Goal: Task Accomplishment & Management: Manage account settings

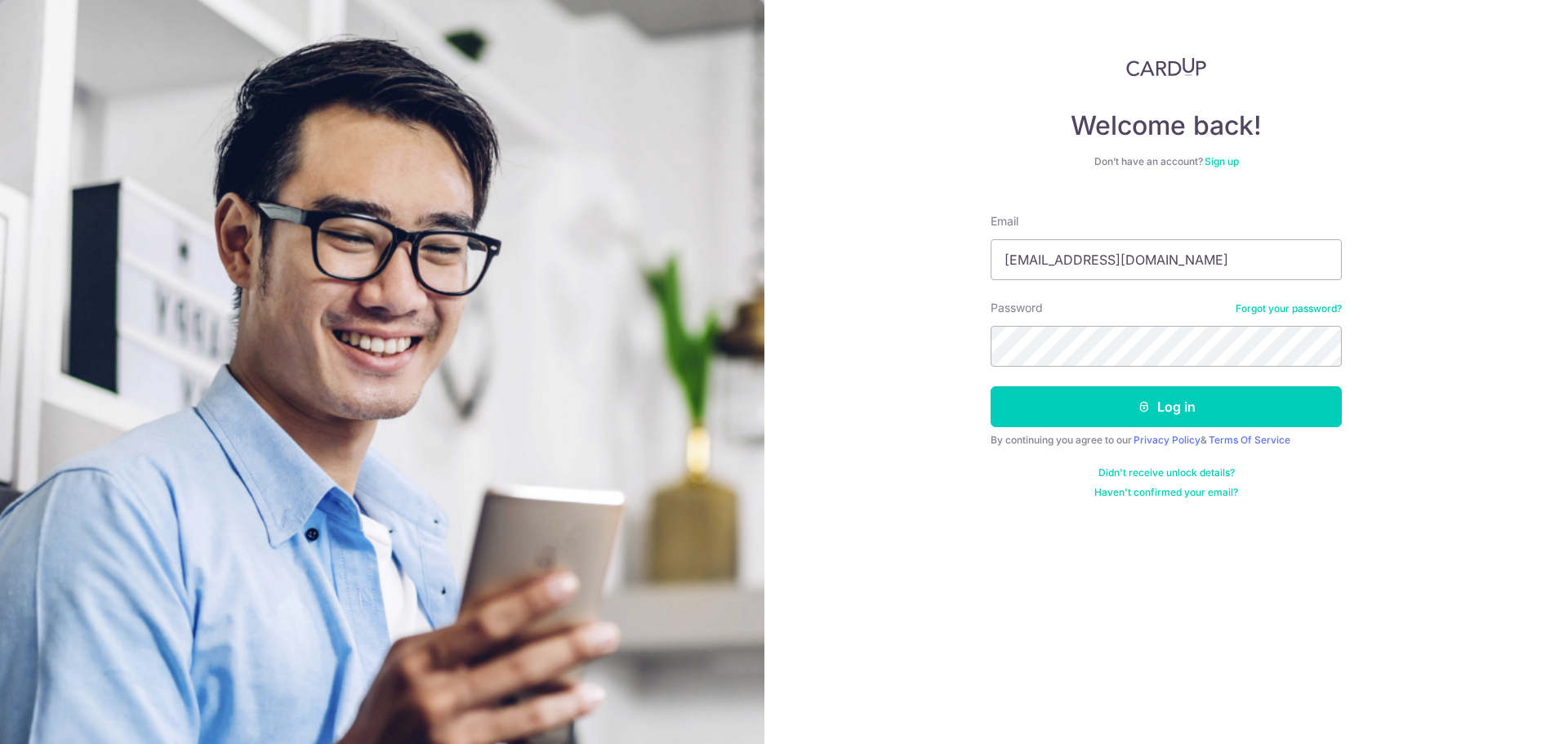
click at [1106, 425] on button "Log in" at bounding box center [1166, 407] width 351 height 41
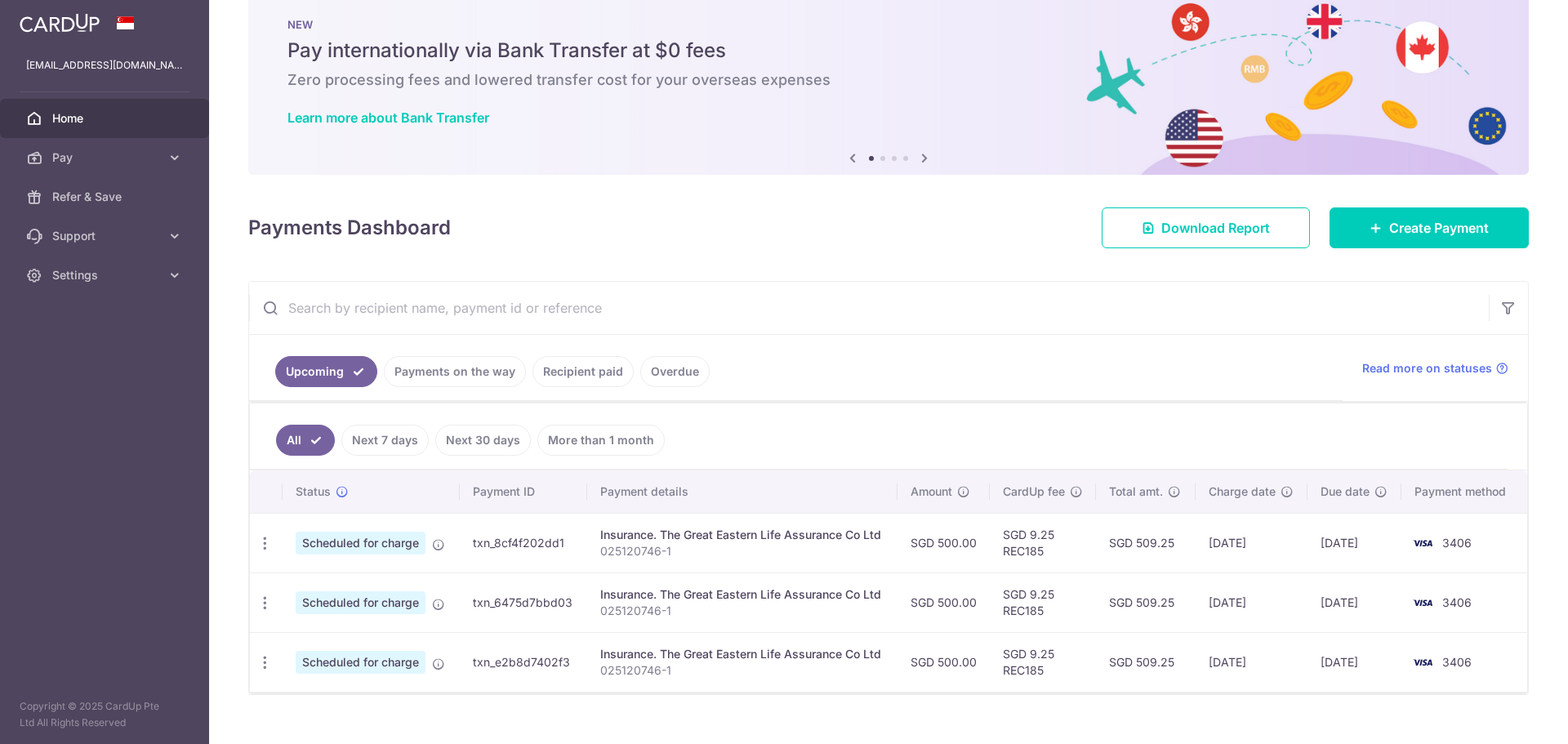
scroll to position [62, 0]
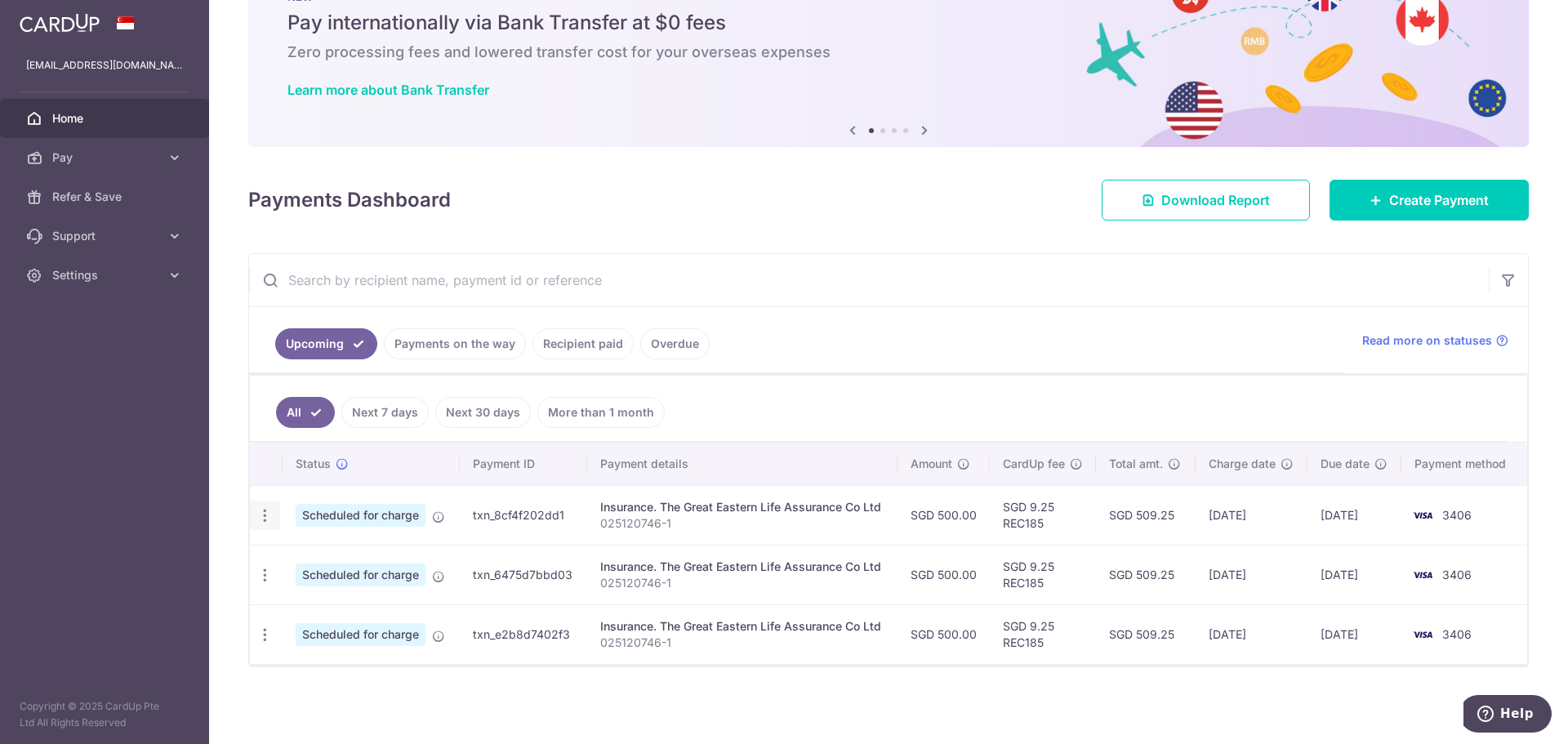
click at [263, 512] on icon "button" at bounding box center [265, 515] width 17 height 17
click at [315, 554] on span "Update payment" at bounding box center [352, 560] width 111 height 19
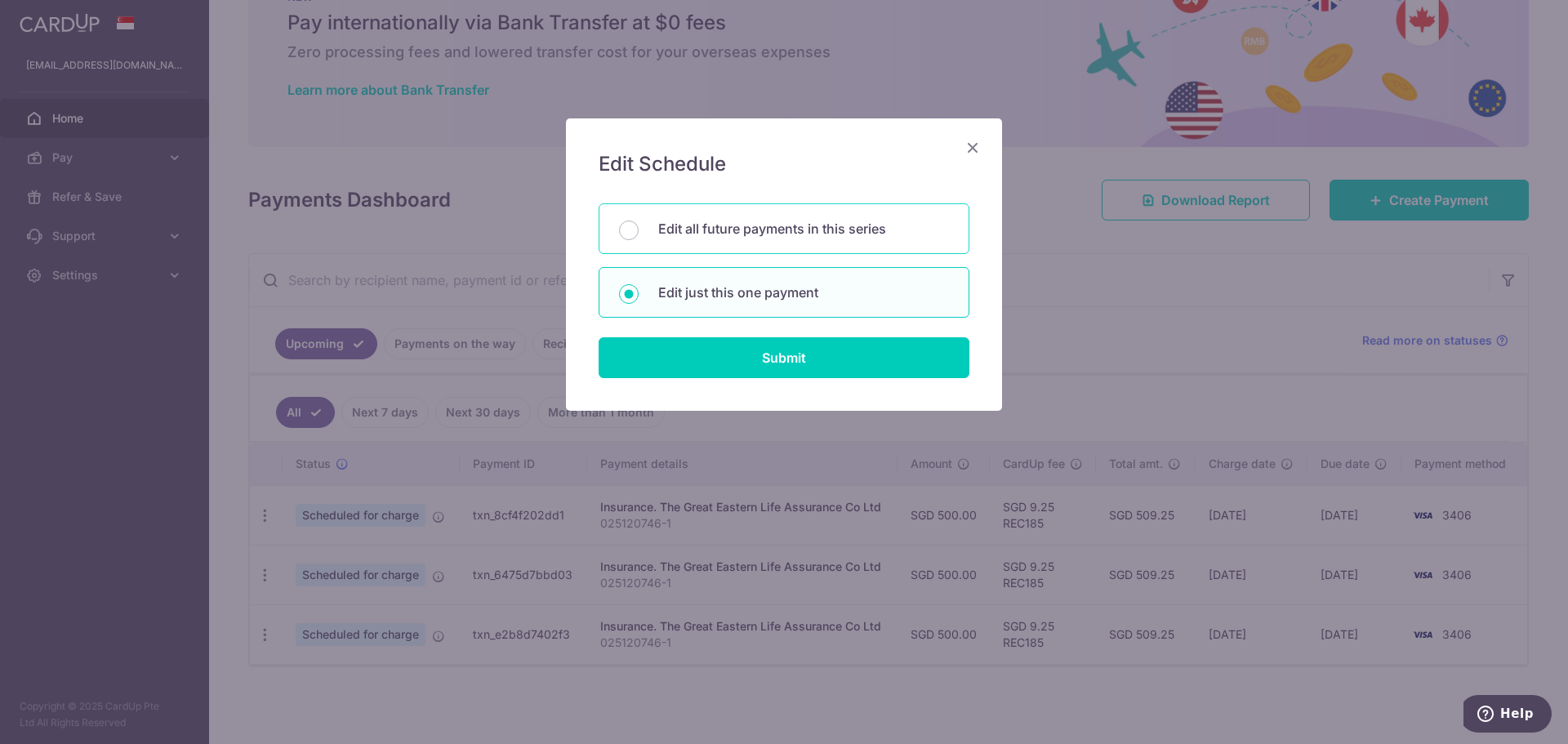
click at [704, 224] on p "Edit all future payments in this series" at bounding box center [804, 228] width 291 height 19
click at [639, 224] on input "Edit all future payments in this series" at bounding box center [628, 230] width 19 height 19
radio input "true"
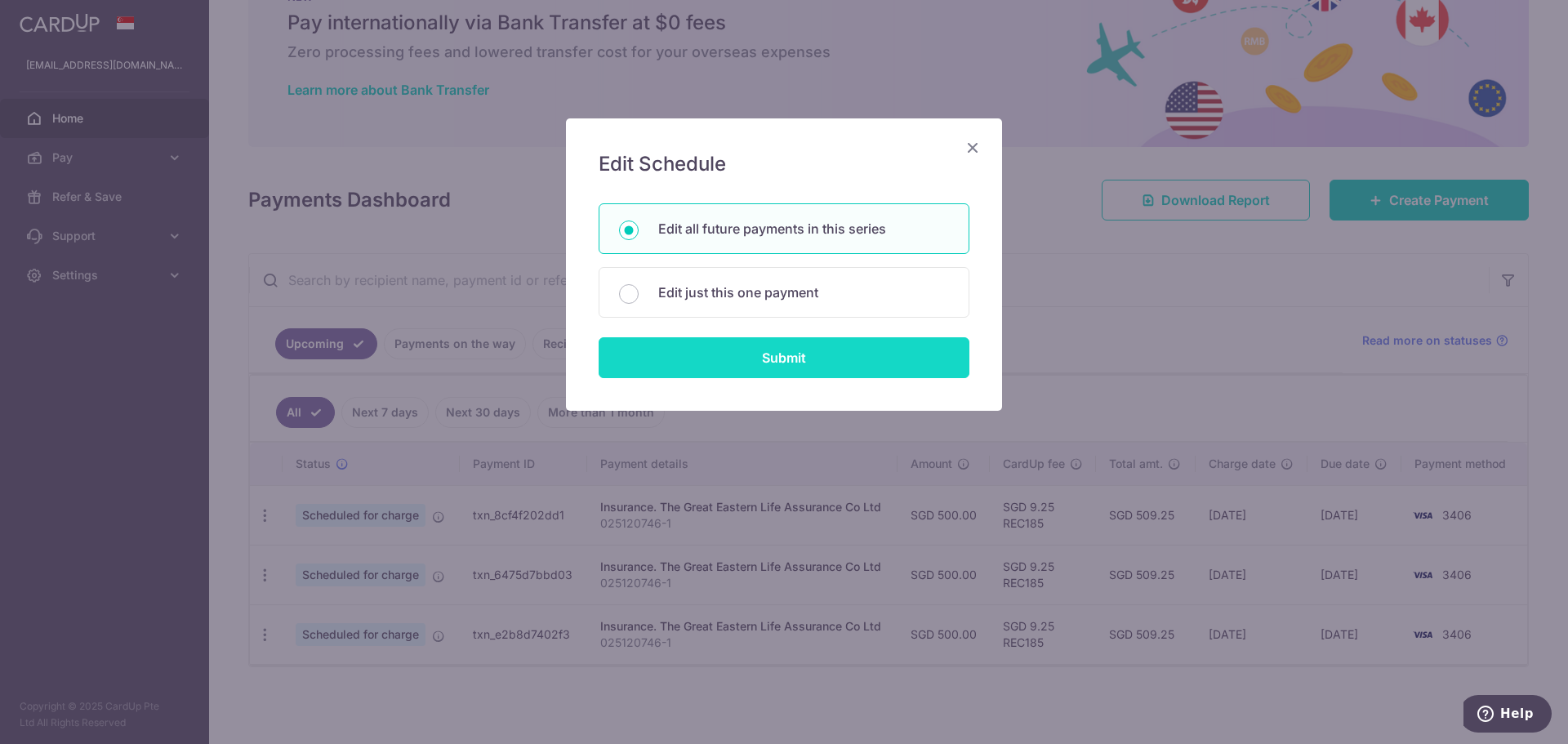
click at [753, 364] on input "Submit" at bounding box center [784, 357] width 371 height 41
radio input "true"
type input "500.00"
type input "025120746-1"
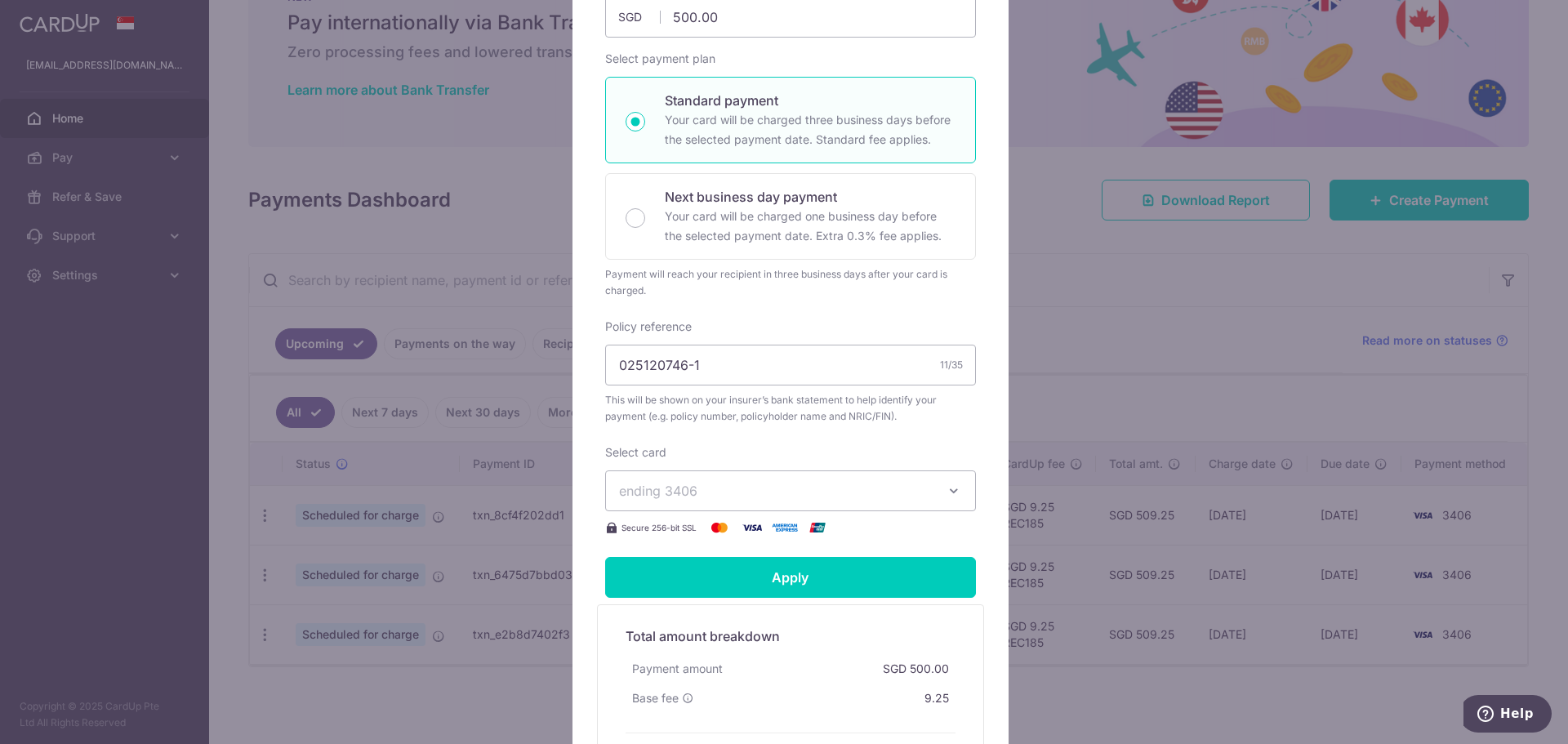
scroll to position [326, 0]
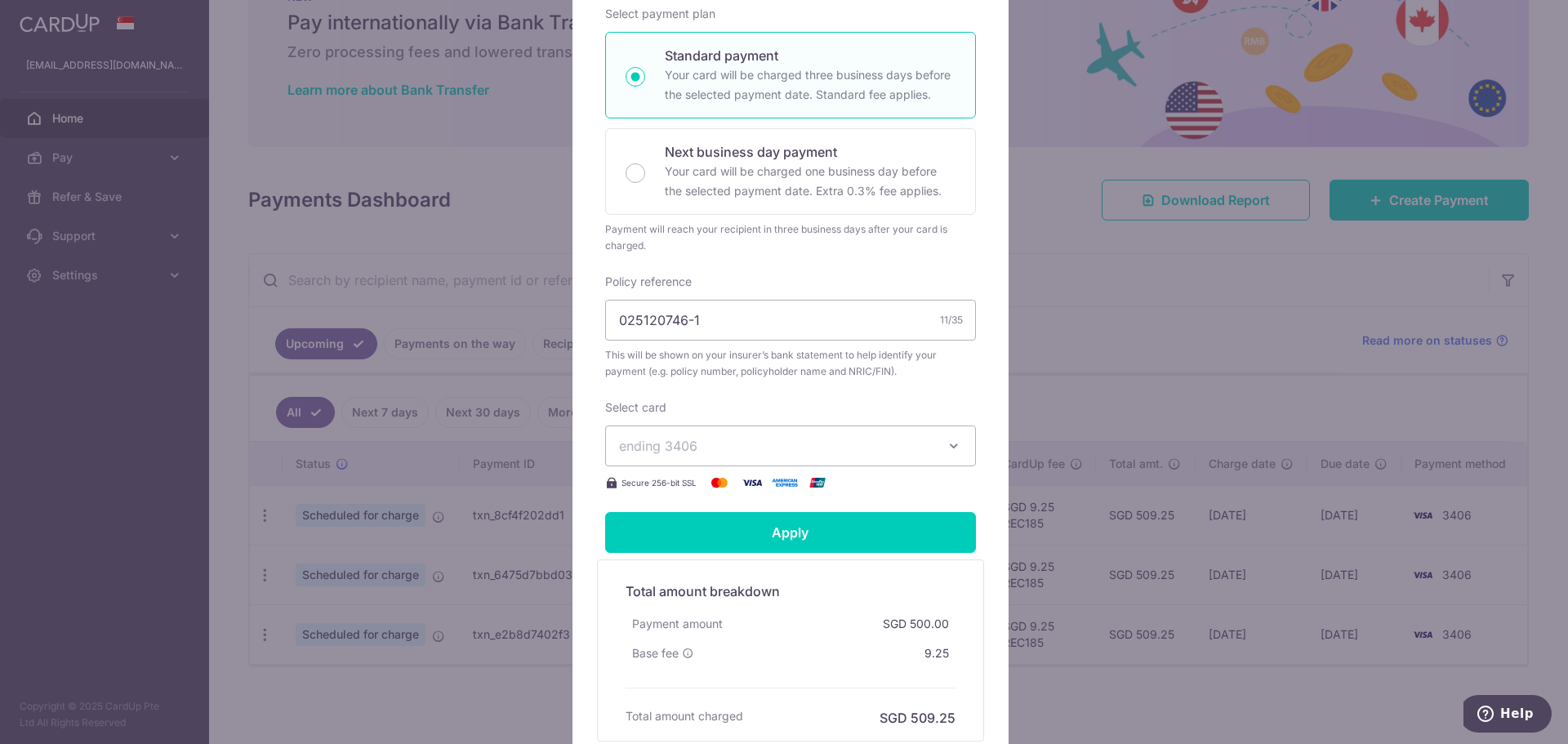
click at [753, 448] on span "ending 3406" at bounding box center [776, 445] width 314 height 19
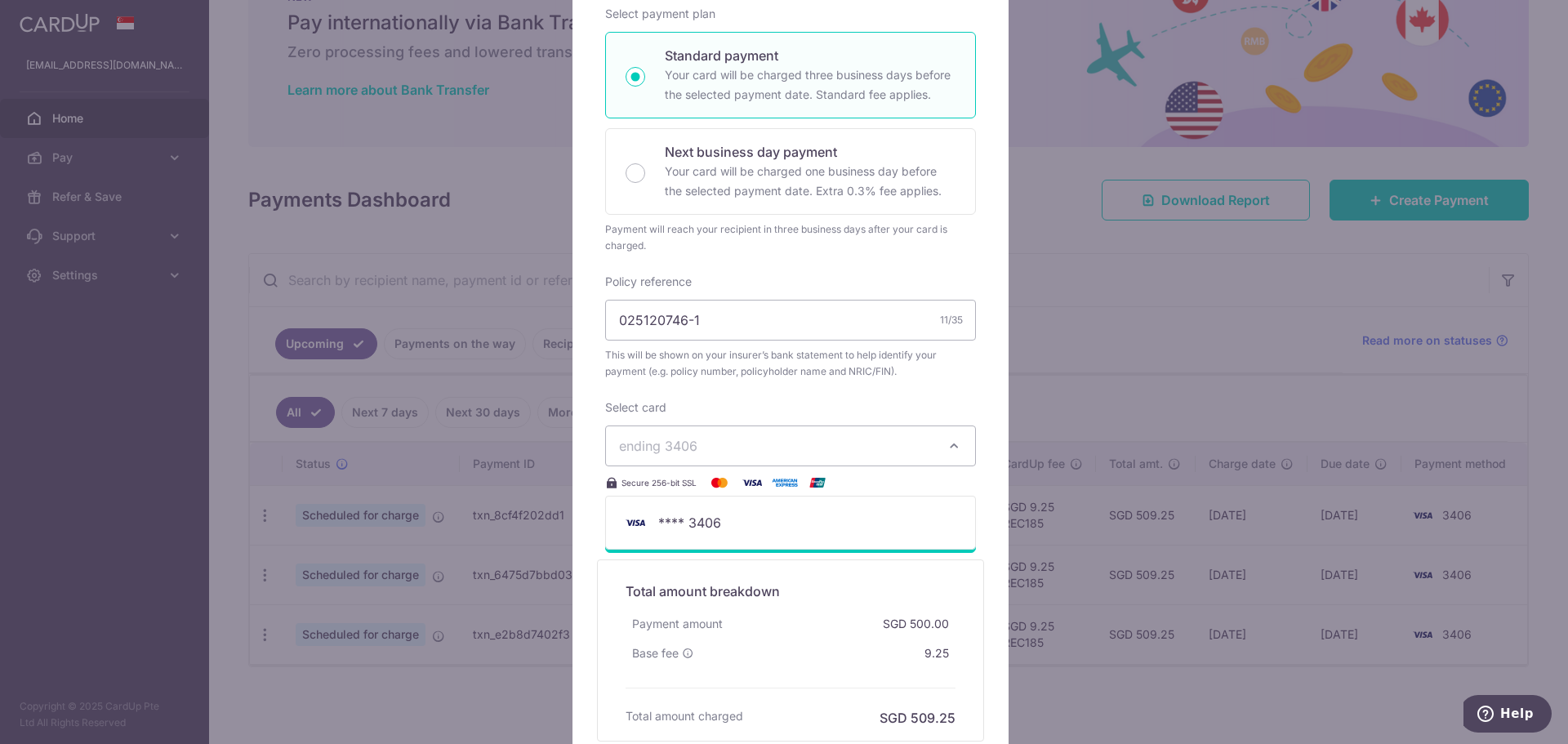
click at [753, 448] on span "ending 3406" at bounding box center [776, 445] width 314 height 19
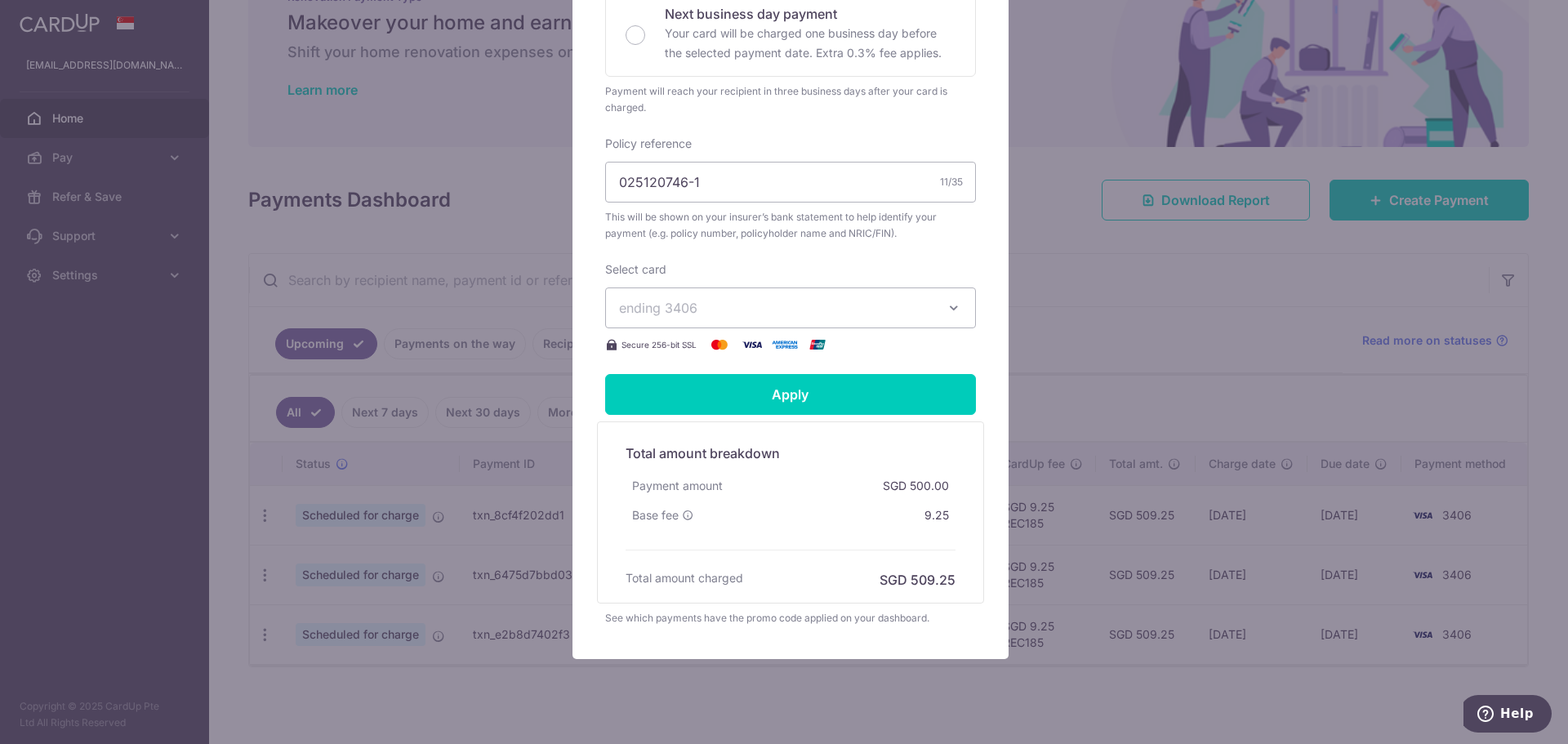
scroll to position [498, 0]
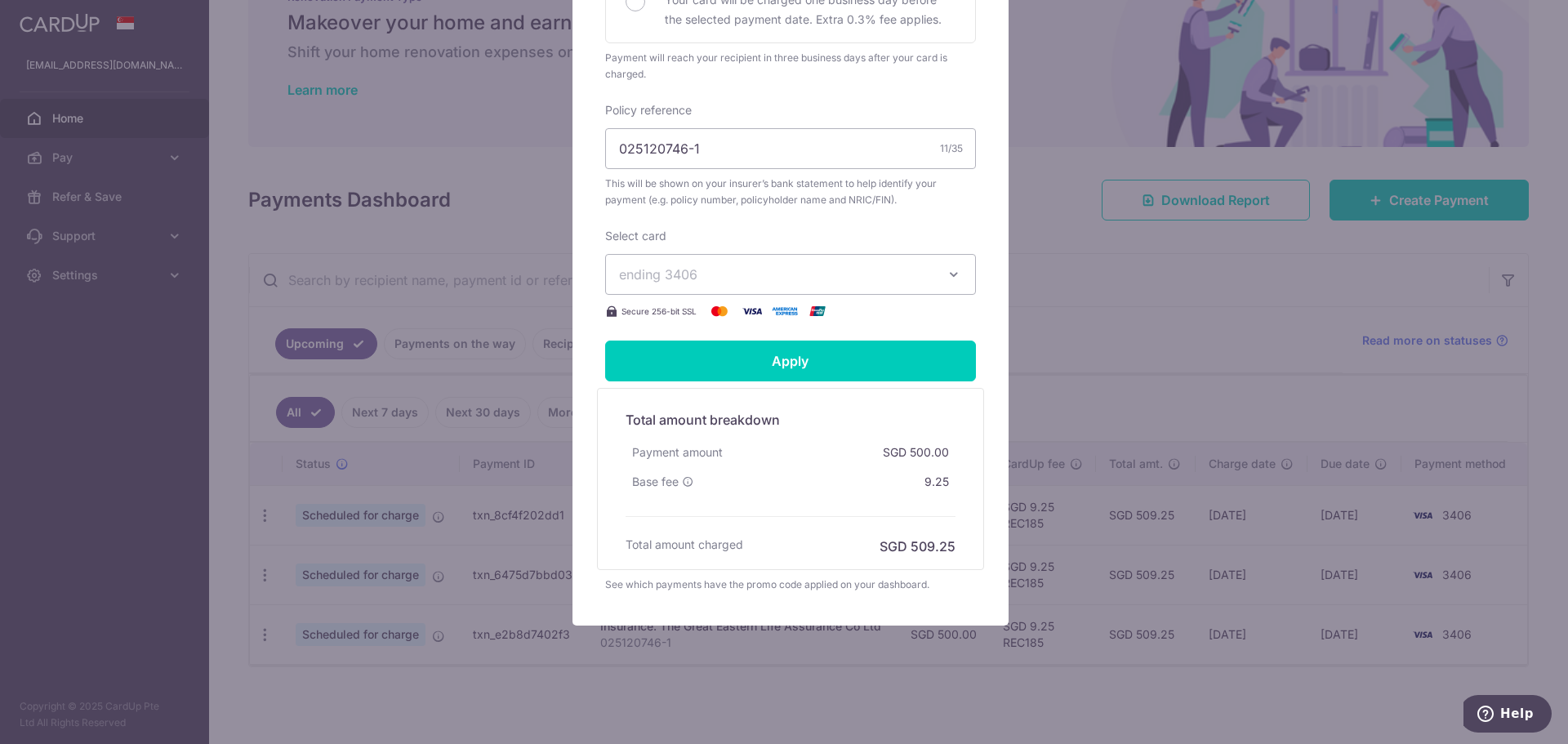
click at [773, 280] on span "ending 3406" at bounding box center [776, 274] width 314 height 19
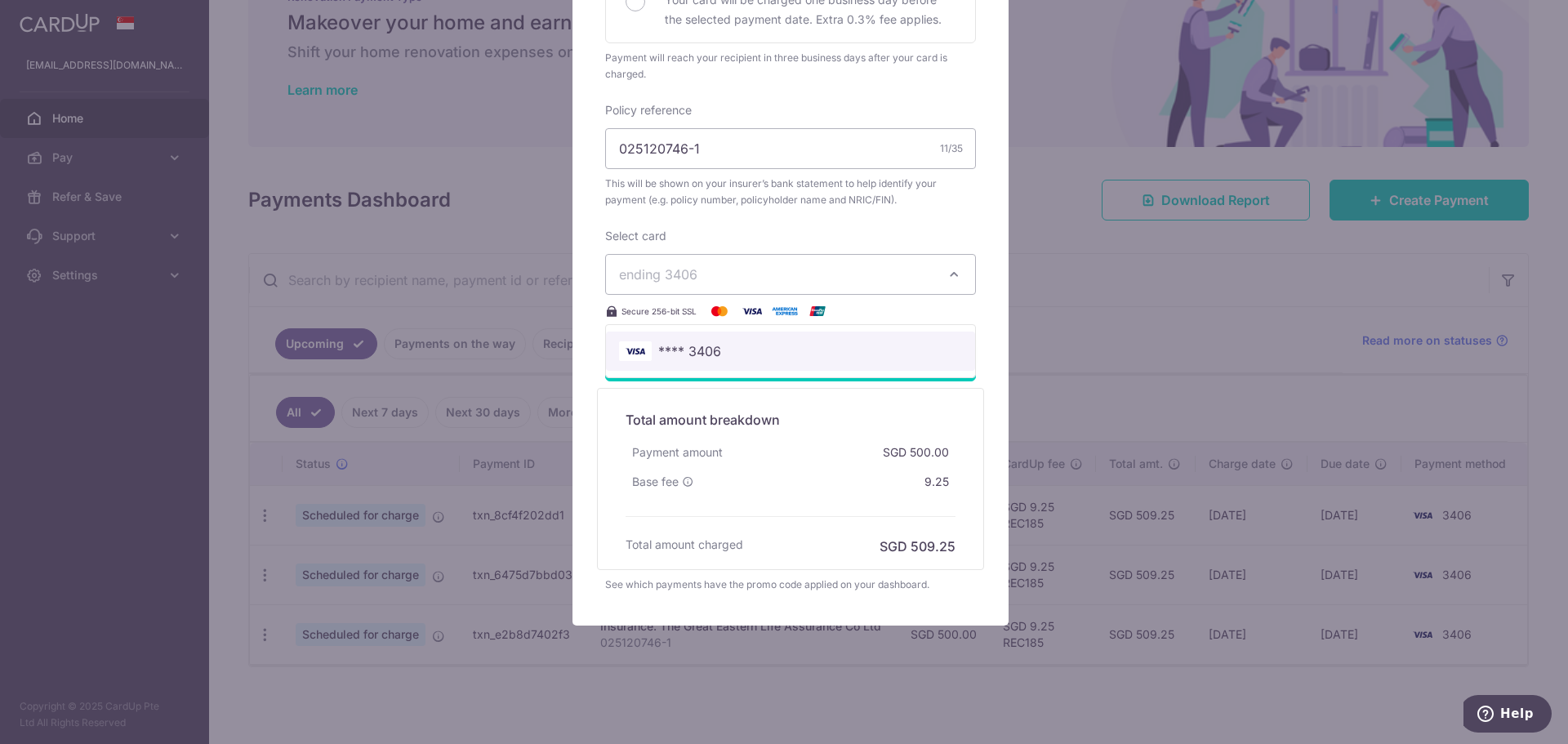
click at [748, 348] on span "**** 3406" at bounding box center [791, 350] width 343 height 19
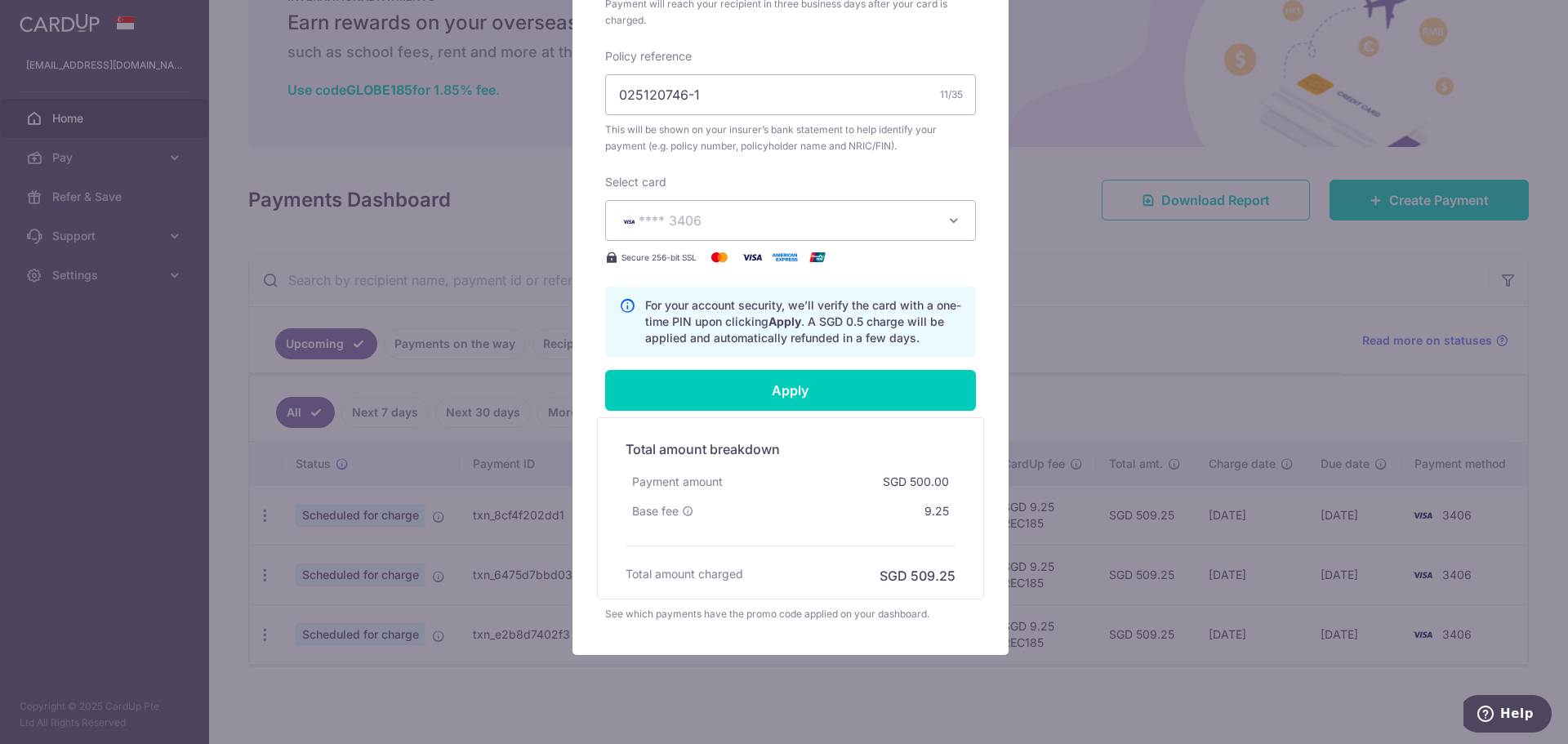
scroll to position [582, 0]
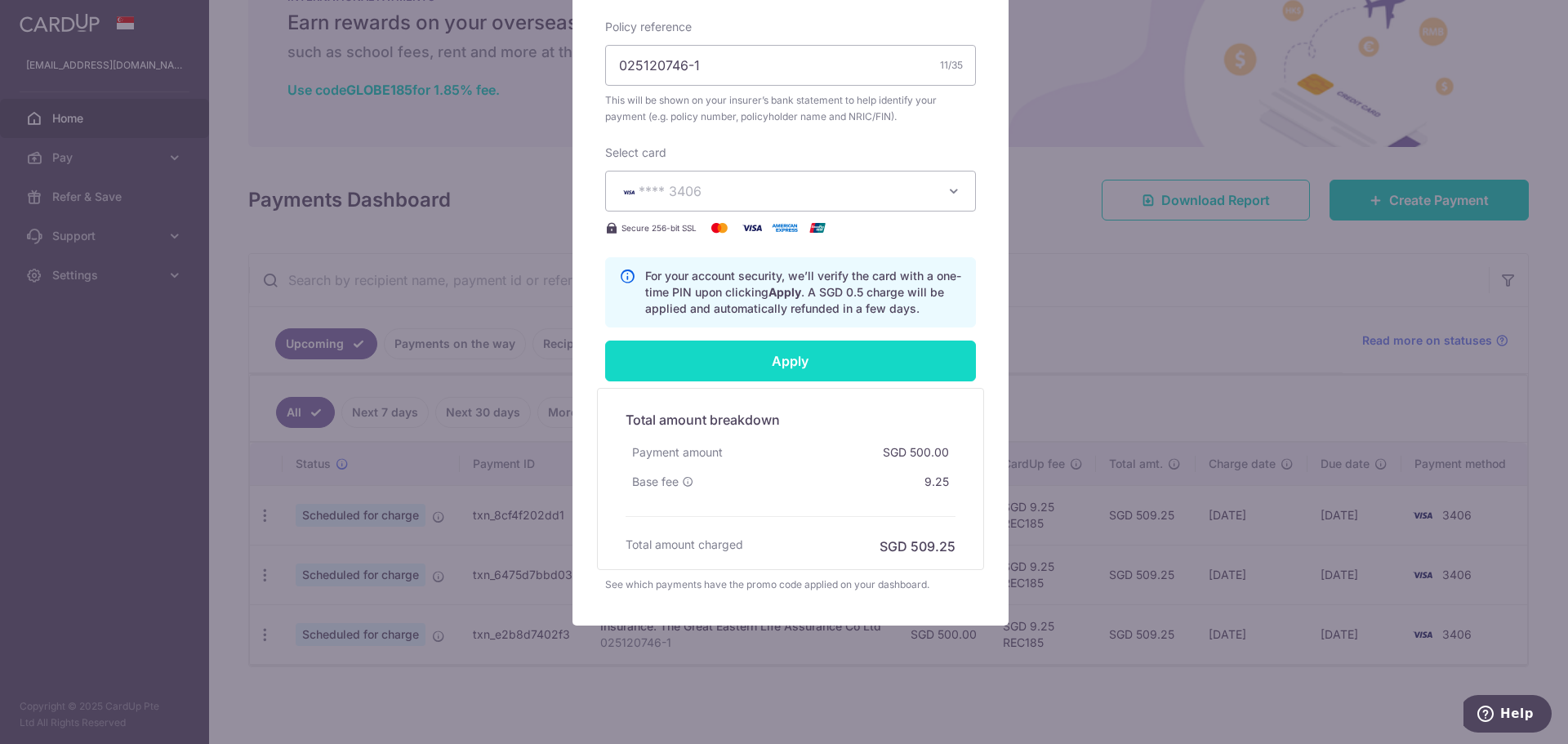
click at [819, 358] on input "Apply" at bounding box center [791, 360] width 371 height 41
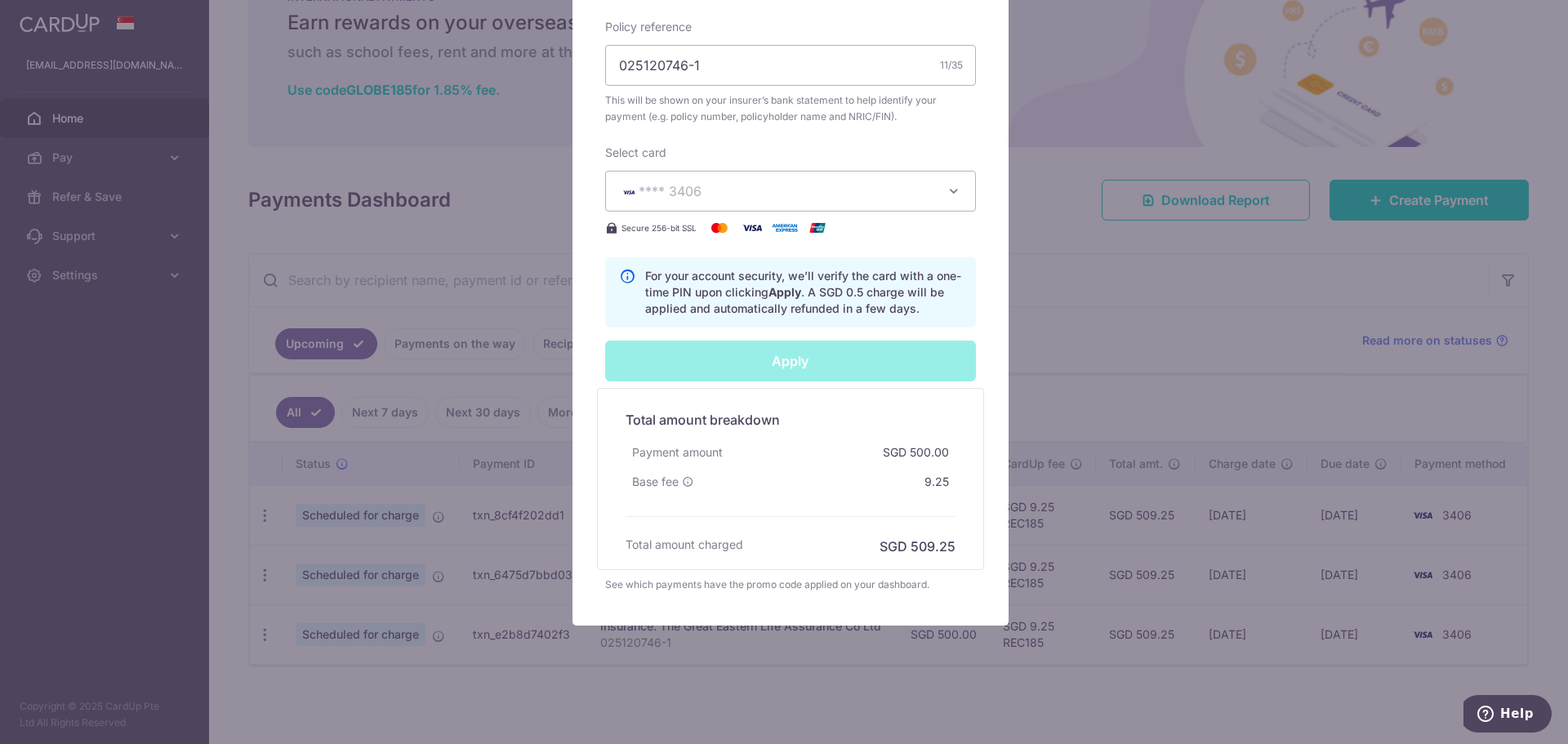
type input "Successfully Applied"
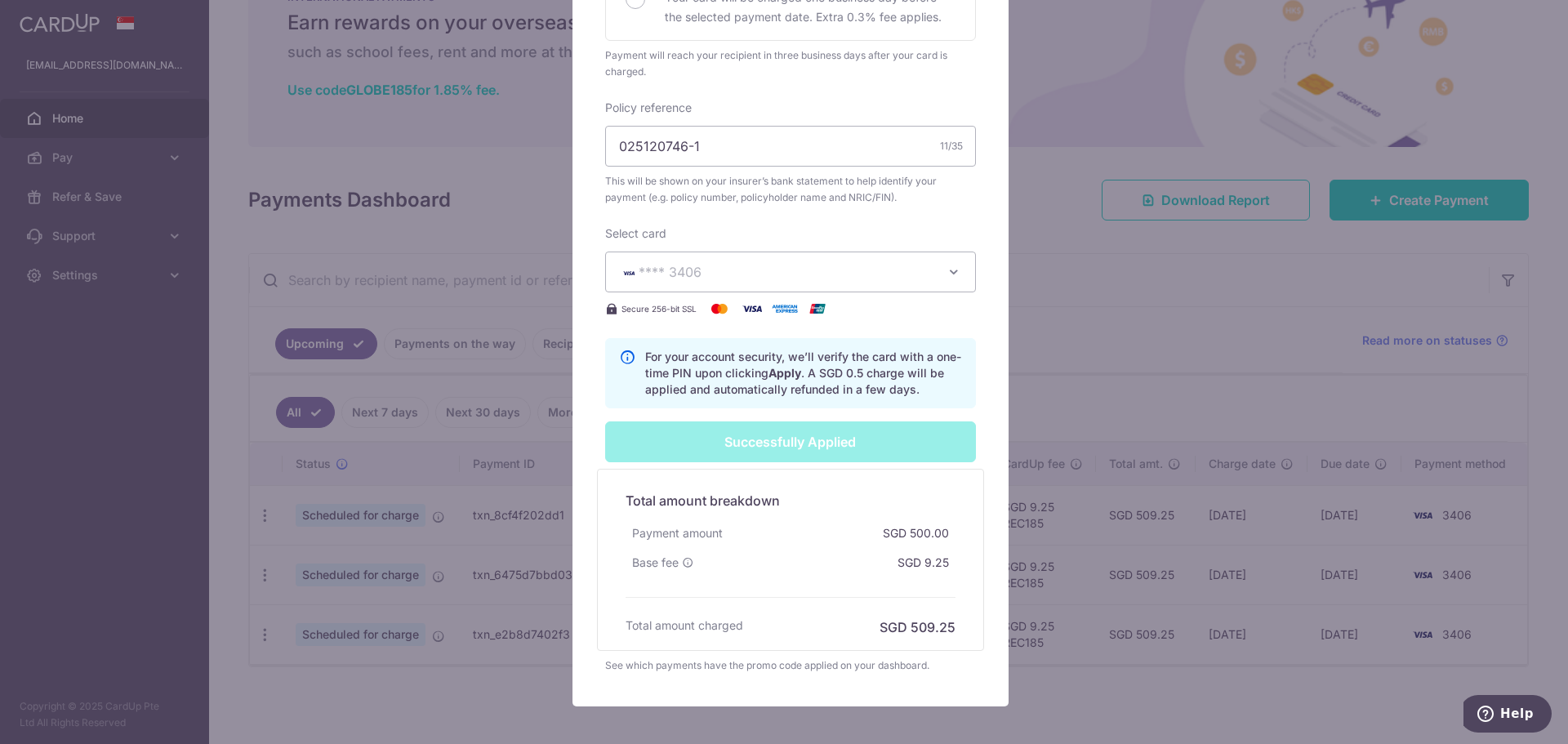
scroll to position [557, 0]
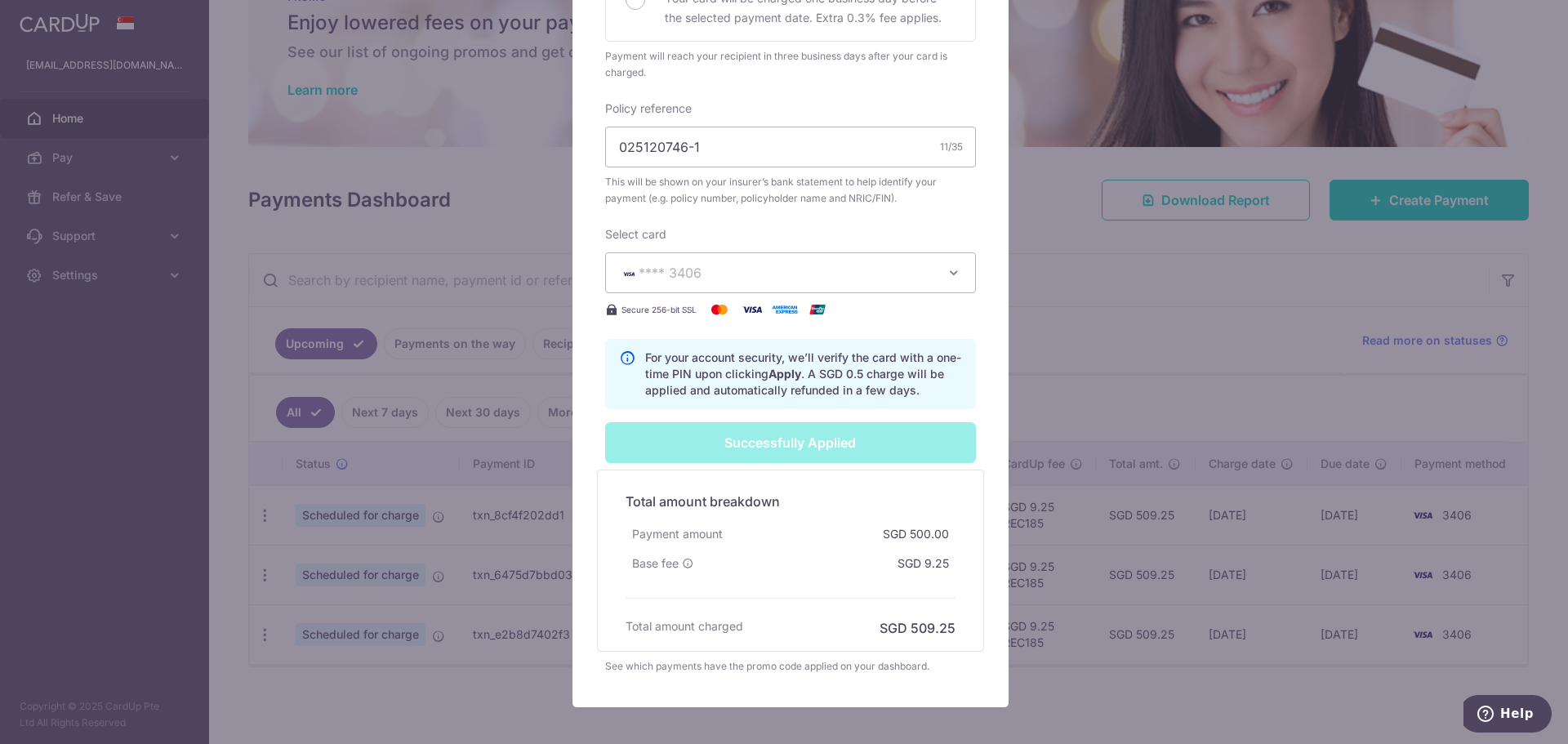
click at [1084, 344] on div "Edit payment By clicking apply, you will make changes to all 3 payments to The …" at bounding box center [784, 372] width 1568 height 744
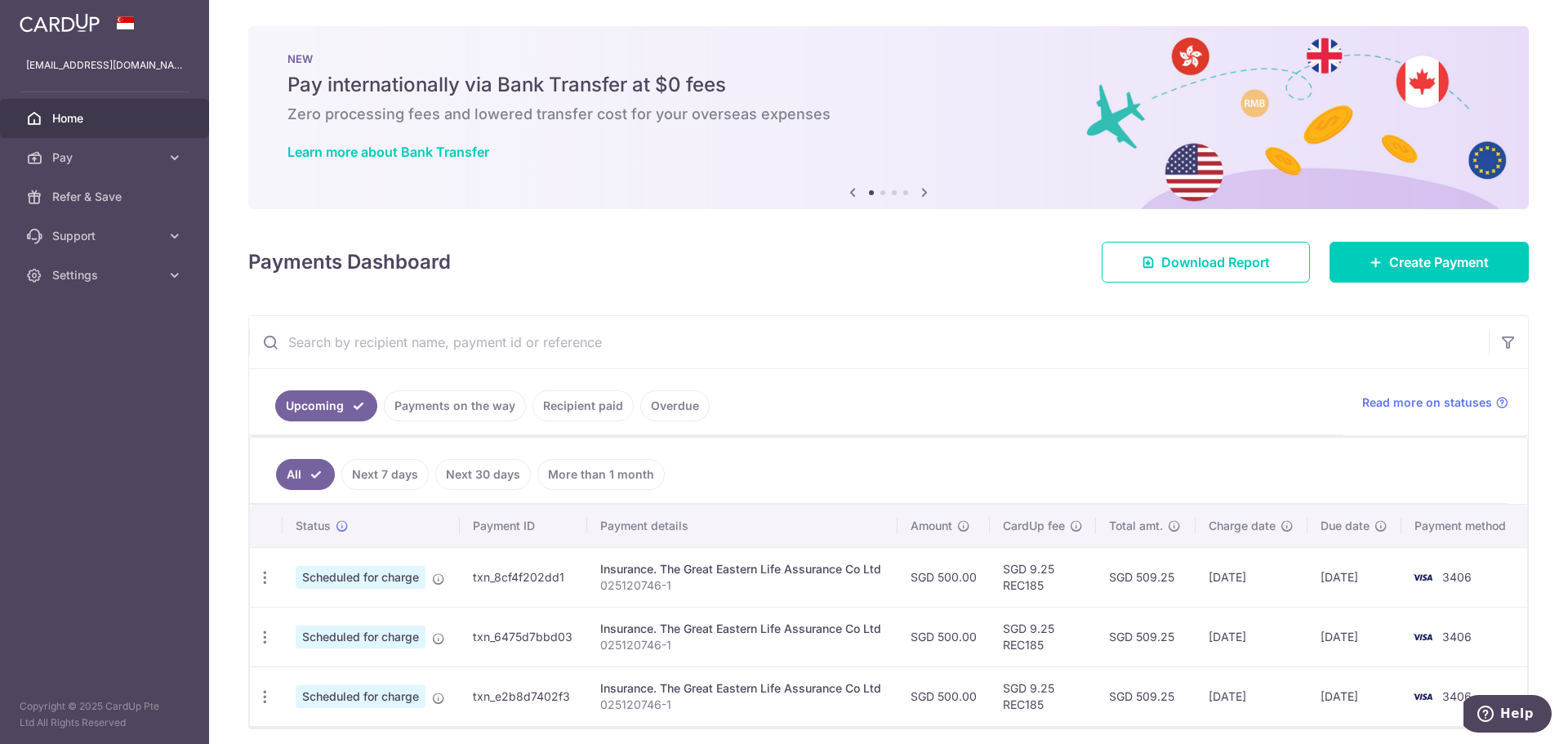
scroll to position [62, 0]
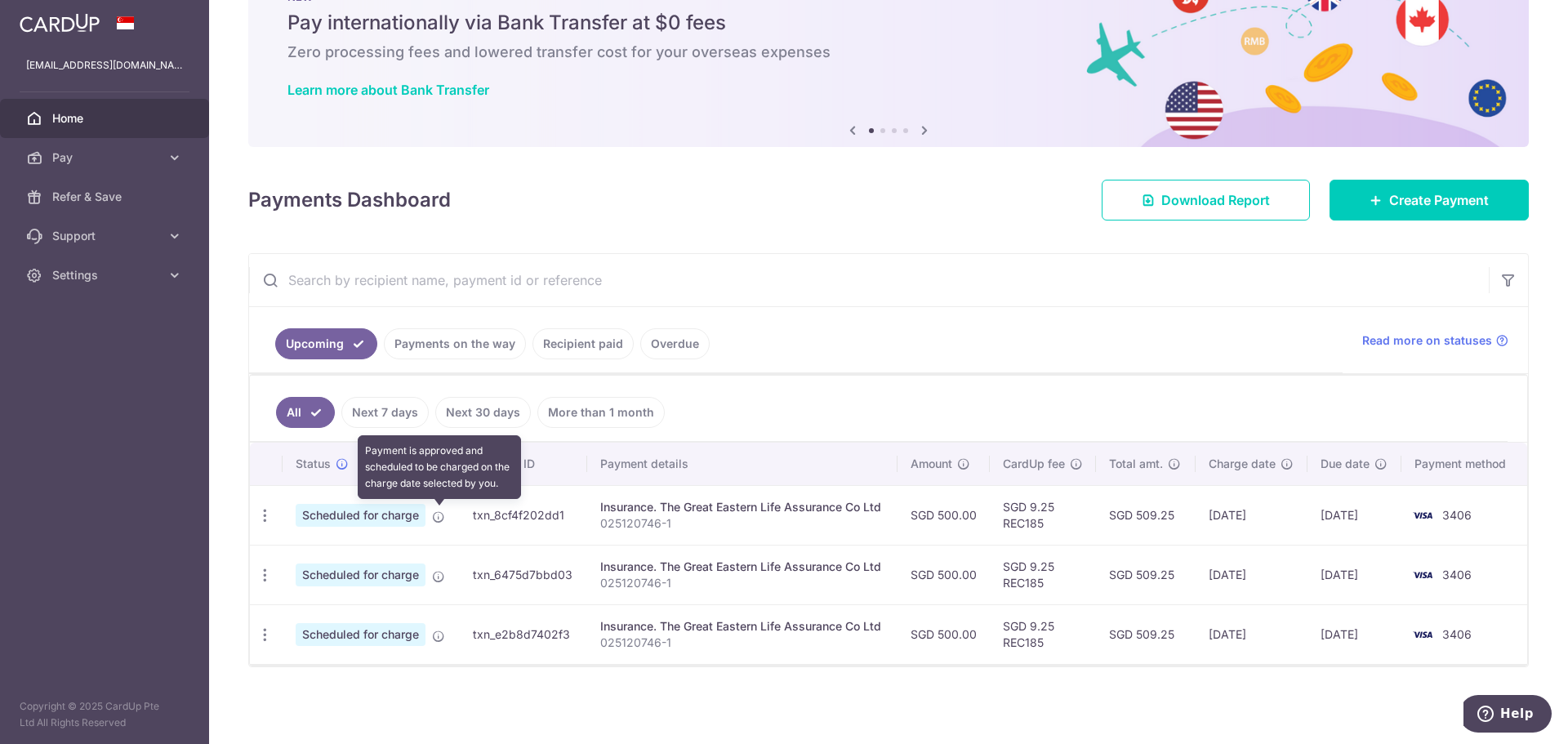
click at [442, 518] on icon at bounding box center [439, 517] width 13 height 13
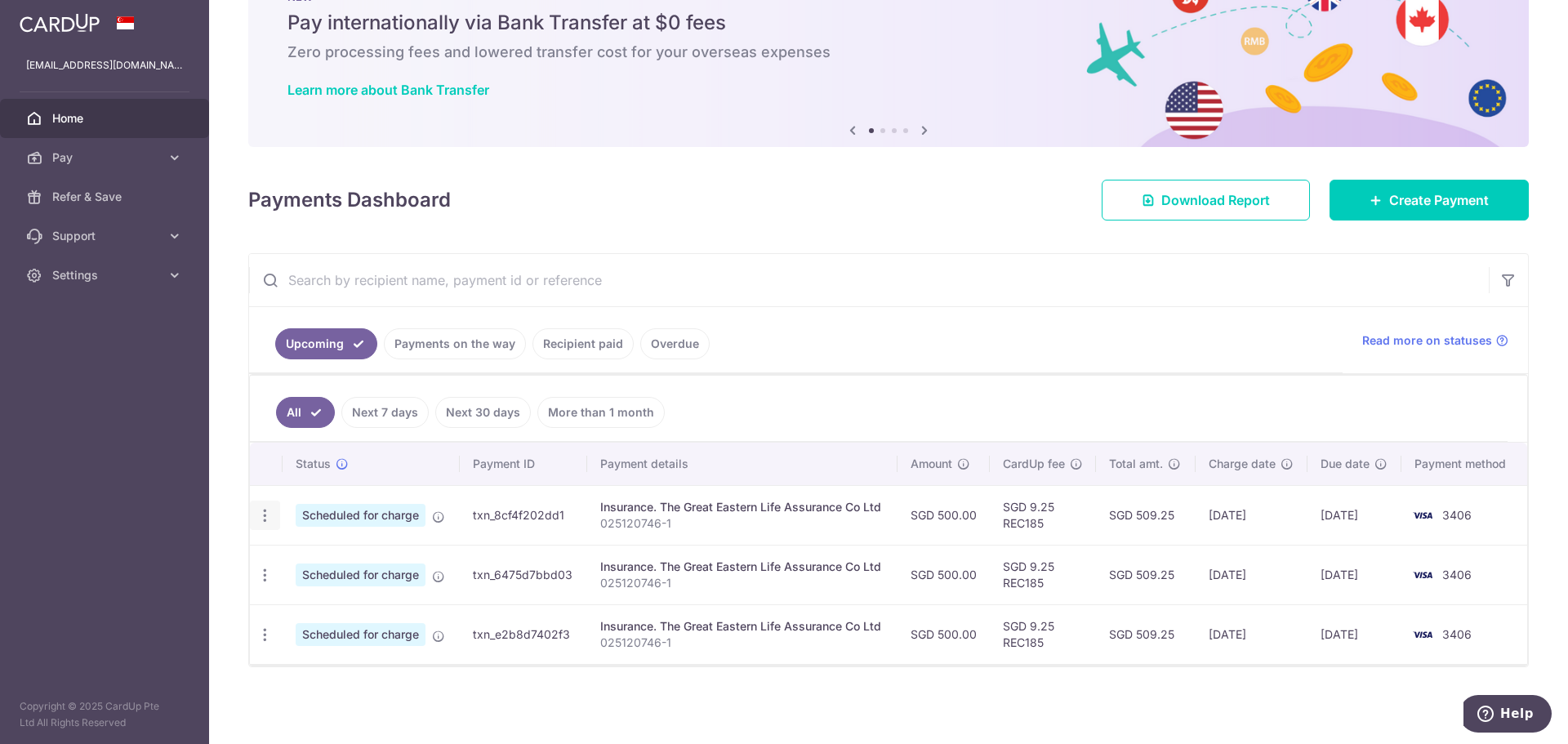
click at [260, 512] on icon "button" at bounding box center [265, 515] width 17 height 17
click at [296, 599] on link "Cancel payment" at bounding box center [336, 600] width 170 height 41
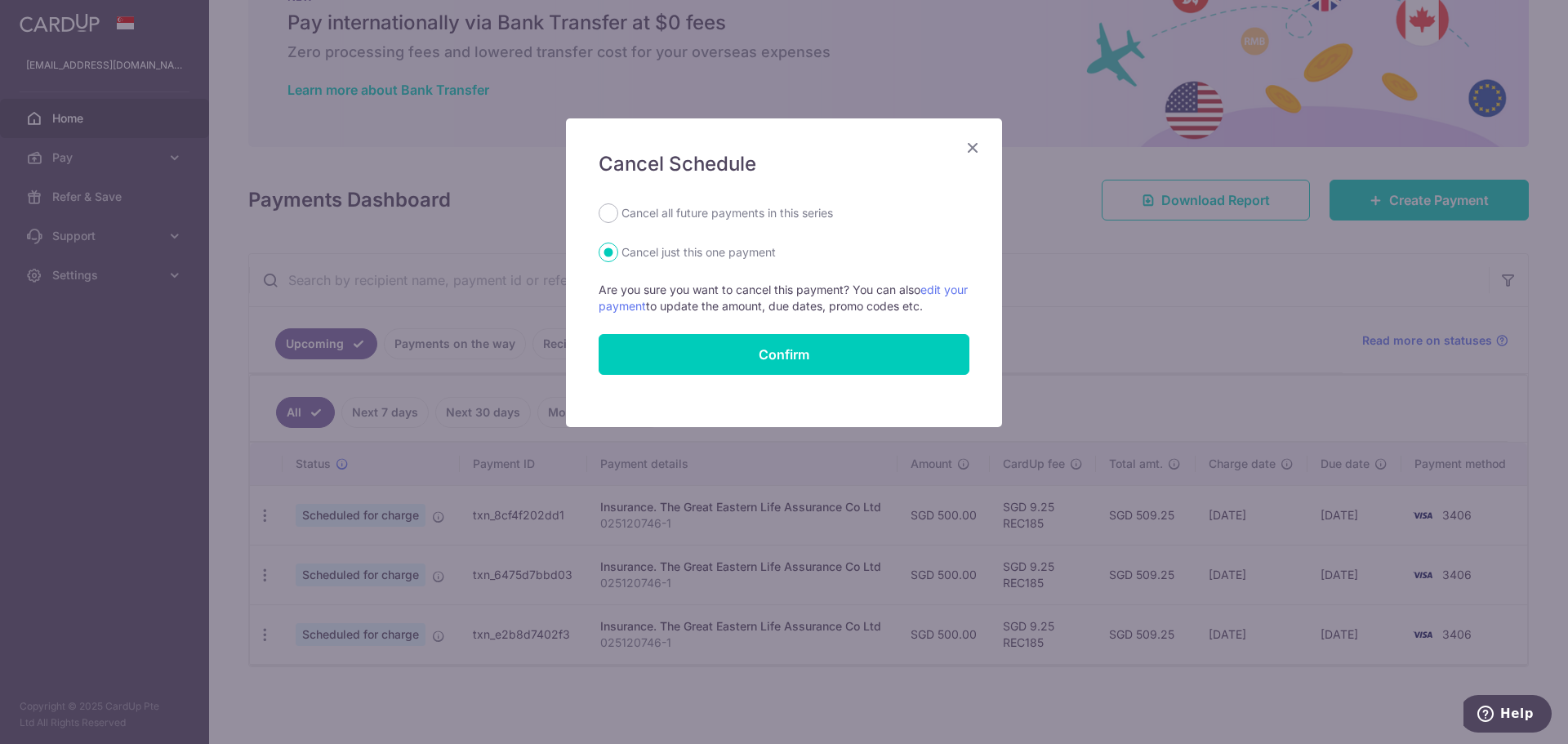
click at [731, 222] on label "Cancel all future payments in this series" at bounding box center [728, 212] width 212 height 19
click at [618, 222] on input "Cancel all future payments in this series" at bounding box center [607, 212] width 19 height 19
radio input "true"
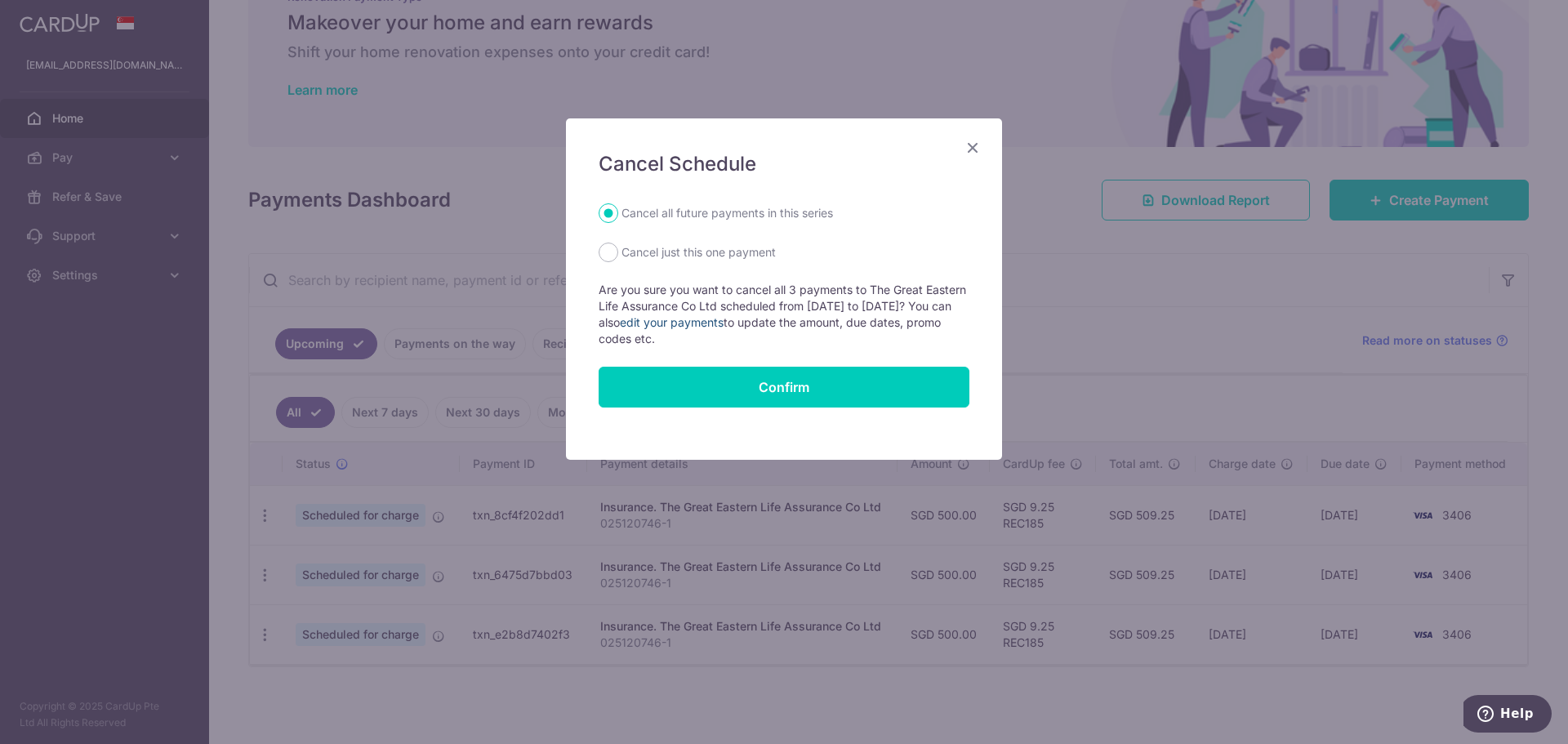
click at [723, 316] on link "edit your payments" at bounding box center [672, 322] width 104 height 14
click at [469, 463] on div "Cancel Schedule Cancel all future payments in this series Cancel just this one …" at bounding box center [784, 372] width 1568 height 744
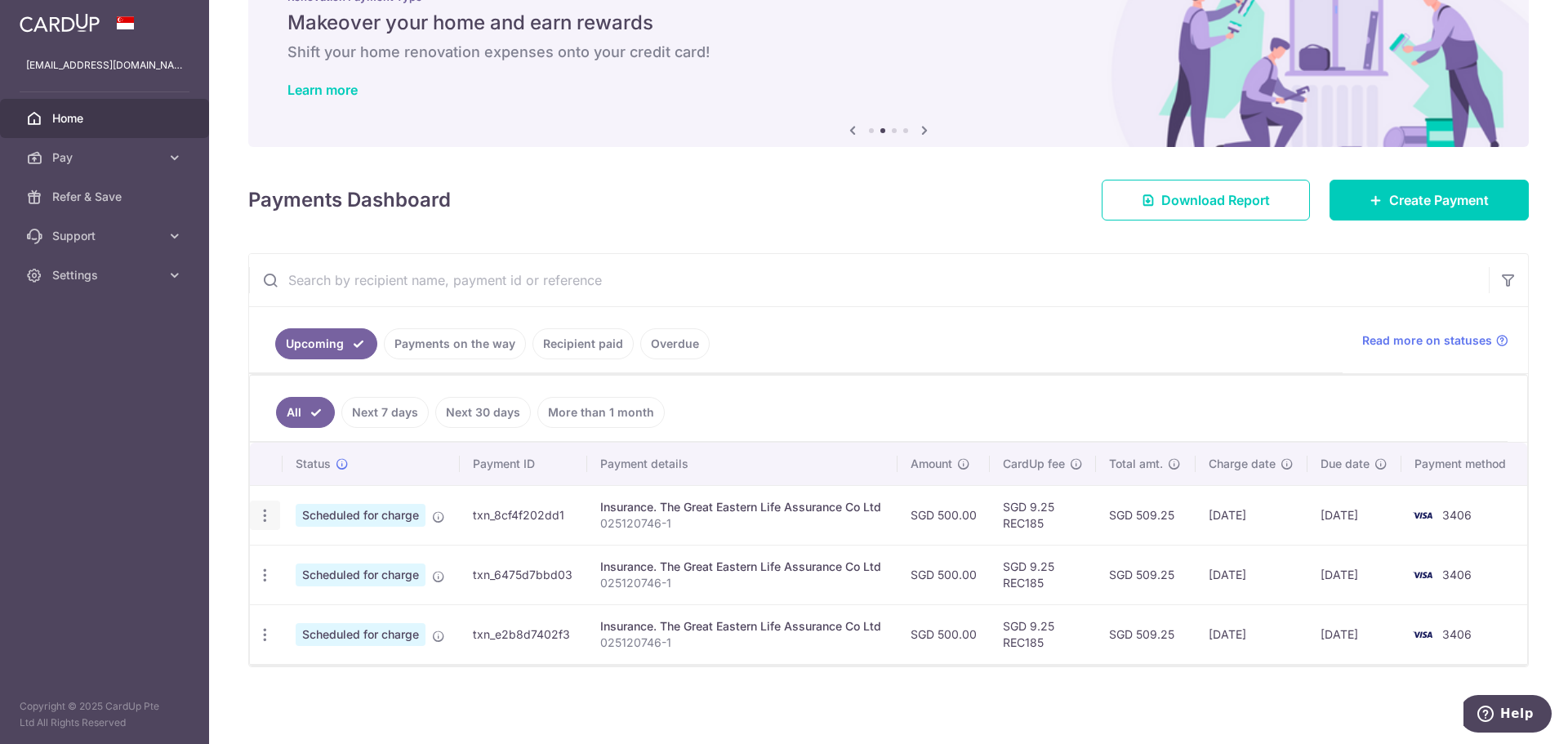
click at [257, 515] on icon "button" at bounding box center [265, 515] width 17 height 17
click at [294, 561] on link "Update payment" at bounding box center [336, 560] width 170 height 39
radio input "true"
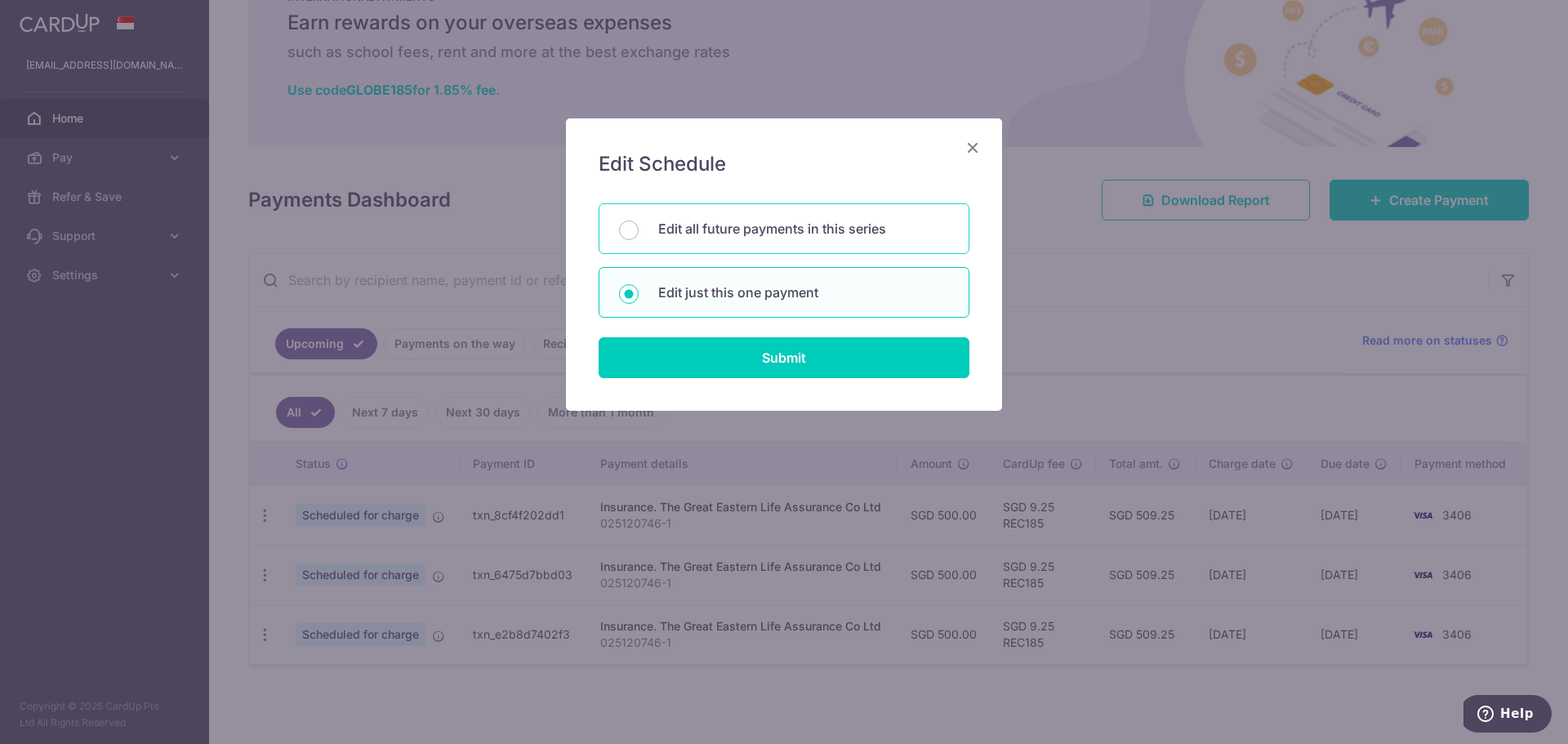
click at [668, 219] on p "Edit all future payments in this series" at bounding box center [804, 228] width 291 height 19
click at [639, 221] on input "Edit all future payments in this series" at bounding box center [628, 230] width 19 height 19
click at [718, 309] on div "Edit just this one payment" at bounding box center [784, 293] width 371 height 51
radio input "false"
radio input "true"
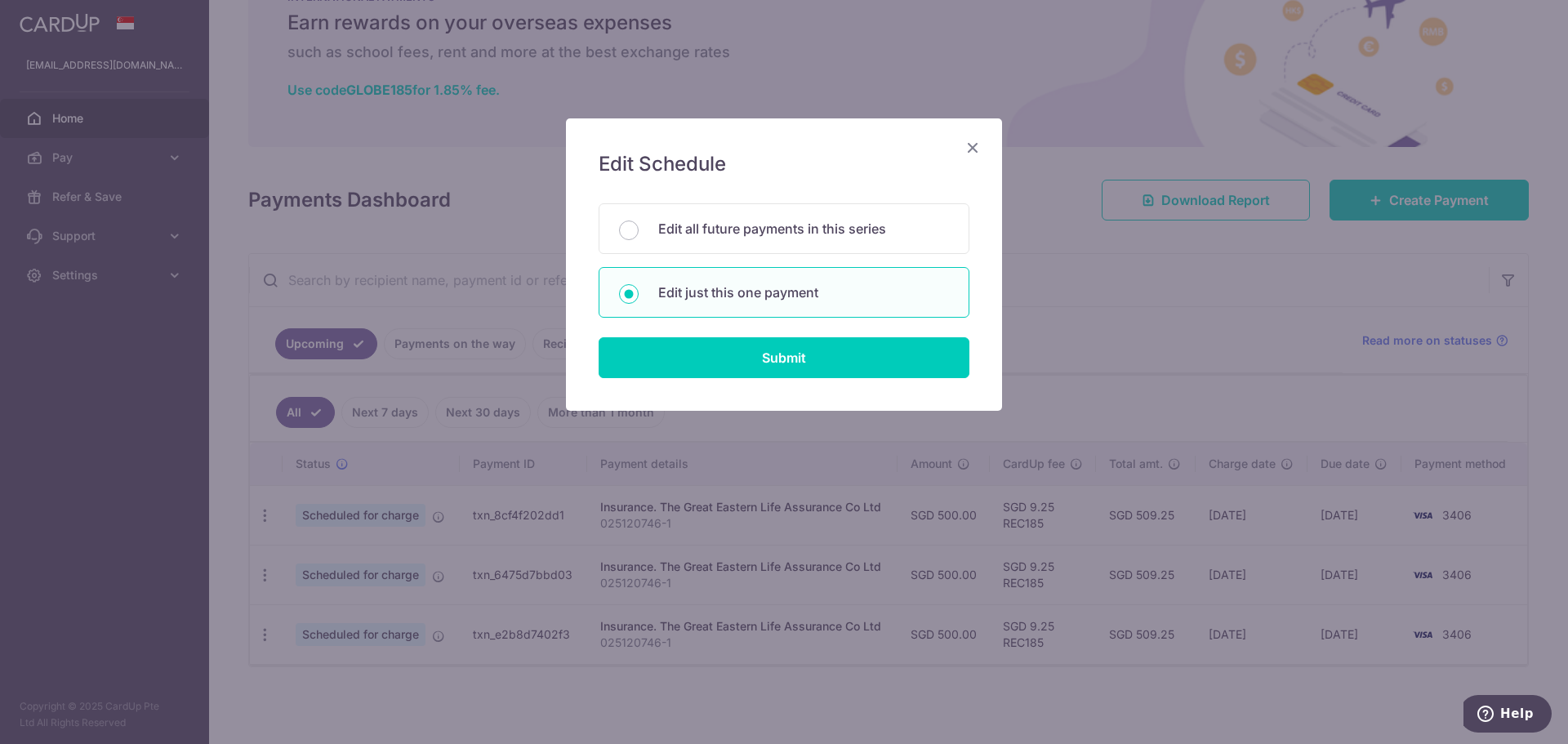
click at [732, 330] on form "You will be editing all 3 payments to The Great Eastern Life Assurance Co Ltd s…" at bounding box center [784, 291] width 371 height 175
click at [738, 353] on input "Submit" at bounding box center [784, 357] width 371 height 41
radio input "true"
type input "500.00"
type input "16/10/2025"
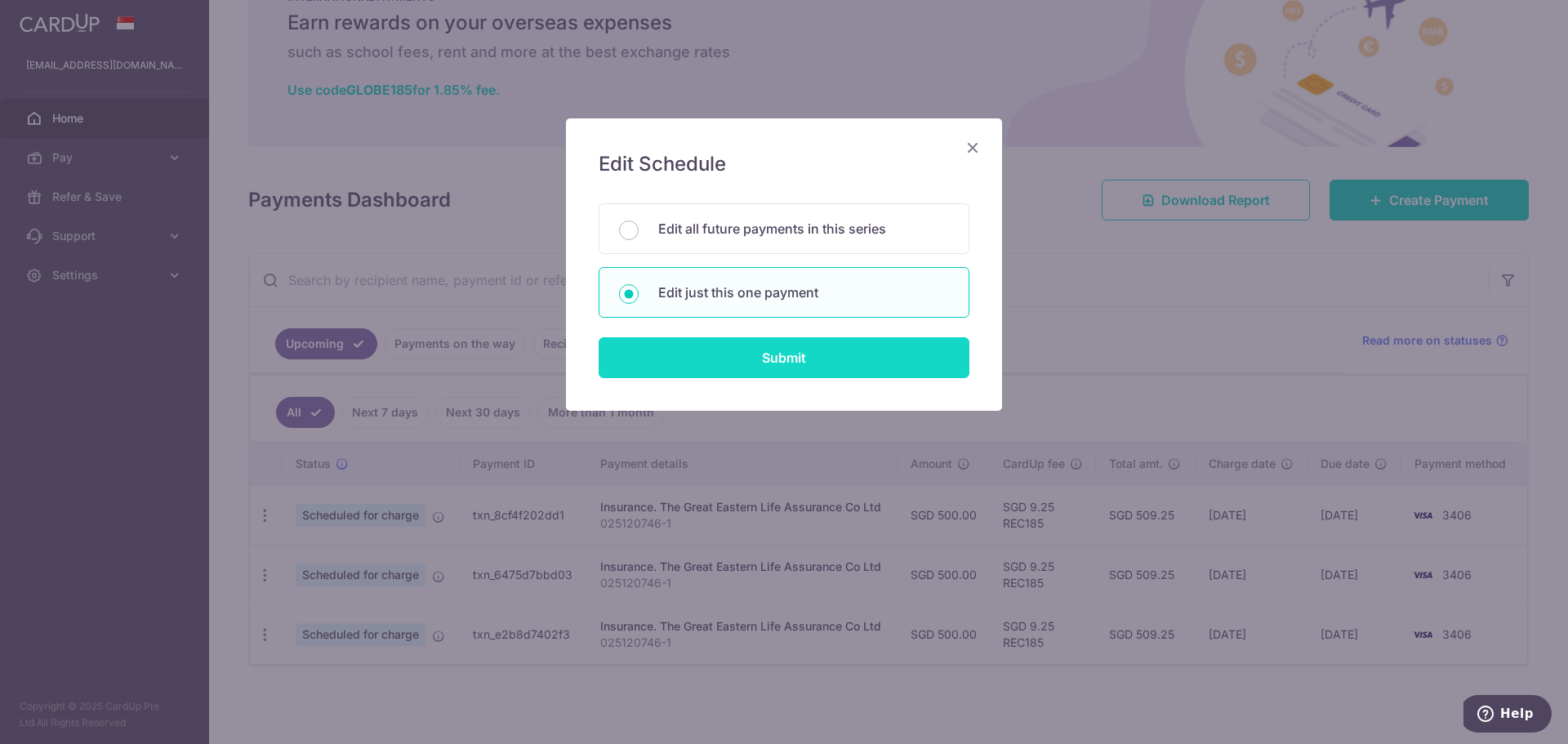
type input "025120746-1"
type input "REC185"
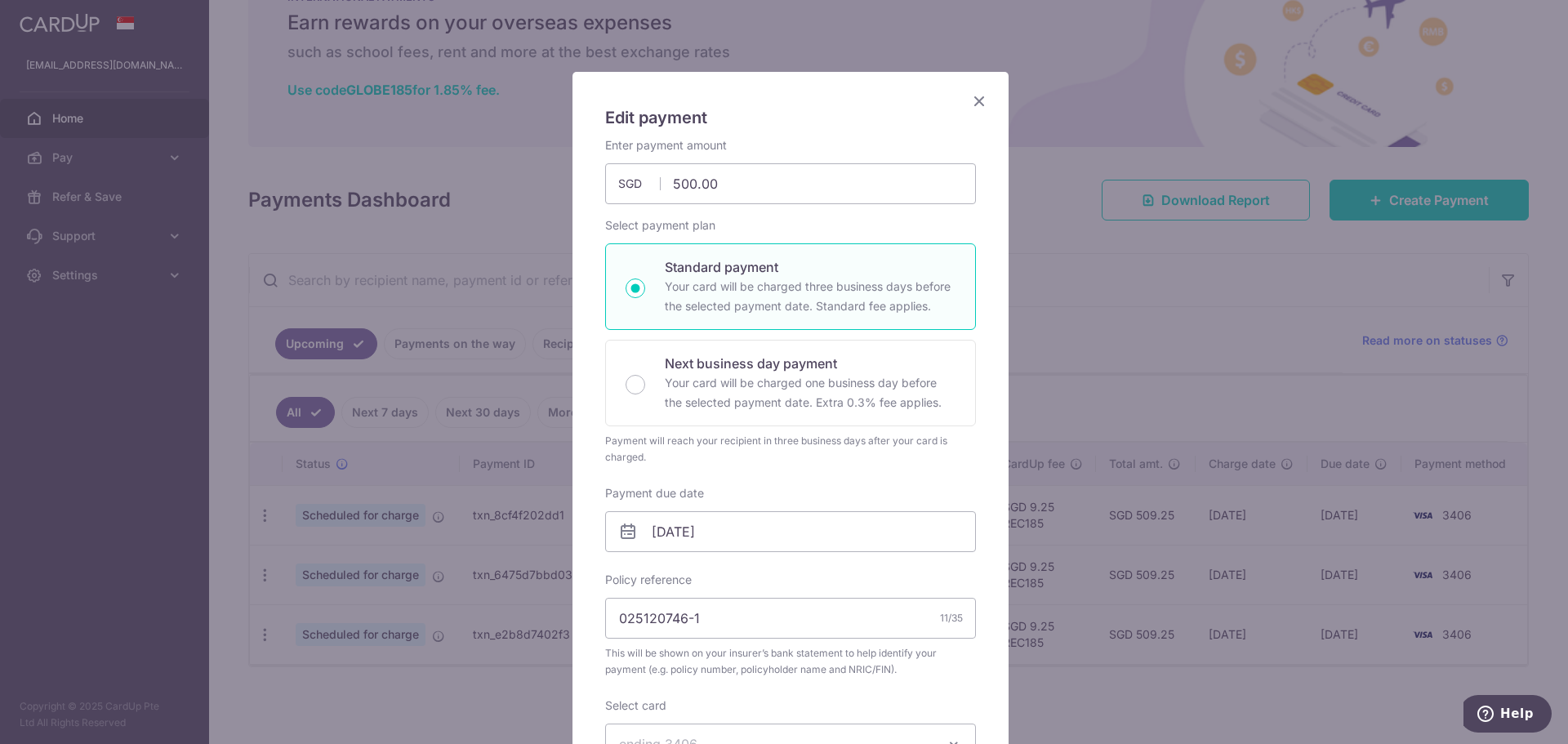
scroll to position [82, 0]
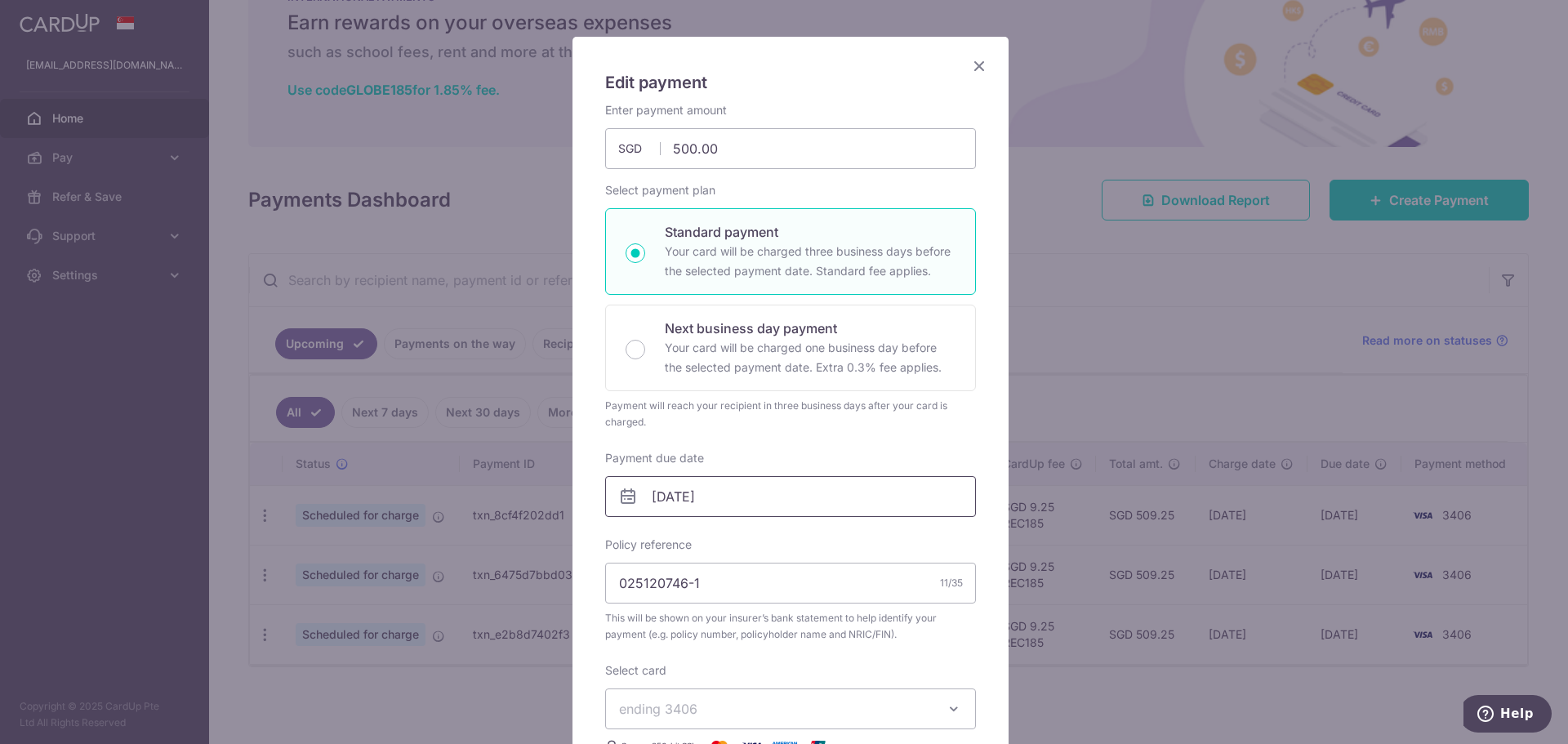
click at [764, 487] on input "16/10/2025" at bounding box center [791, 496] width 371 height 41
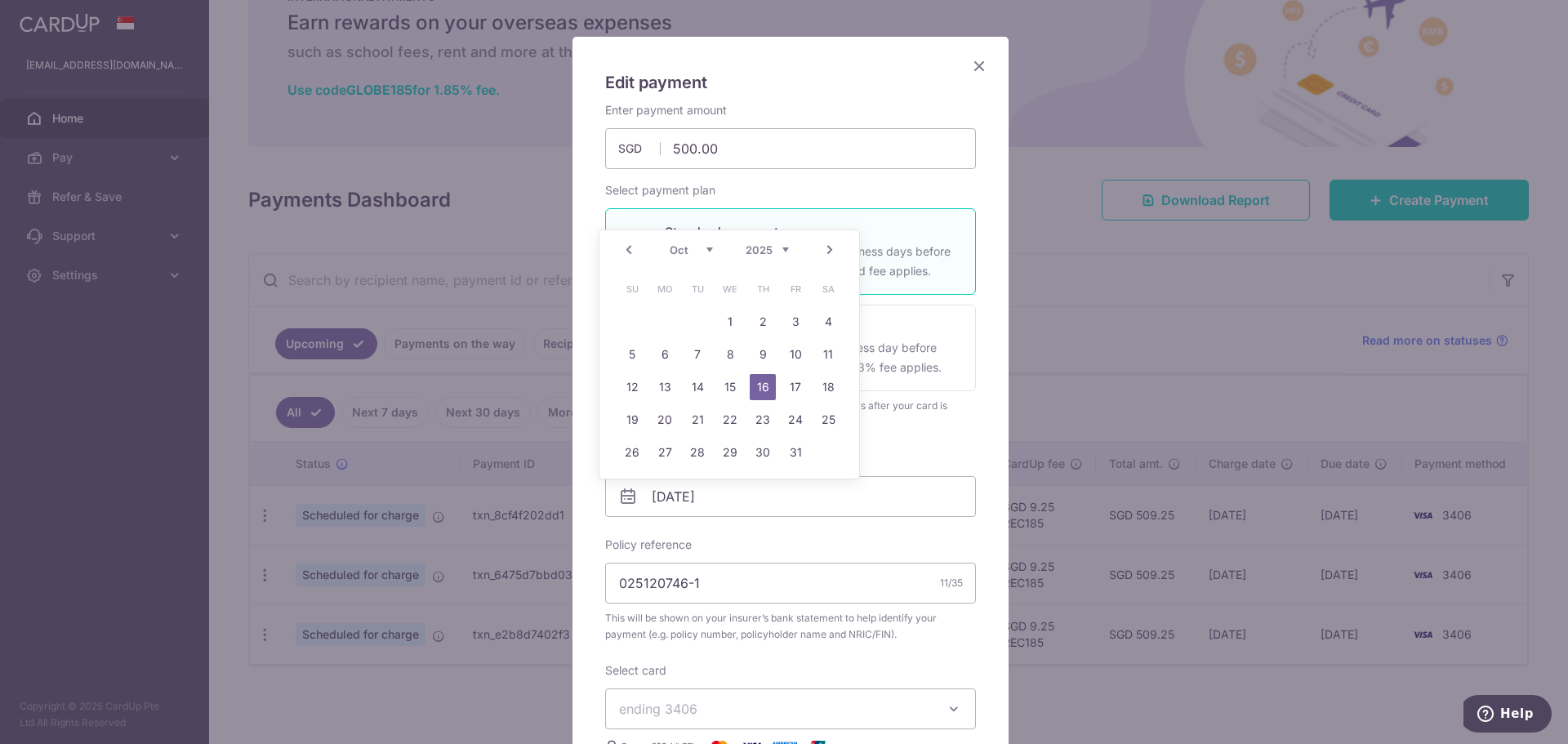
click at [946, 457] on div "Payment due date 16/10/2025 Your card will be charged on" at bounding box center [791, 482] width 371 height 67
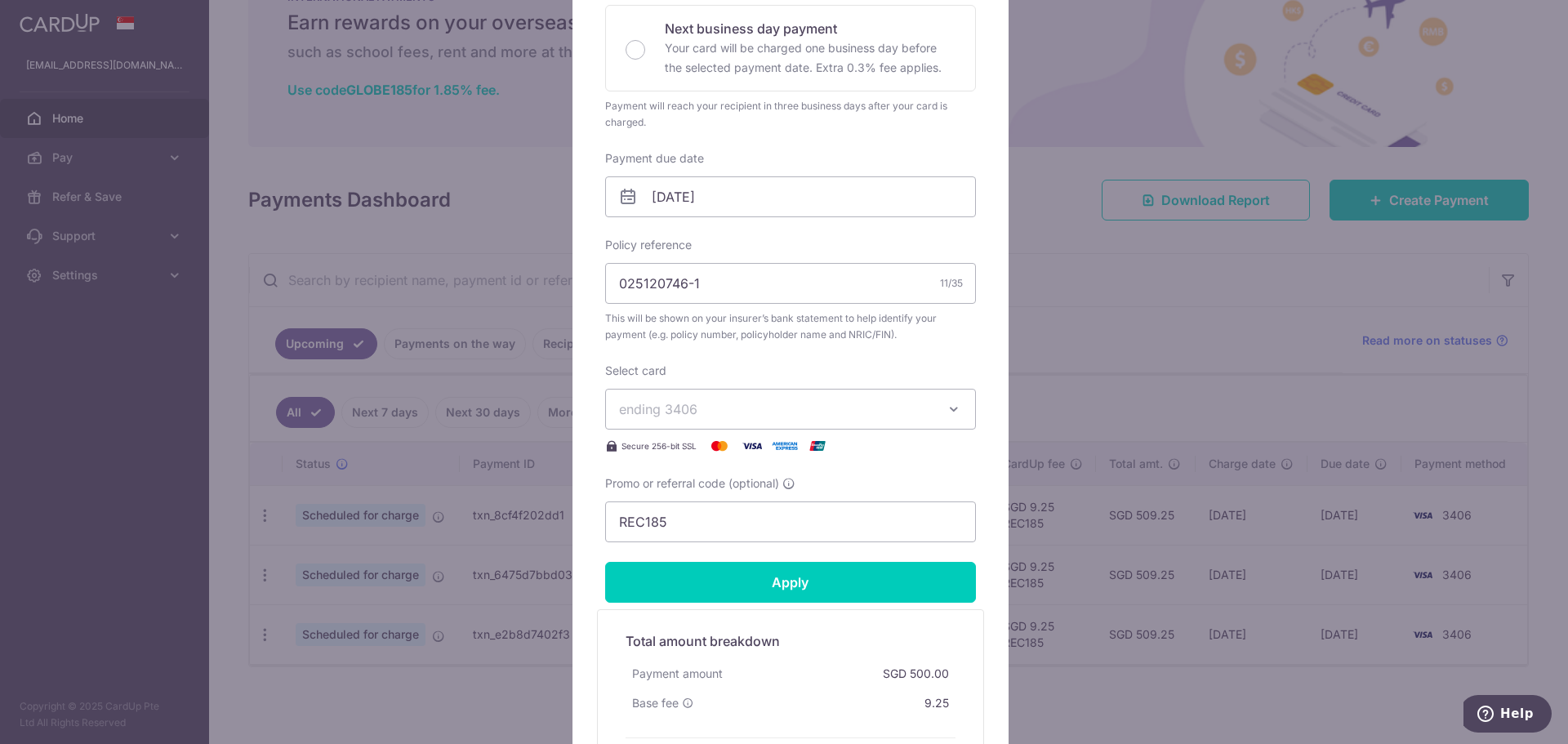
scroll to position [326, 0]
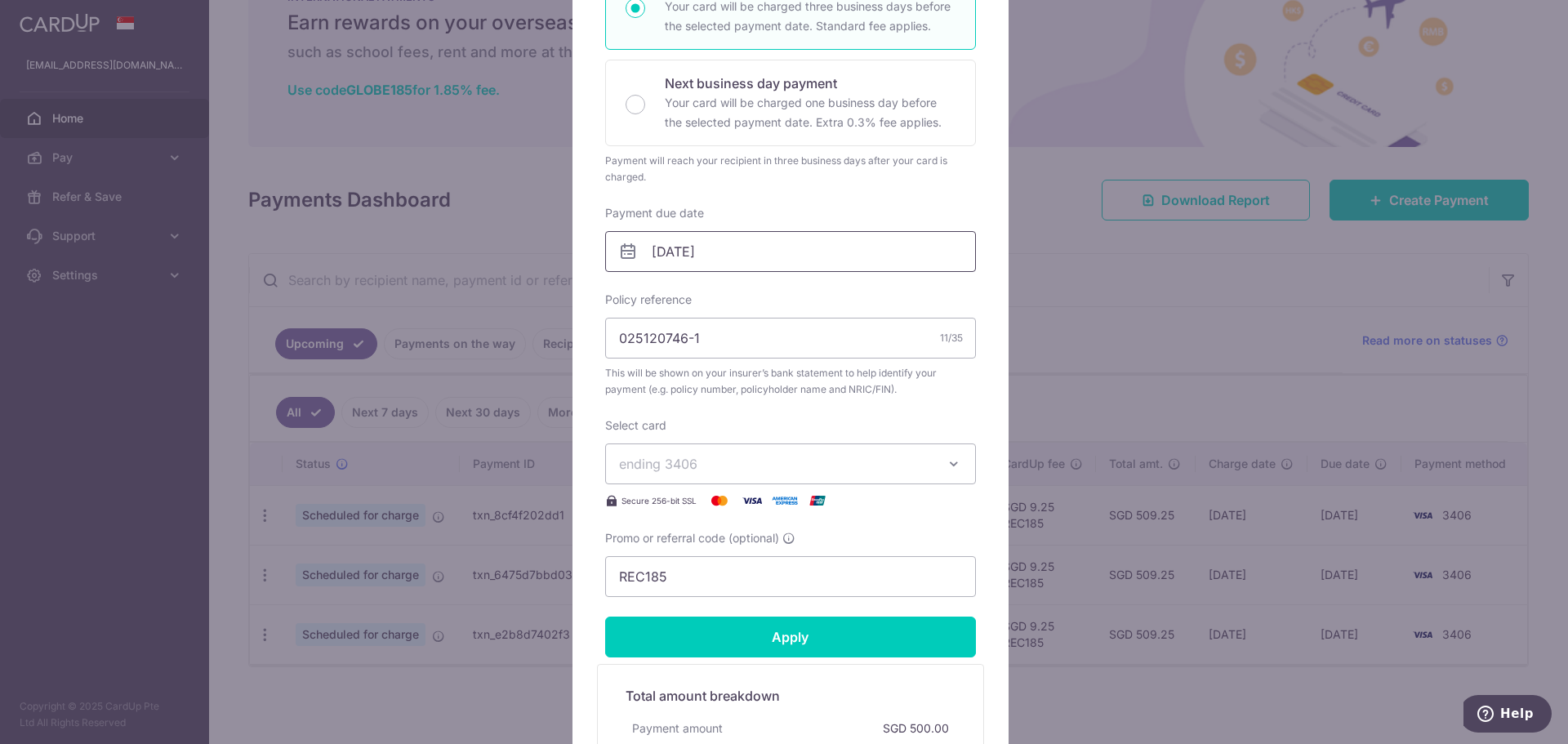
click at [785, 260] on input "16/10/2025" at bounding box center [791, 251] width 371 height 41
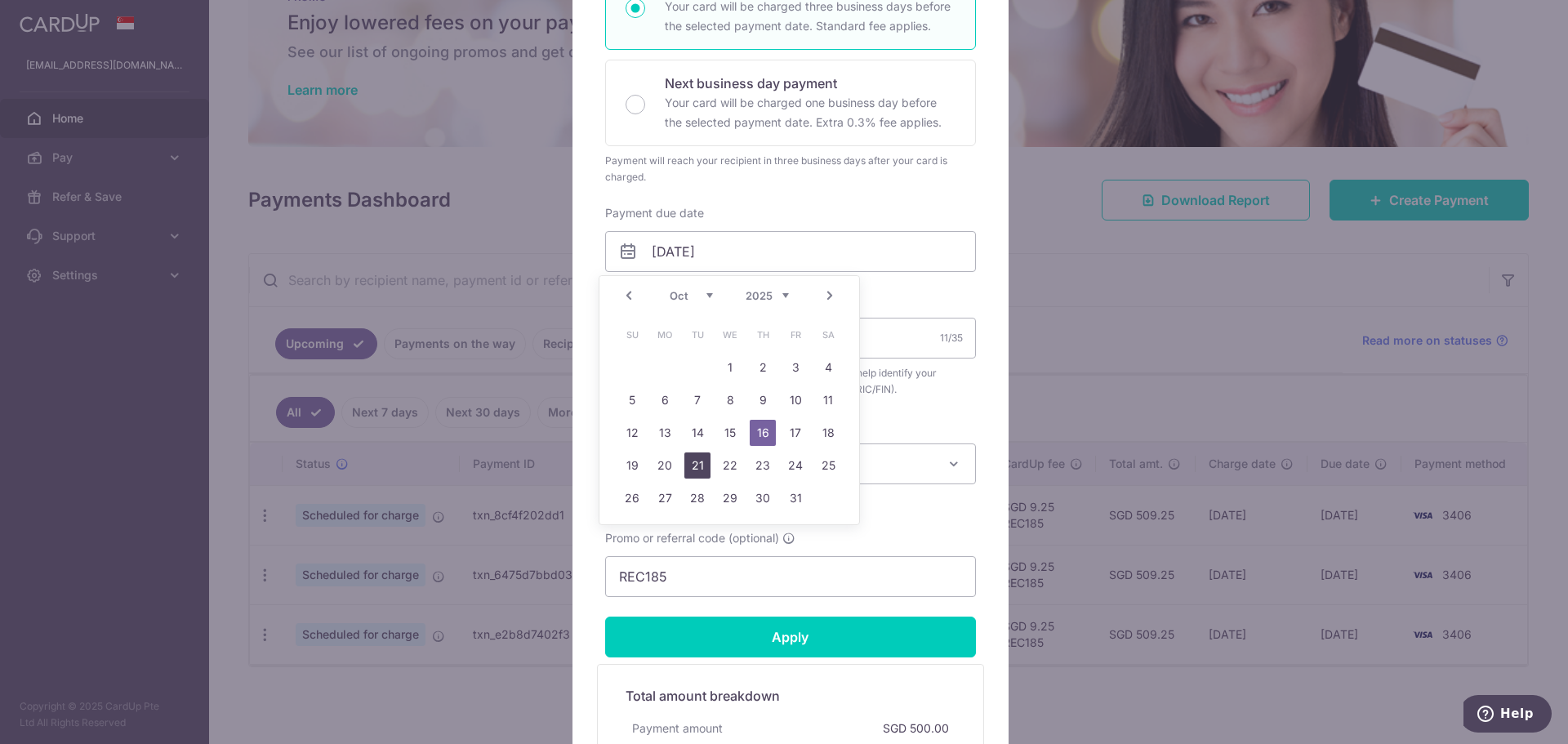
click at [697, 465] on link "21" at bounding box center [697, 465] width 26 height 26
type input "[DATE]"
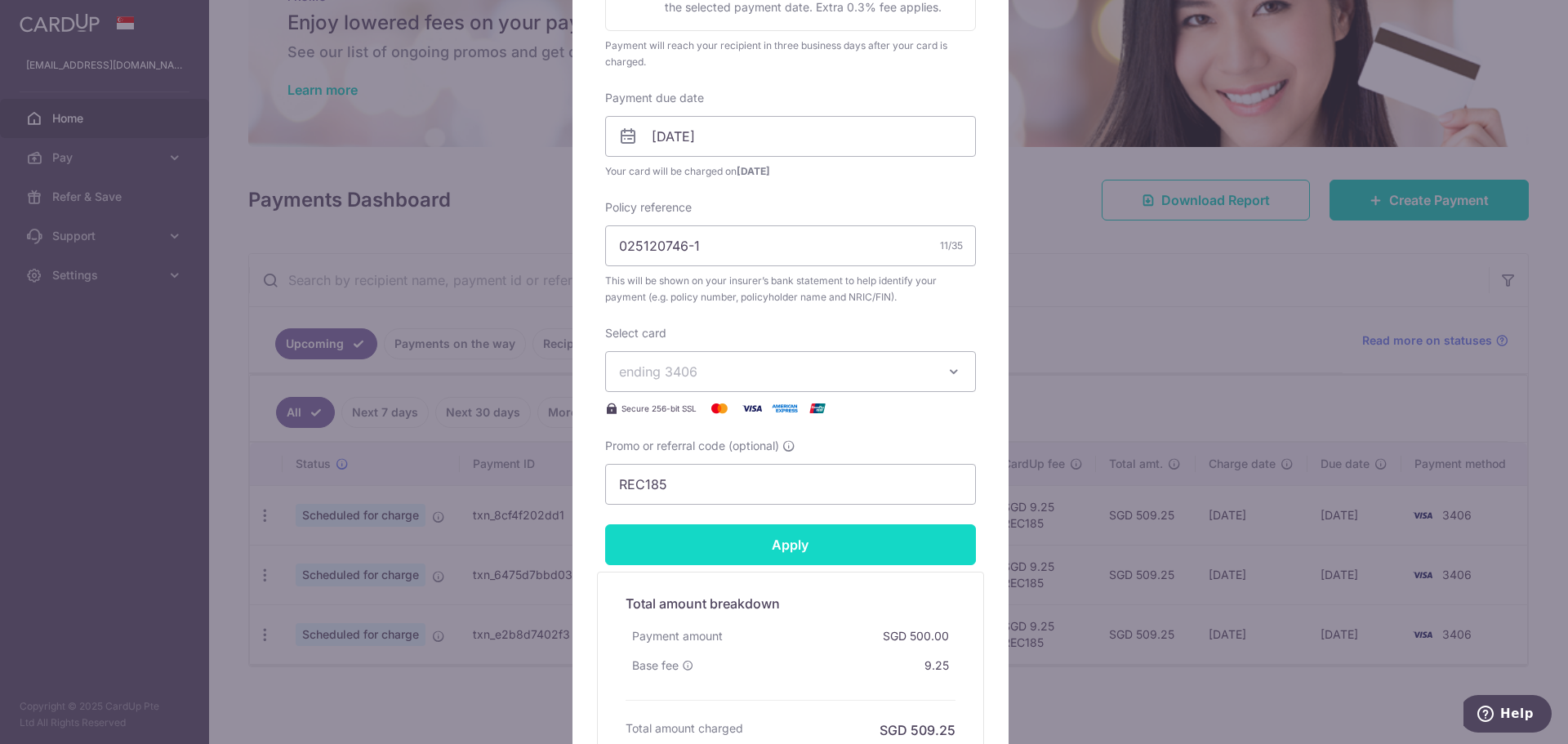
scroll to position [490, 0]
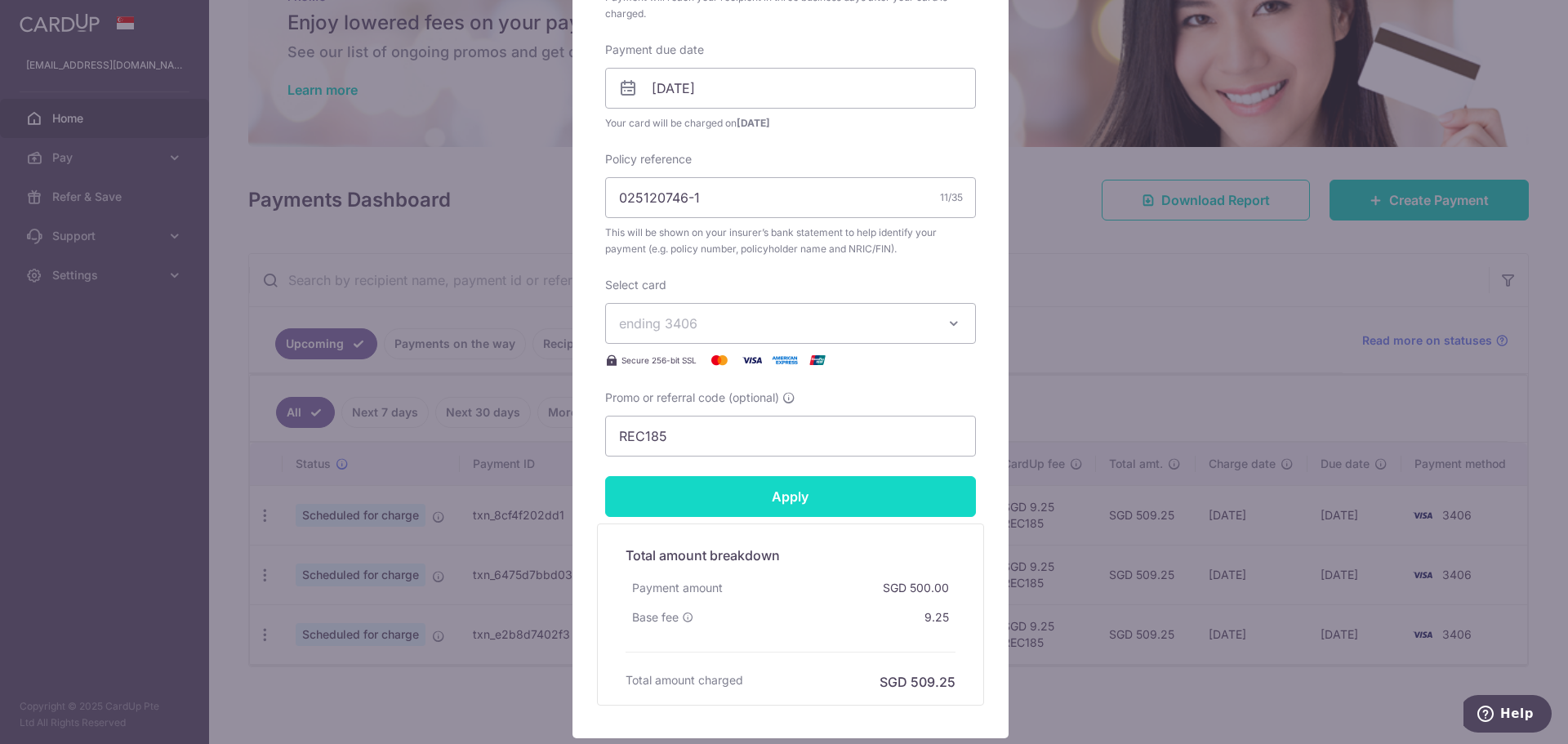
click at [826, 509] on input "Apply" at bounding box center [791, 496] width 371 height 41
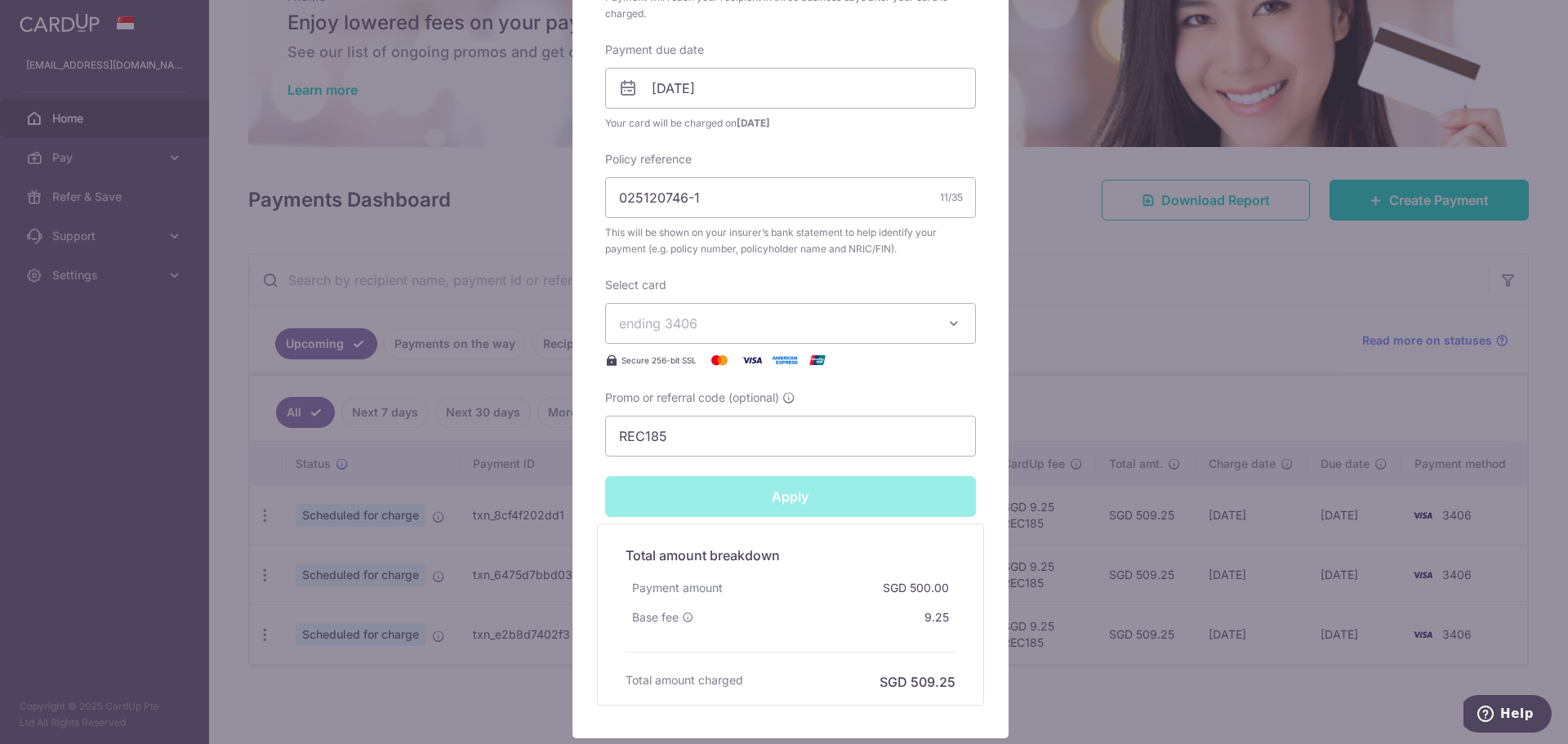
type input "Successfully Applied"
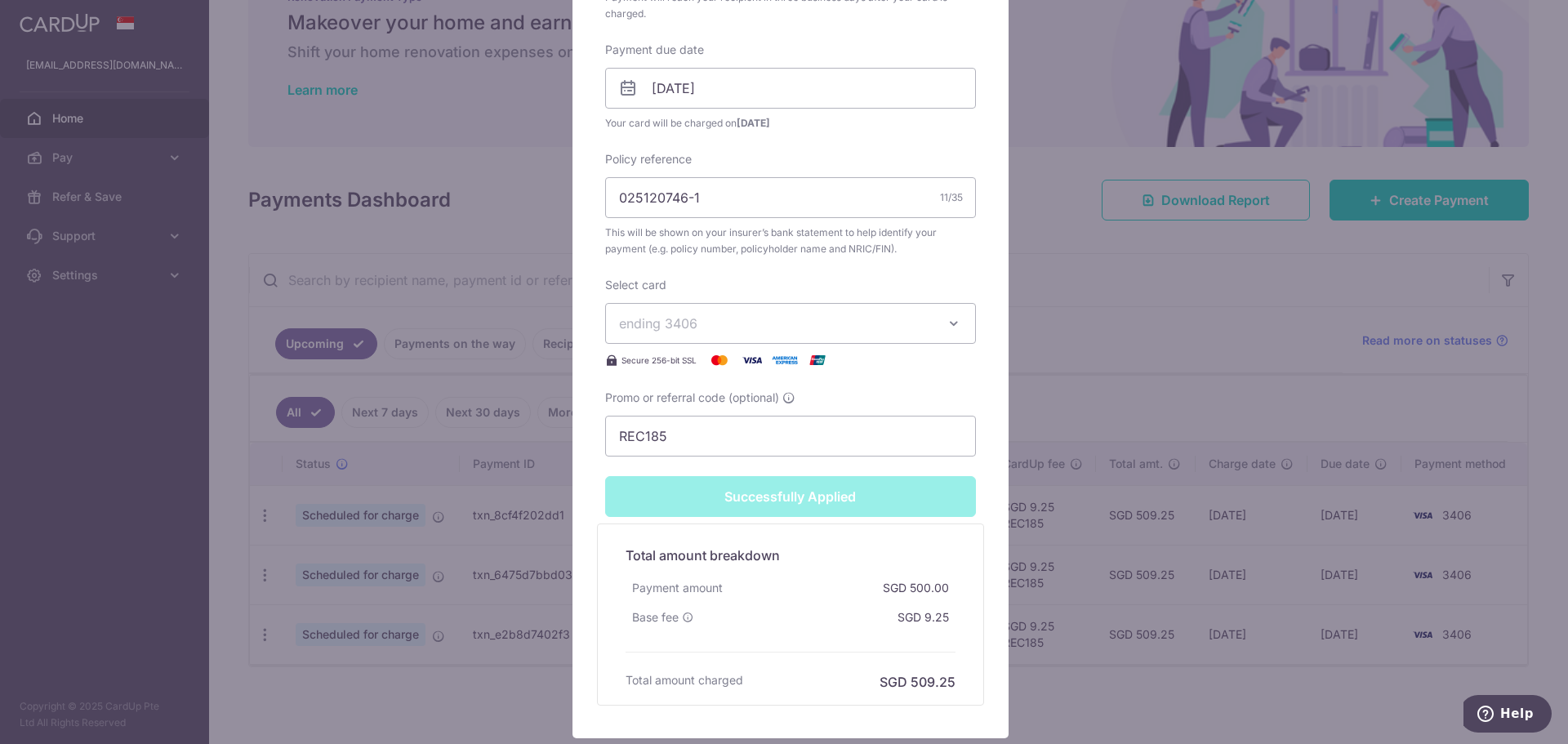
click at [513, 476] on div "Edit payment By clicking apply, you will make changes to all payments to The Gr…" at bounding box center [784, 372] width 1568 height 744
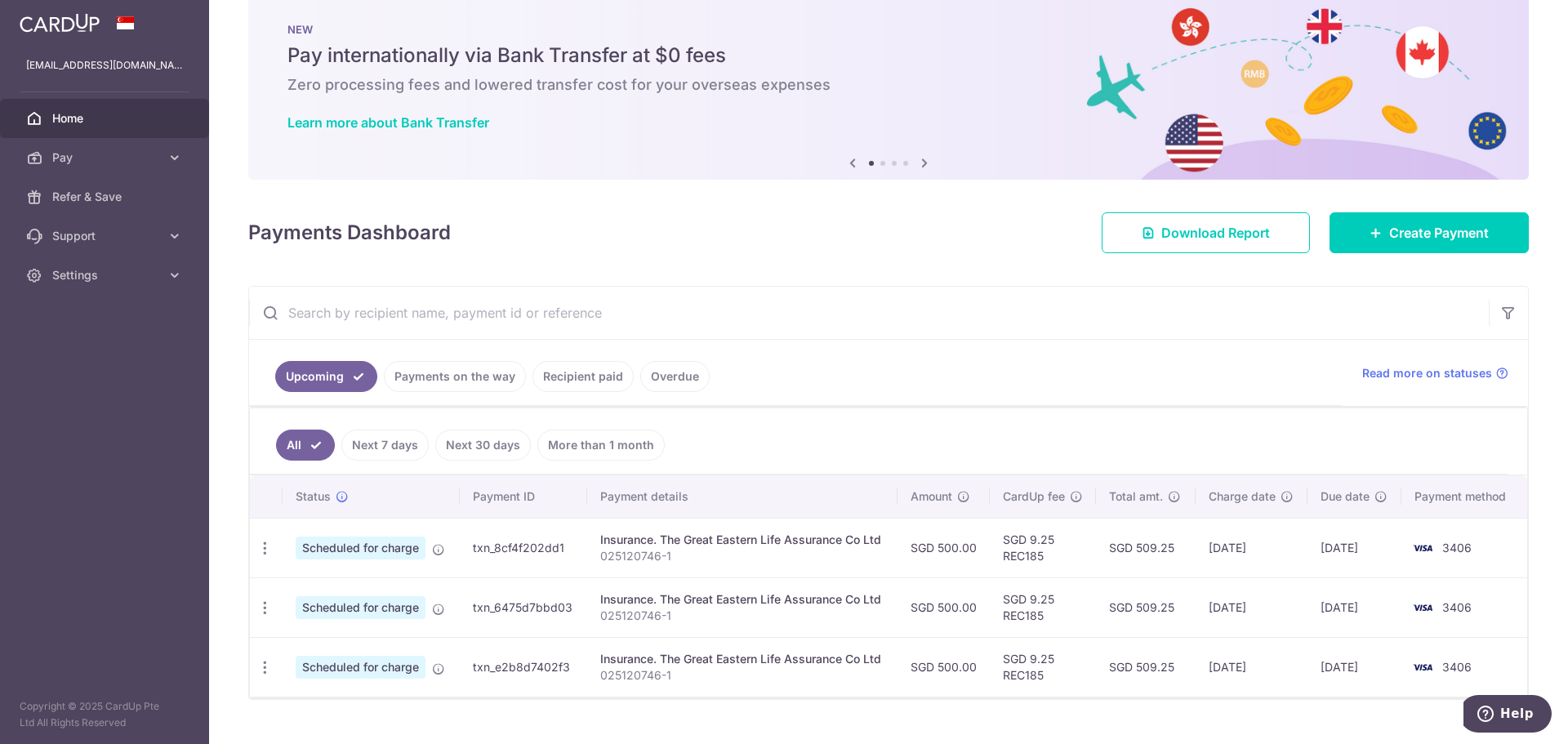
scroll to position [62, 0]
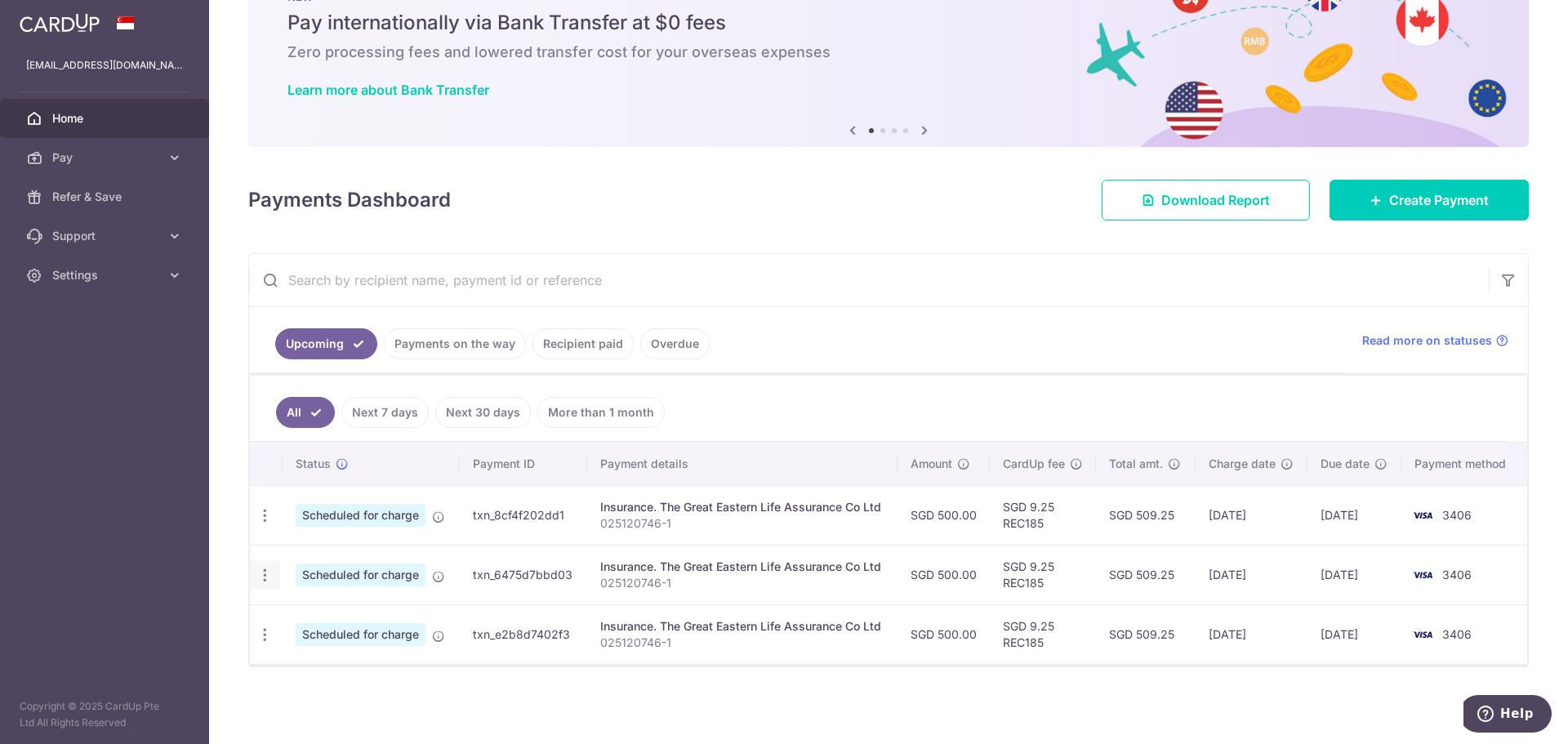
click at [263, 579] on icon "button" at bounding box center [265, 575] width 17 height 17
click at [298, 601] on link "Update payment" at bounding box center [336, 619] width 170 height 39
radio input "true"
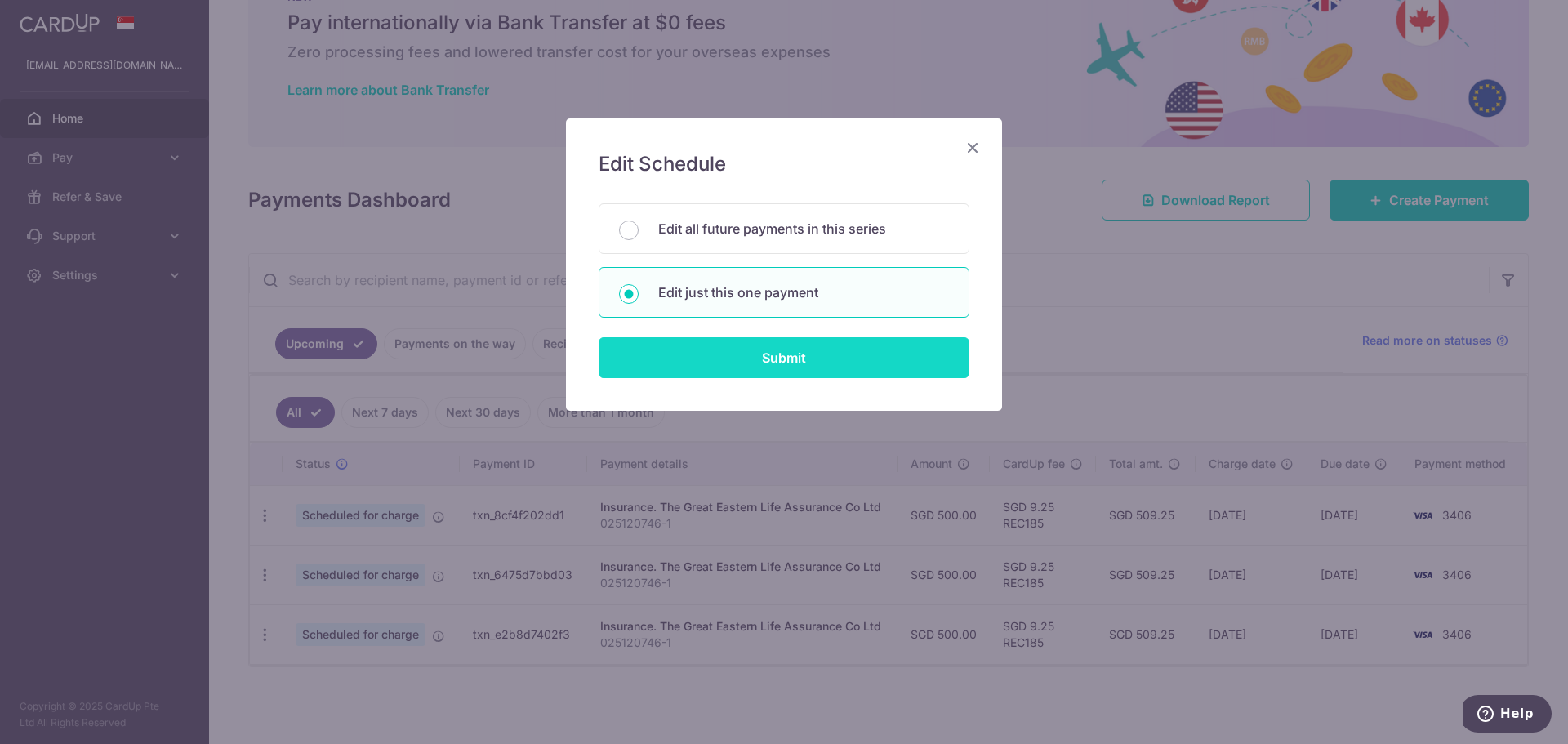
click at [695, 338] on input "Submit" at bounding box center [784, 357] width 371 height 41
radio input "true"
type input "500.00"
type input "16/11/2025"
type input "025120746-1"
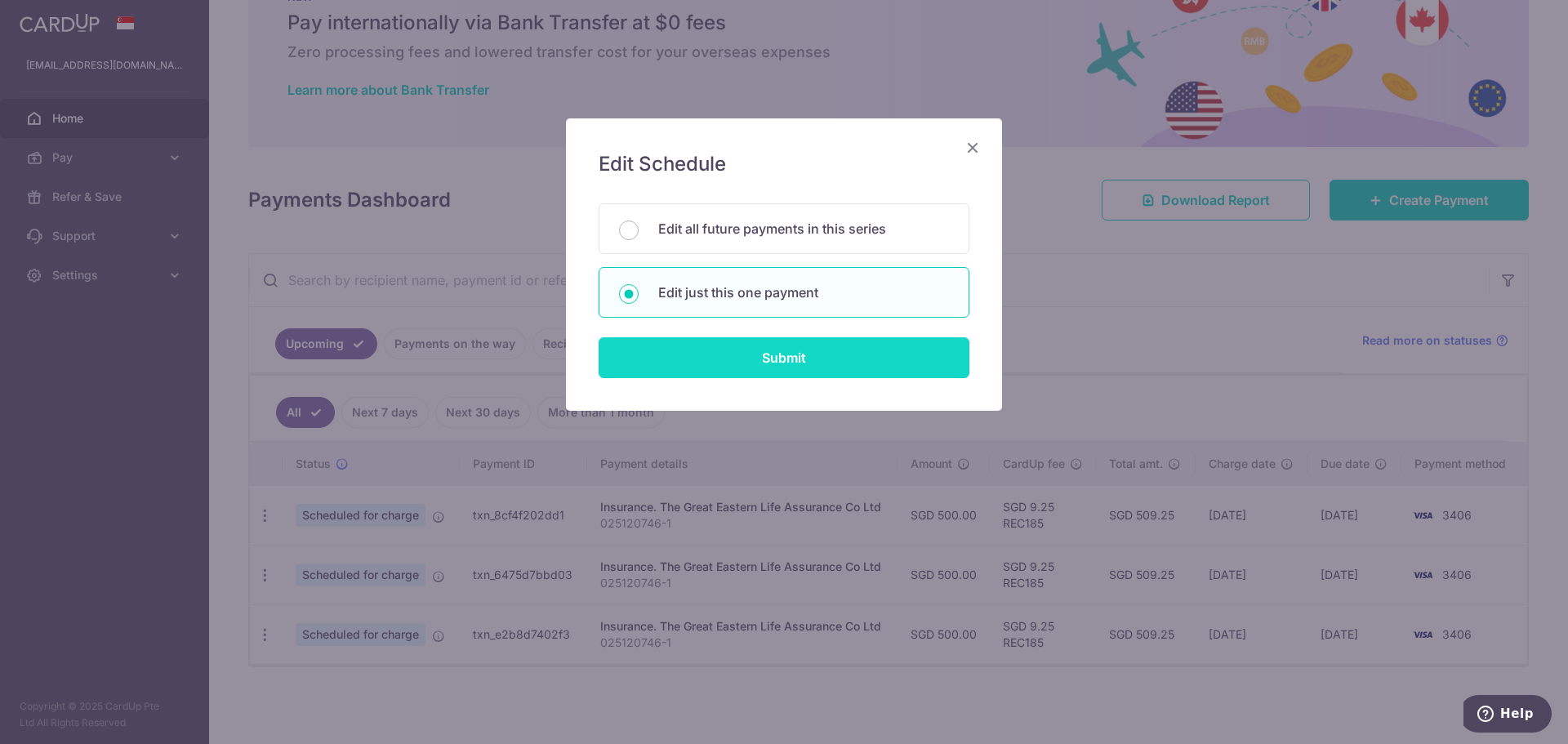
type input "REC185"
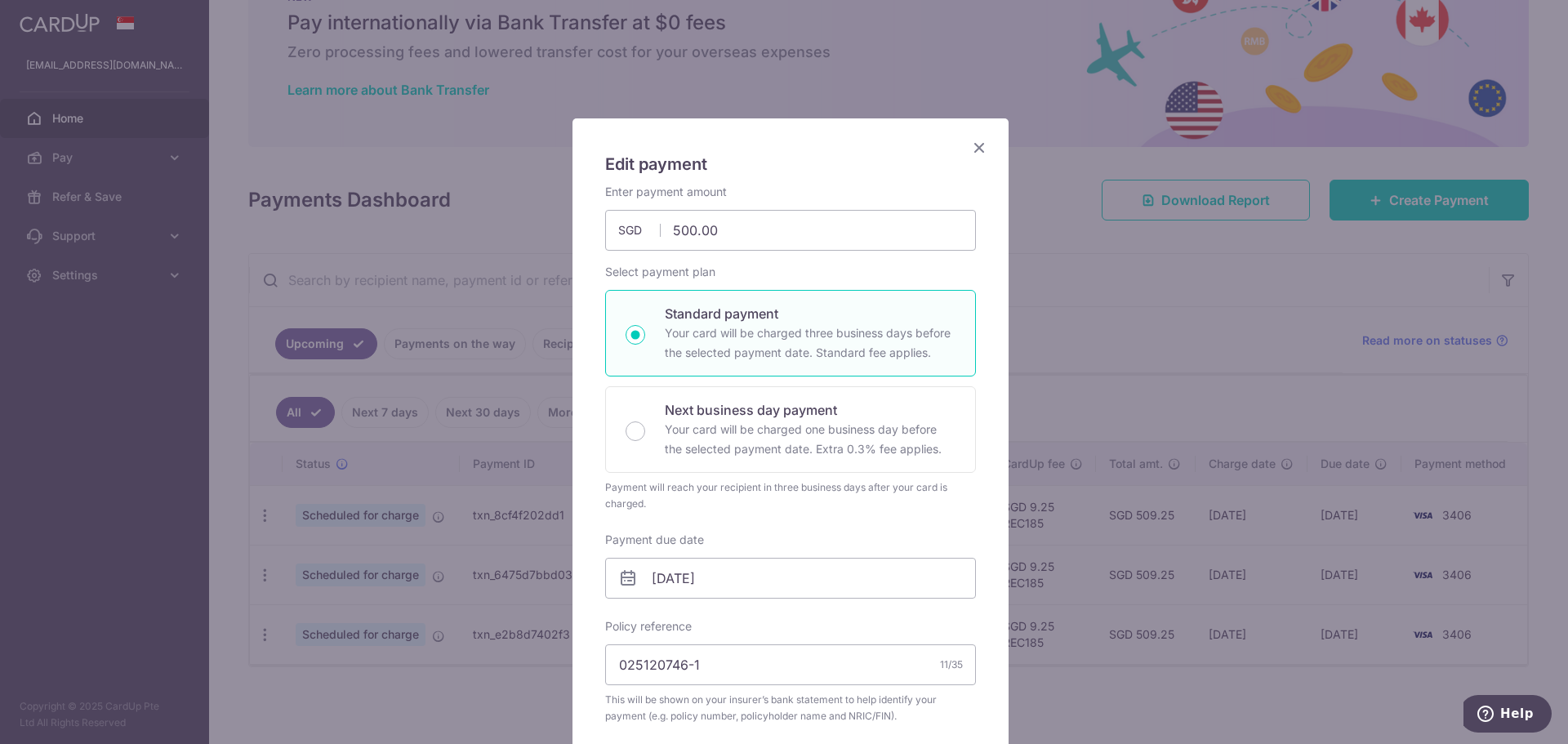
click at [736, 557] on div "Payment due date 16/11/2025 Your card will be charged on" at bounding box center [791, 564] width 371 height 67
click at [739, 566] on input "16/11/2025" at bounding box center [791, 578] width 371 height 41
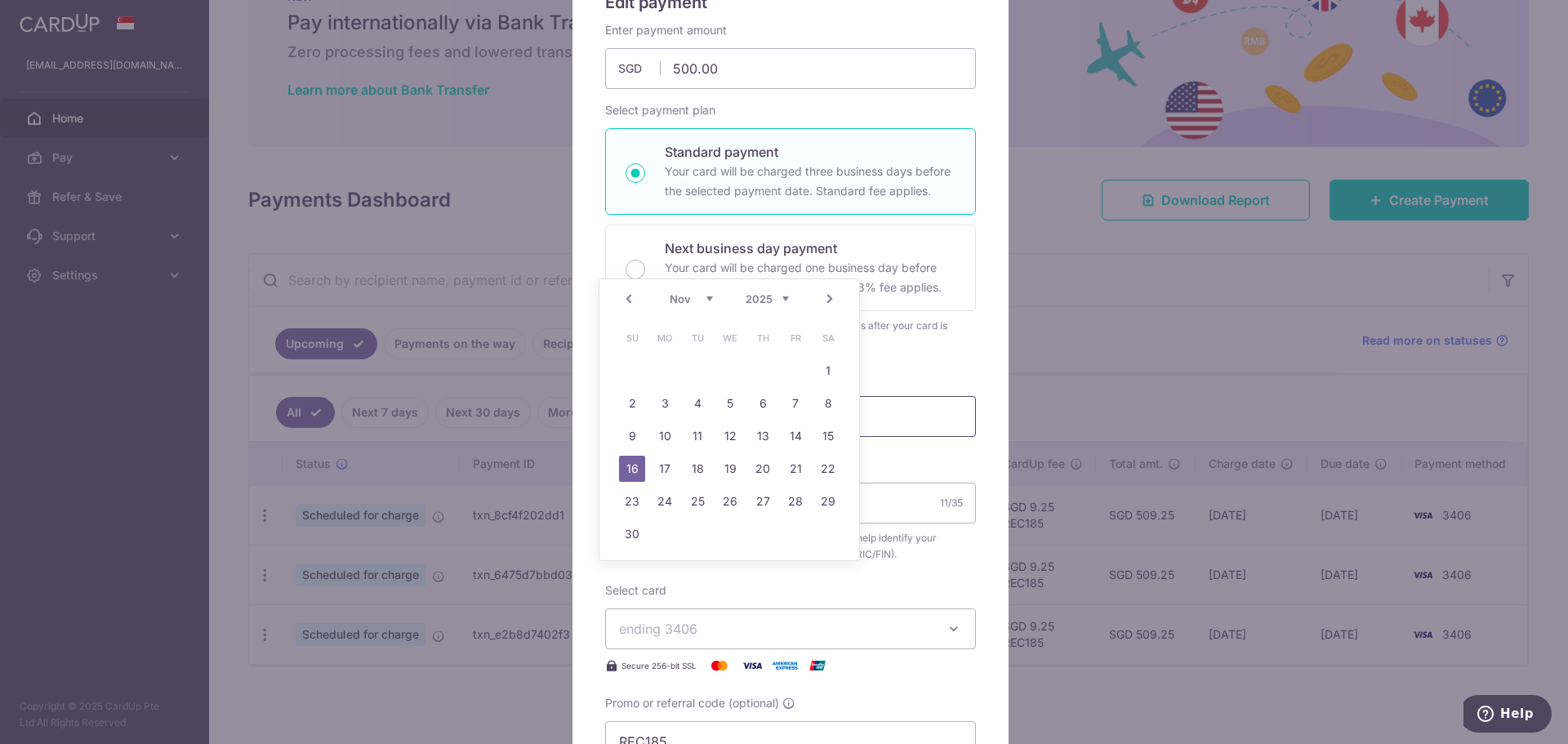
scroll to position [163, 0]
click at [796, 466] on link "21" at bounding box center [795, 469] width 26 height 26
type input "[DATE]"
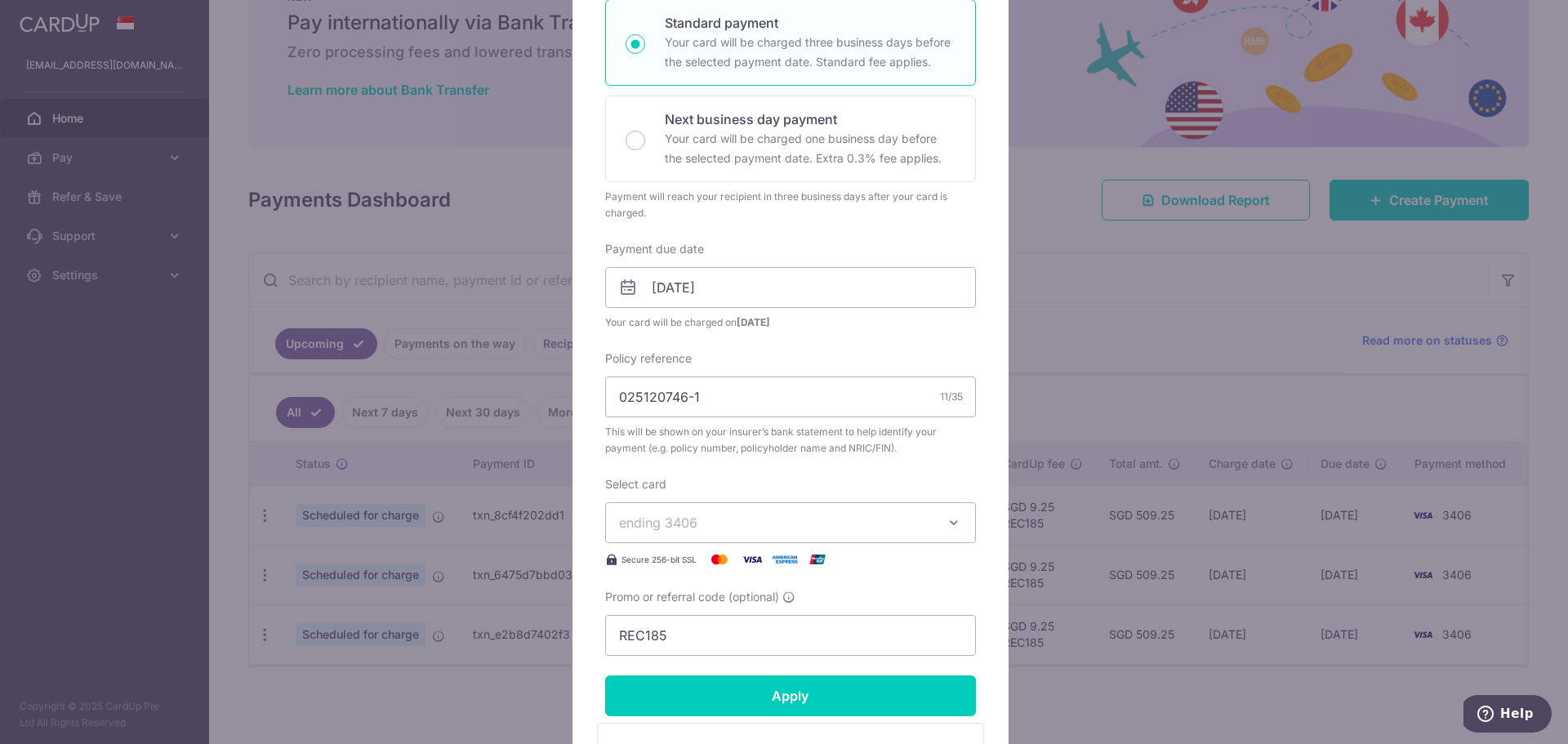
scroll to position [572, 0]
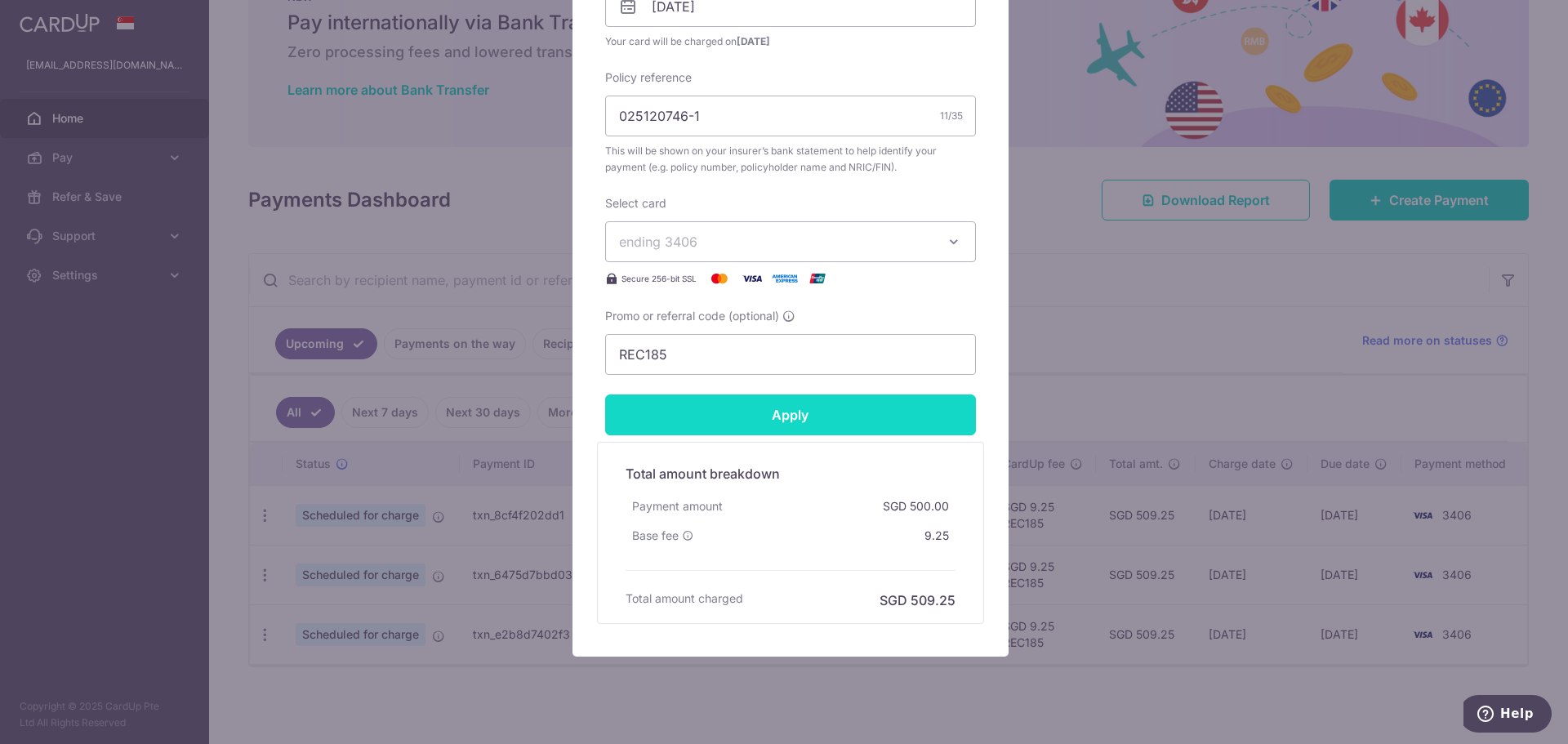
click at [795, 429] on input "Apply" at bounding box center [791, 415] width 371 height 41
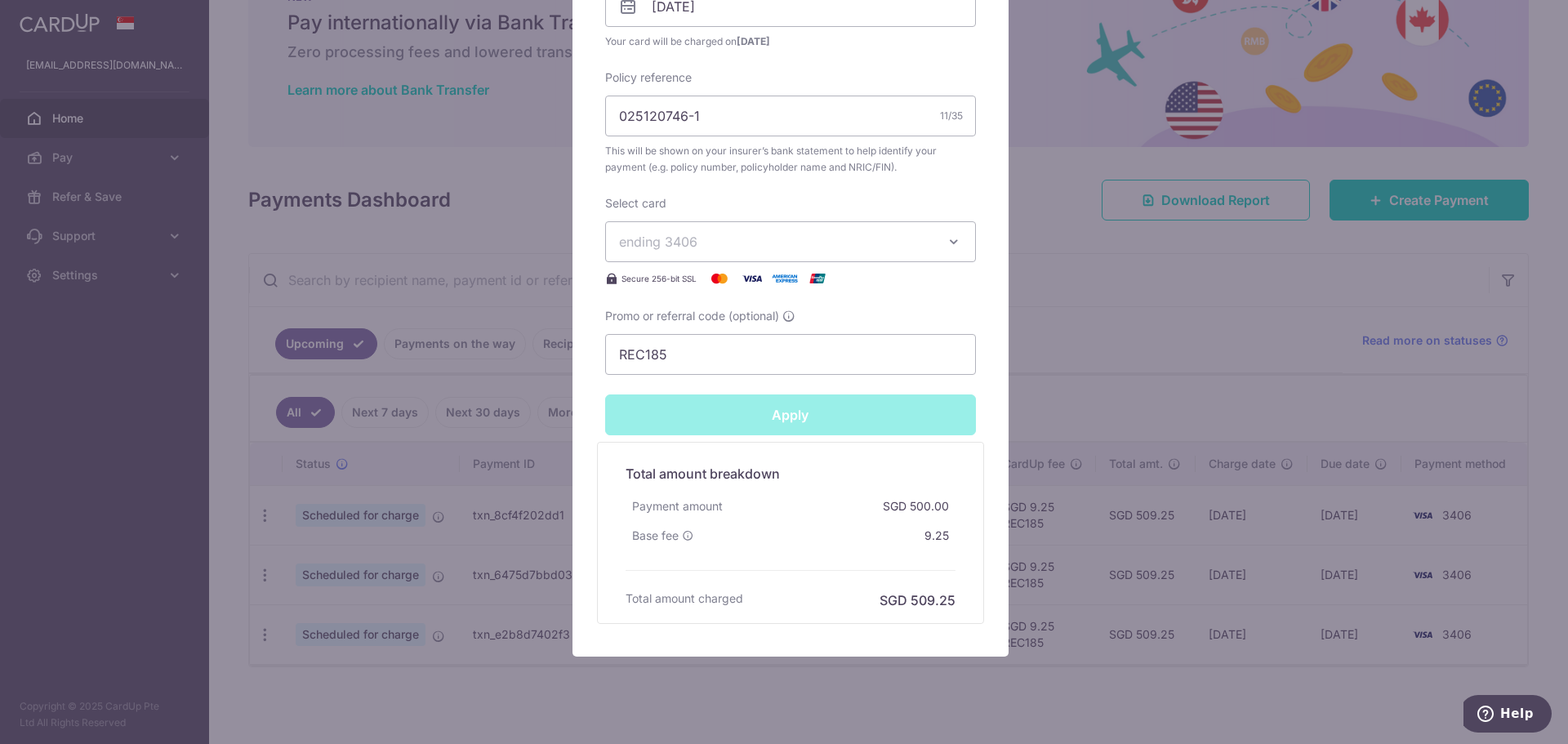
type input "Successfully Applied"
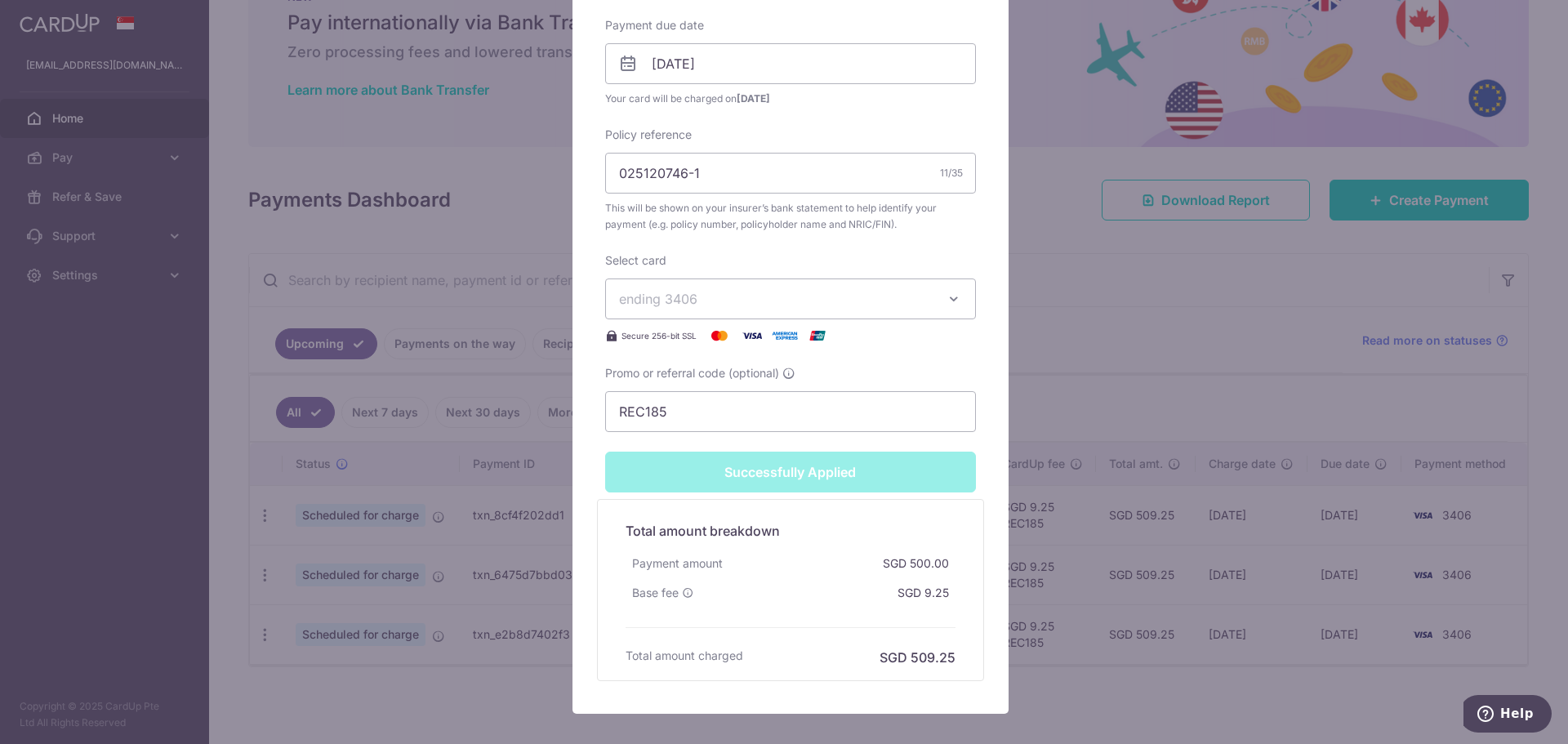
scroll to position [629, 0]
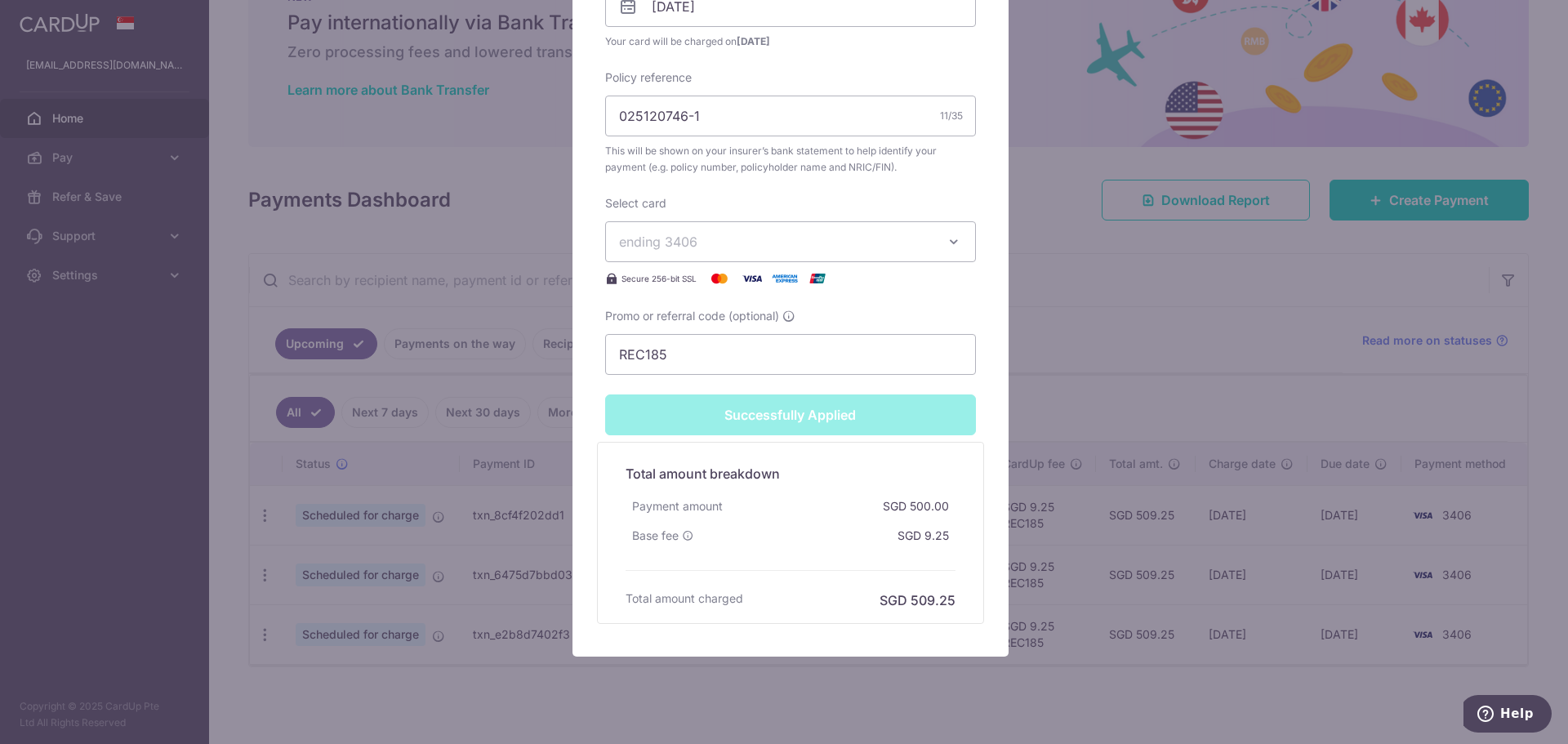
click at [420, 513] on div "Edit payment By clicking apply, you will make changes to all payments to The Gr…" at bounding box center [784, 372] width 1568 height 744
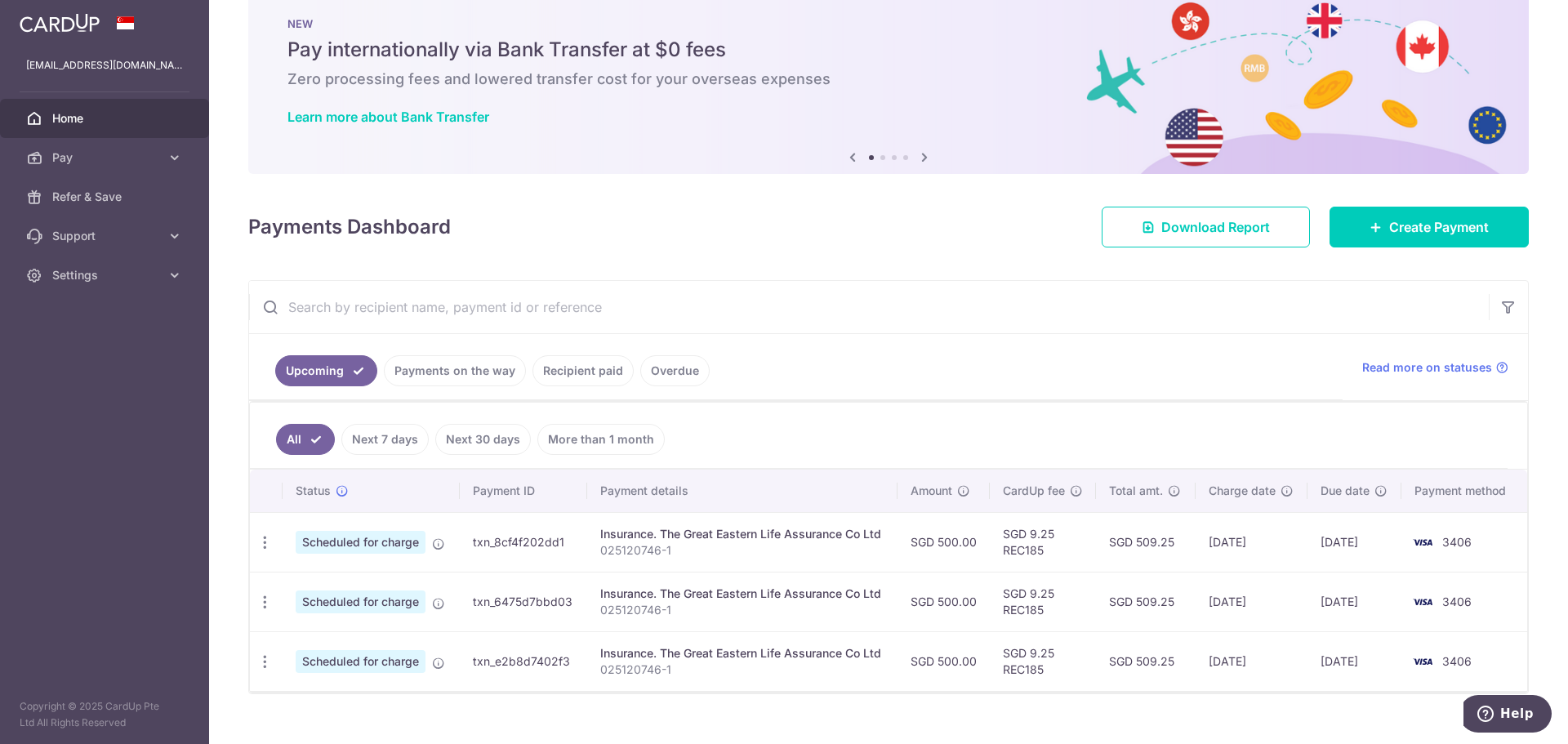
scroll to position [62, 0]
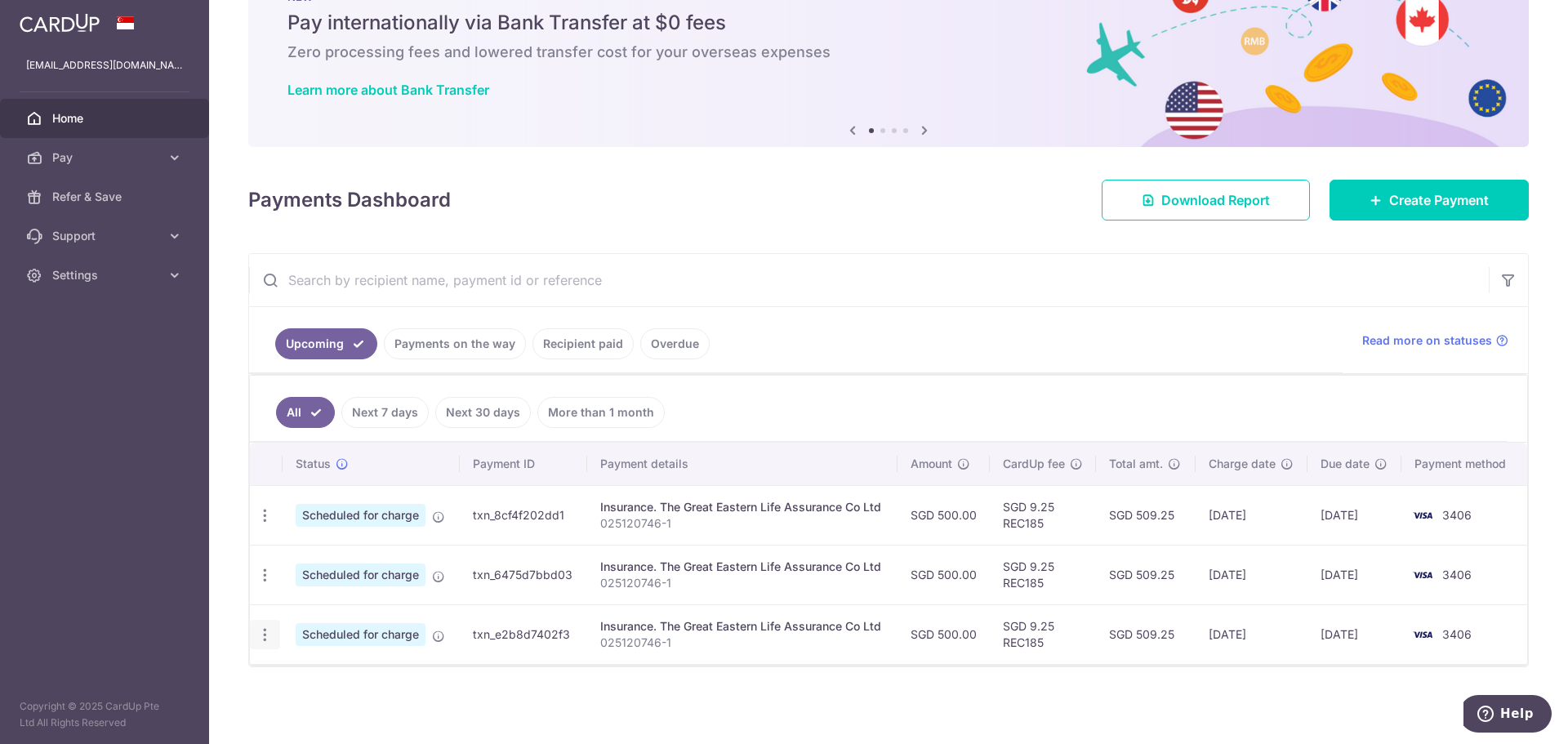
click at [272, 629] on div "Update payment Cancel payment" at bounding box center [265, 635] width 30 height 30
click at [269, 634] on icon "button" at bounding box center [265, 635] width 17 height 17
click at [309, 690] on link "Update payment" at bounding box center [336, 679] width 170 height 39
radio input "true"
type input "500.00"
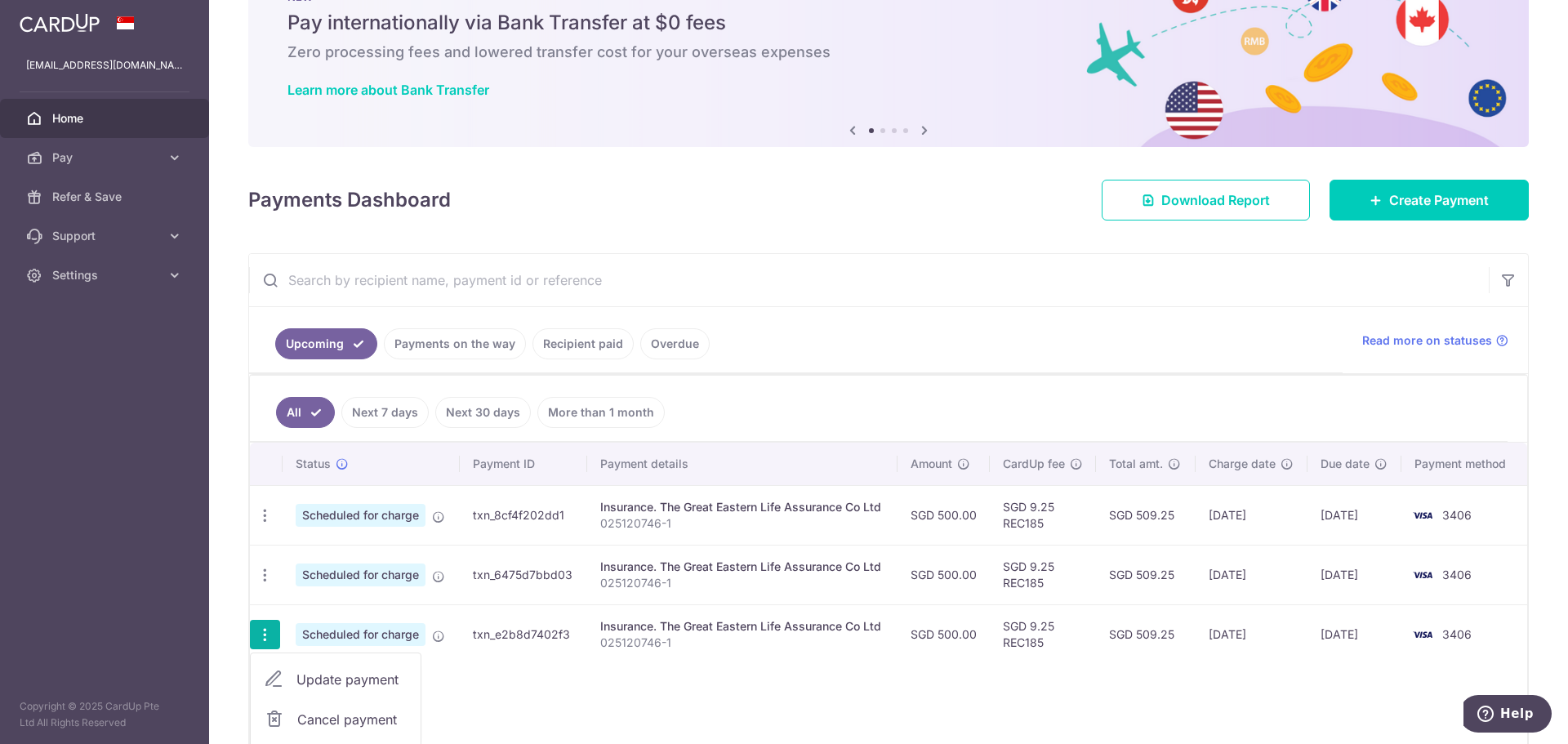
type input "[DATE]"
type input "025120746-1"
type input "REC185"
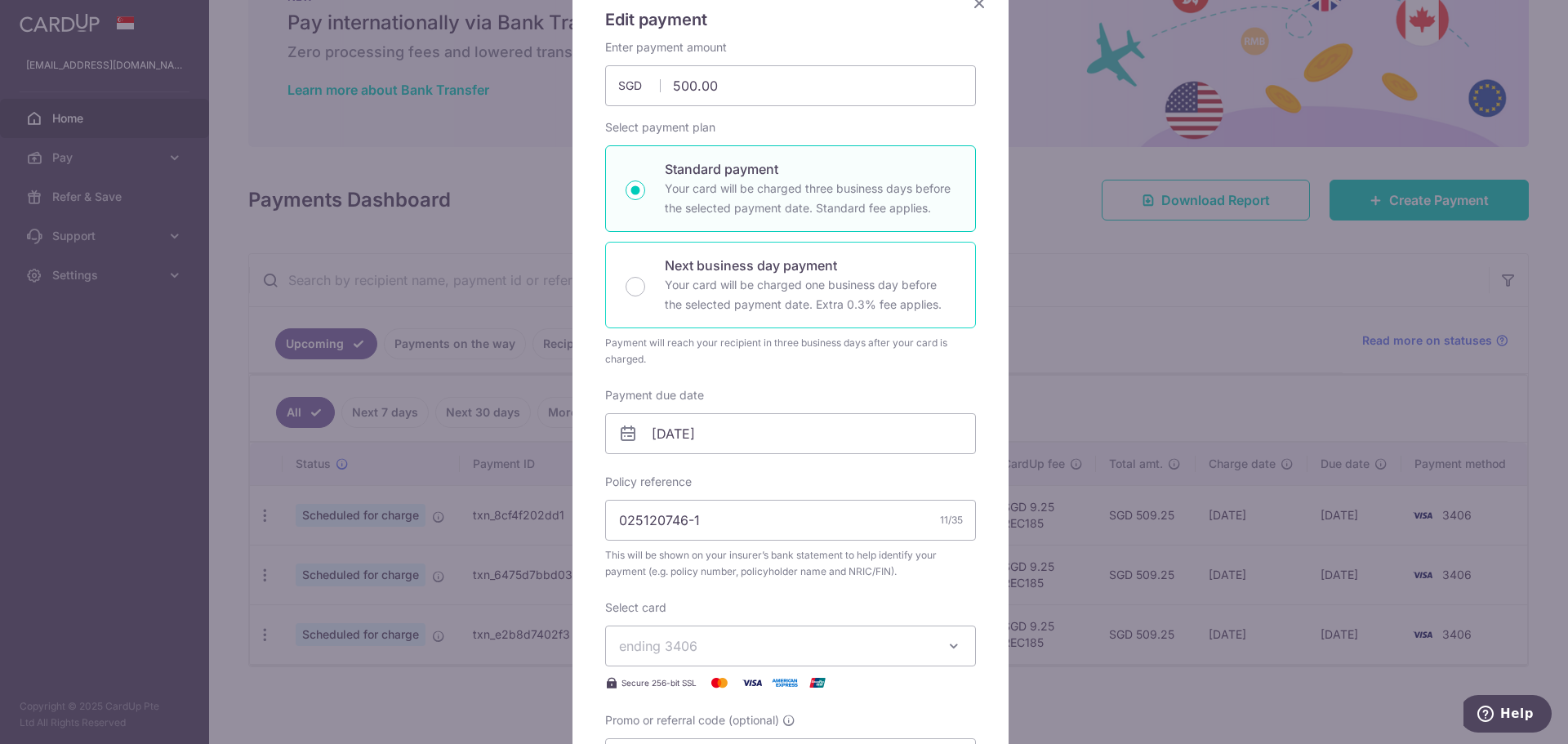
scroll to position [163, 0]
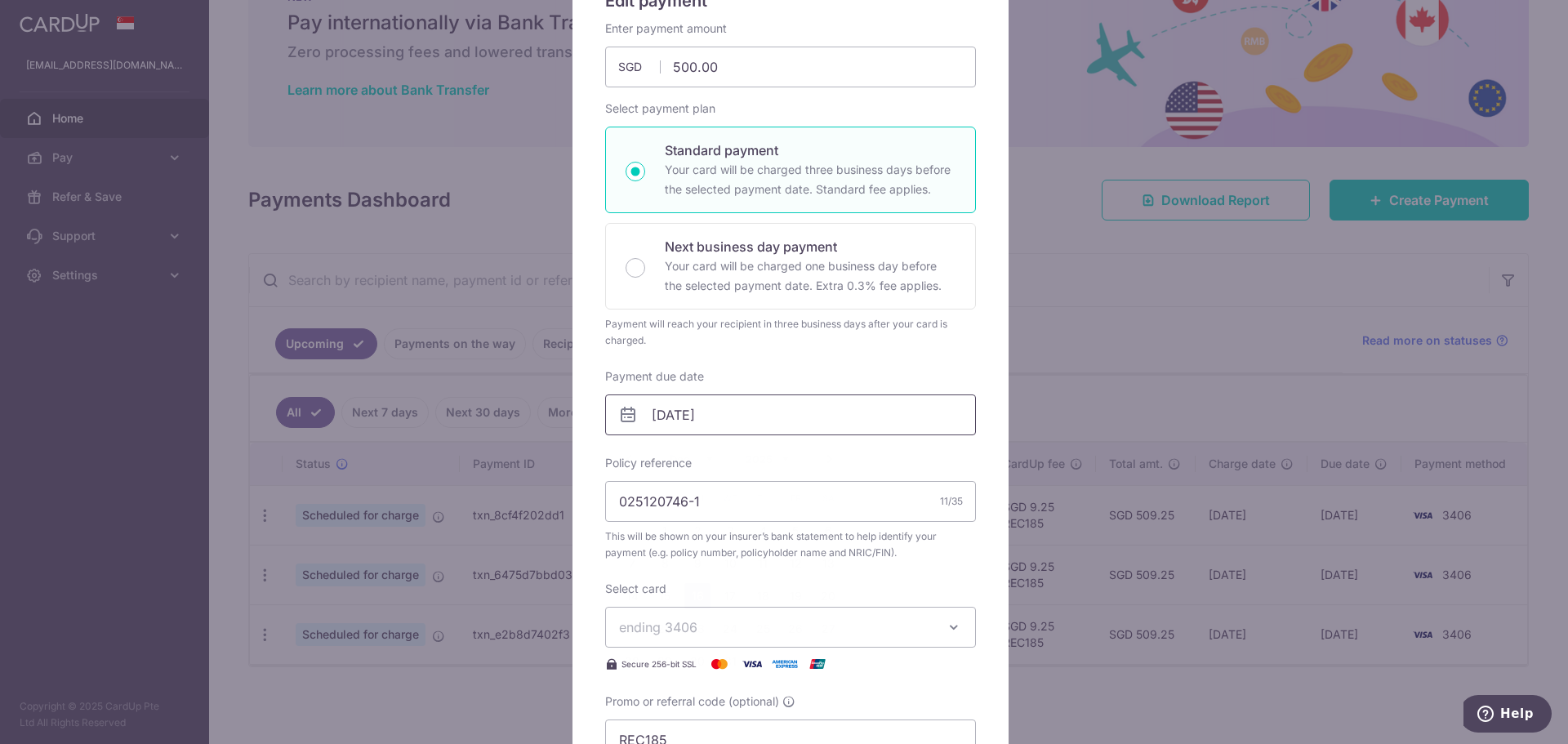
click at [772, 424] on input "[DATE]" at bounding box center [791, 415] width 371 height 41
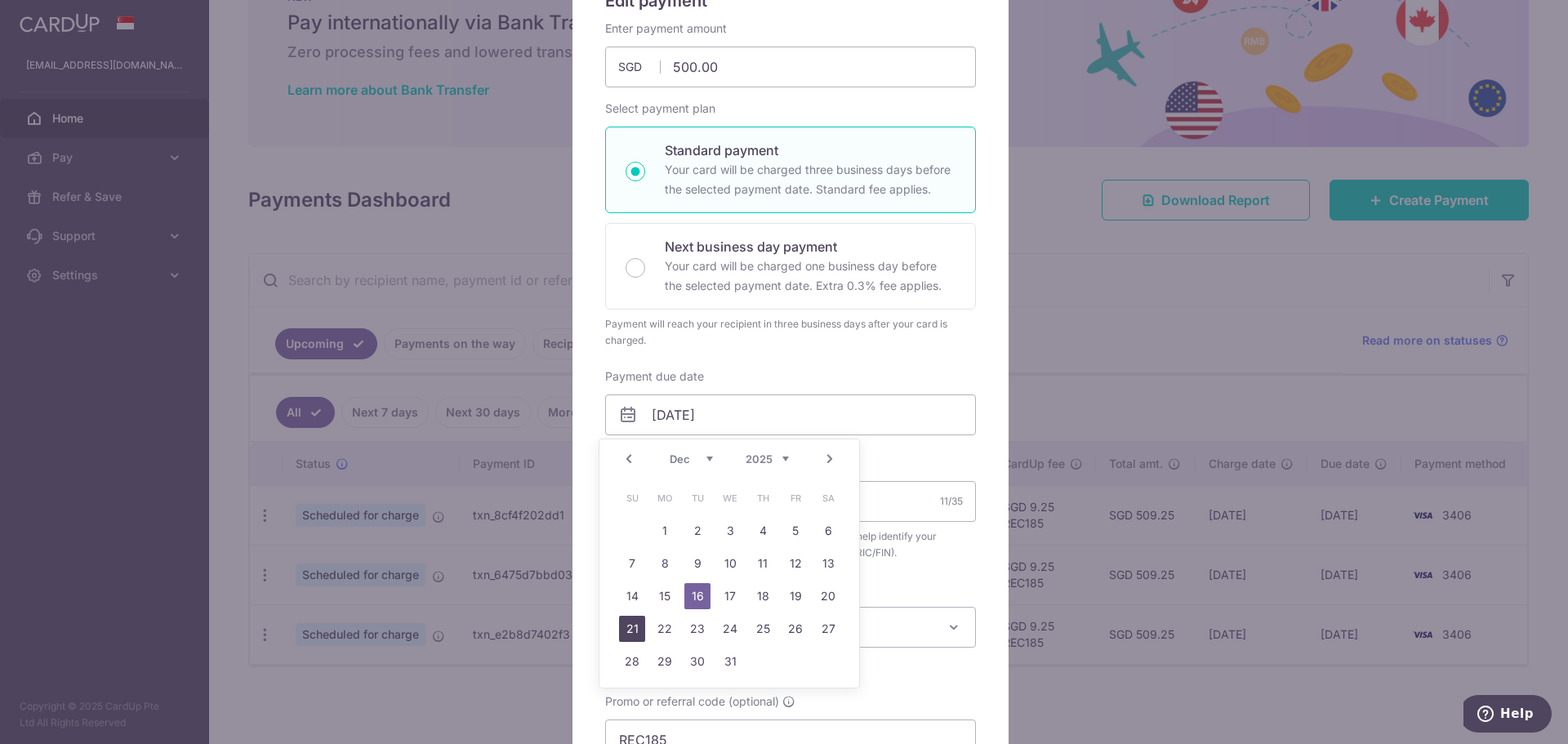
click at [641, 634] on link "21" at bounding box center [632, 628] width 26 height 26
type input "21/12/2025"
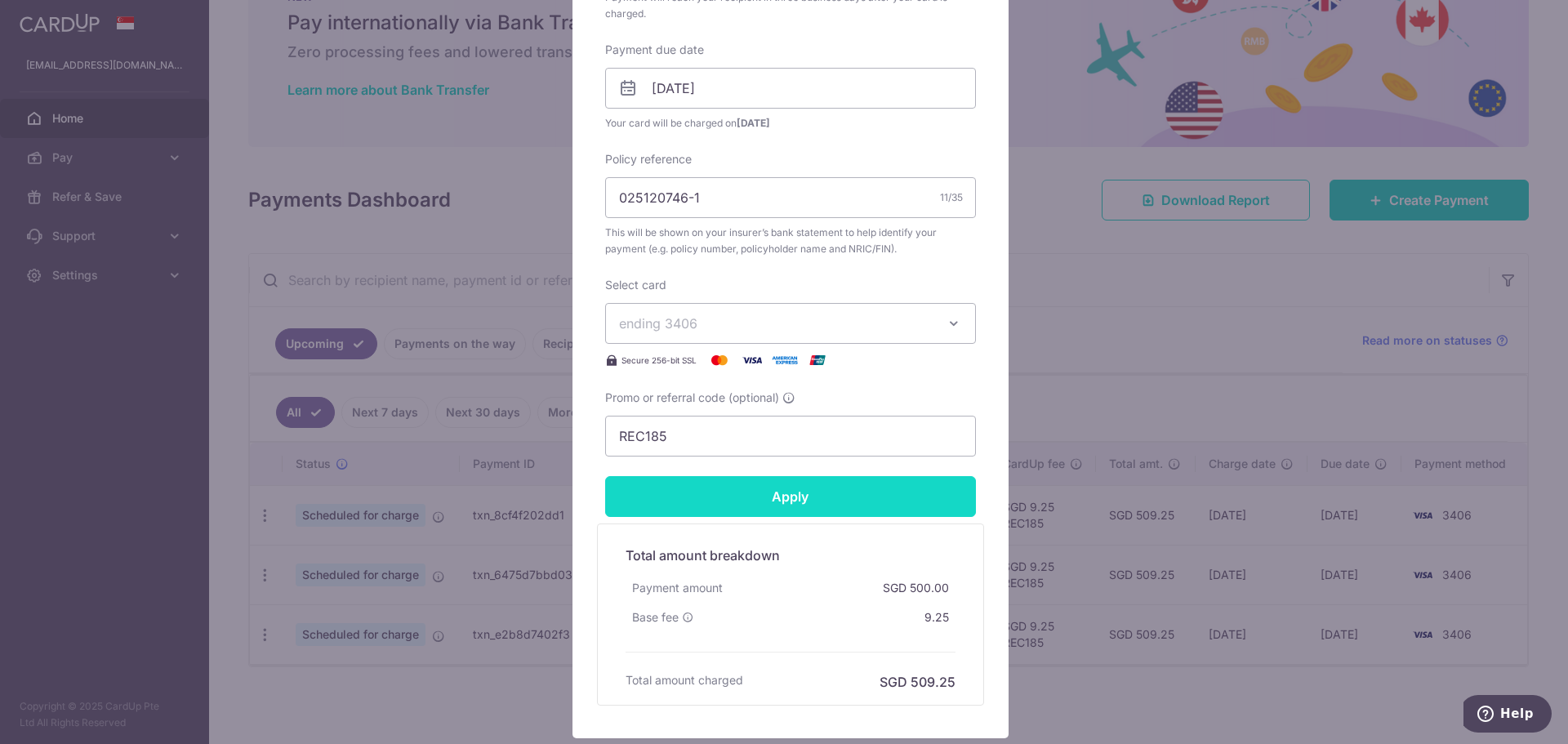
click at [824, 492] on input "Apply" at bounding box center [791, 496] width 371 height 41
type input "Successfully Applied"
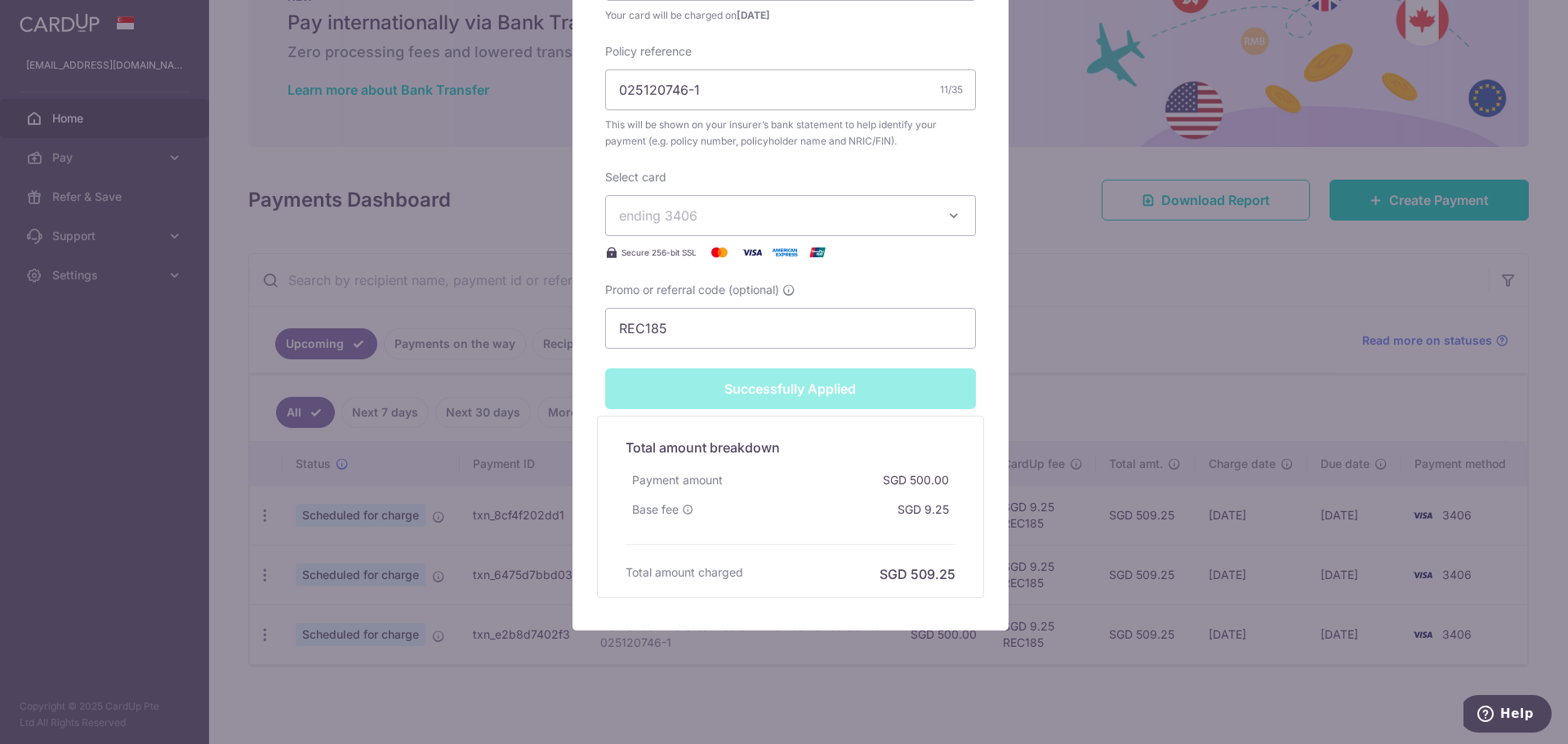
scroll to position [660, 0]
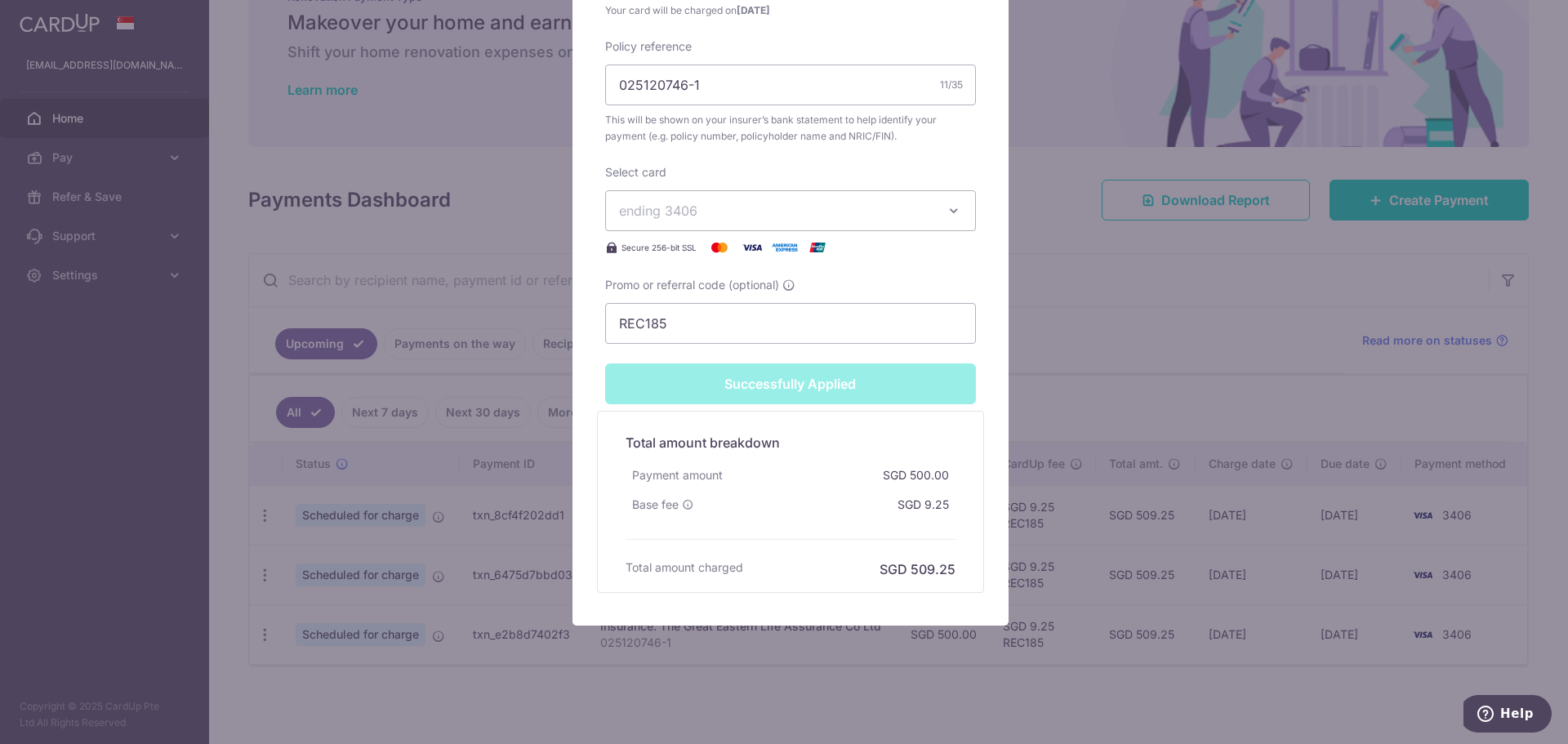
click at [1194, 357] on div "Edit payment By clicking apply, you will make changes to all payments to The Gr…" at bounding box center [784, 372] width 1568 height 744
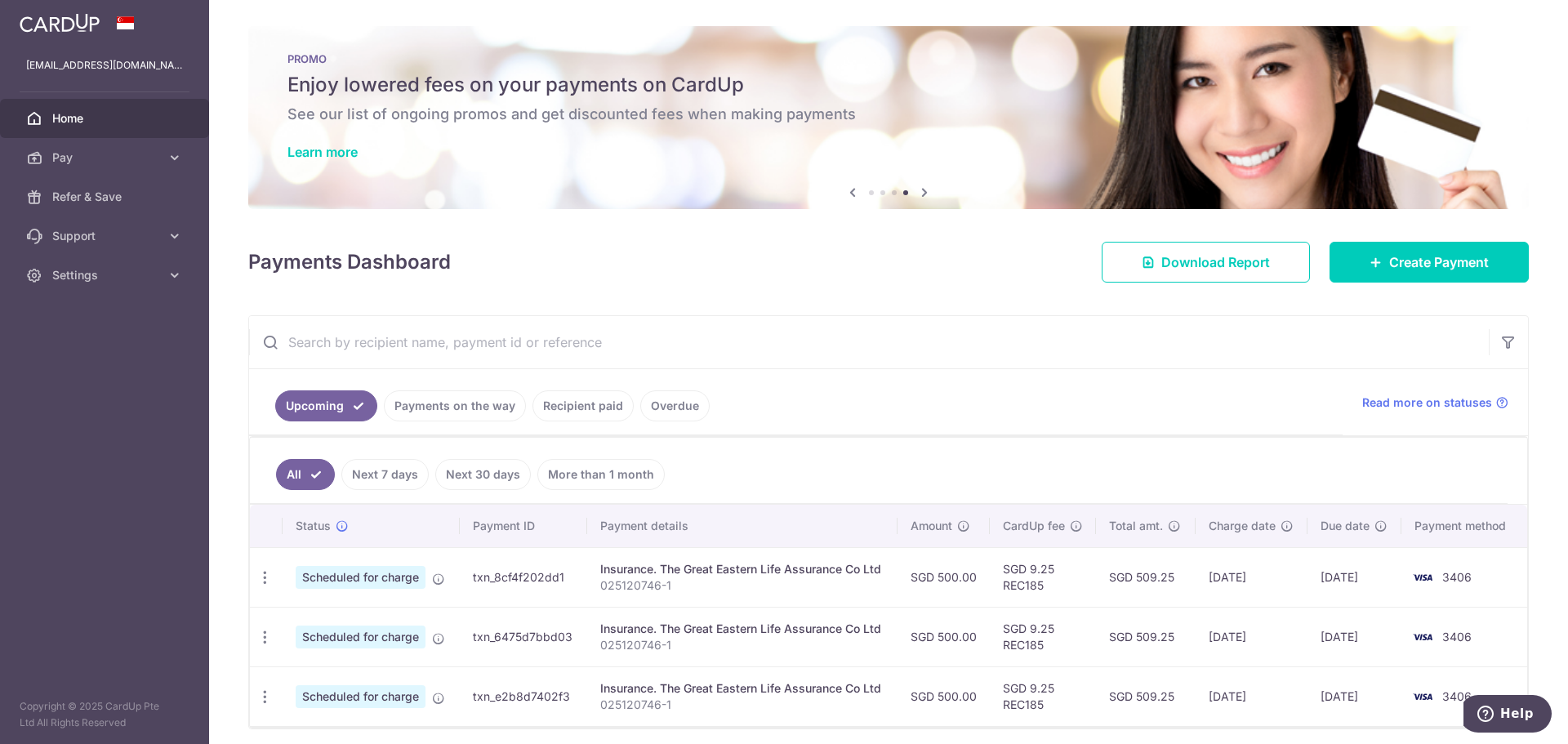
click at [655, 407] on link "Overdue" at bounding box center [675, 406] width 69 height 31
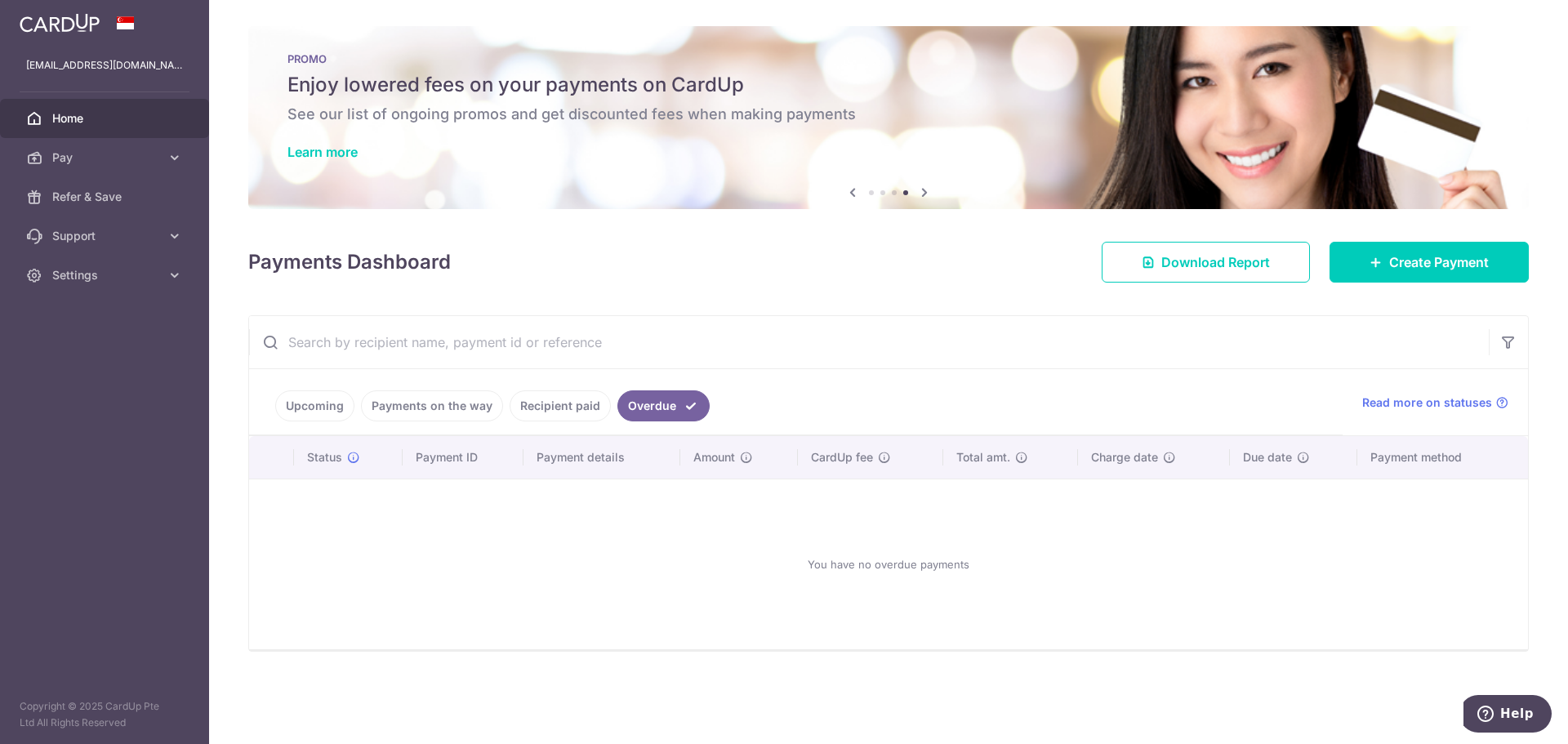
click at [587, 406] on link "Recipient paid" at bounding box center [560, 406] width 101 height 31
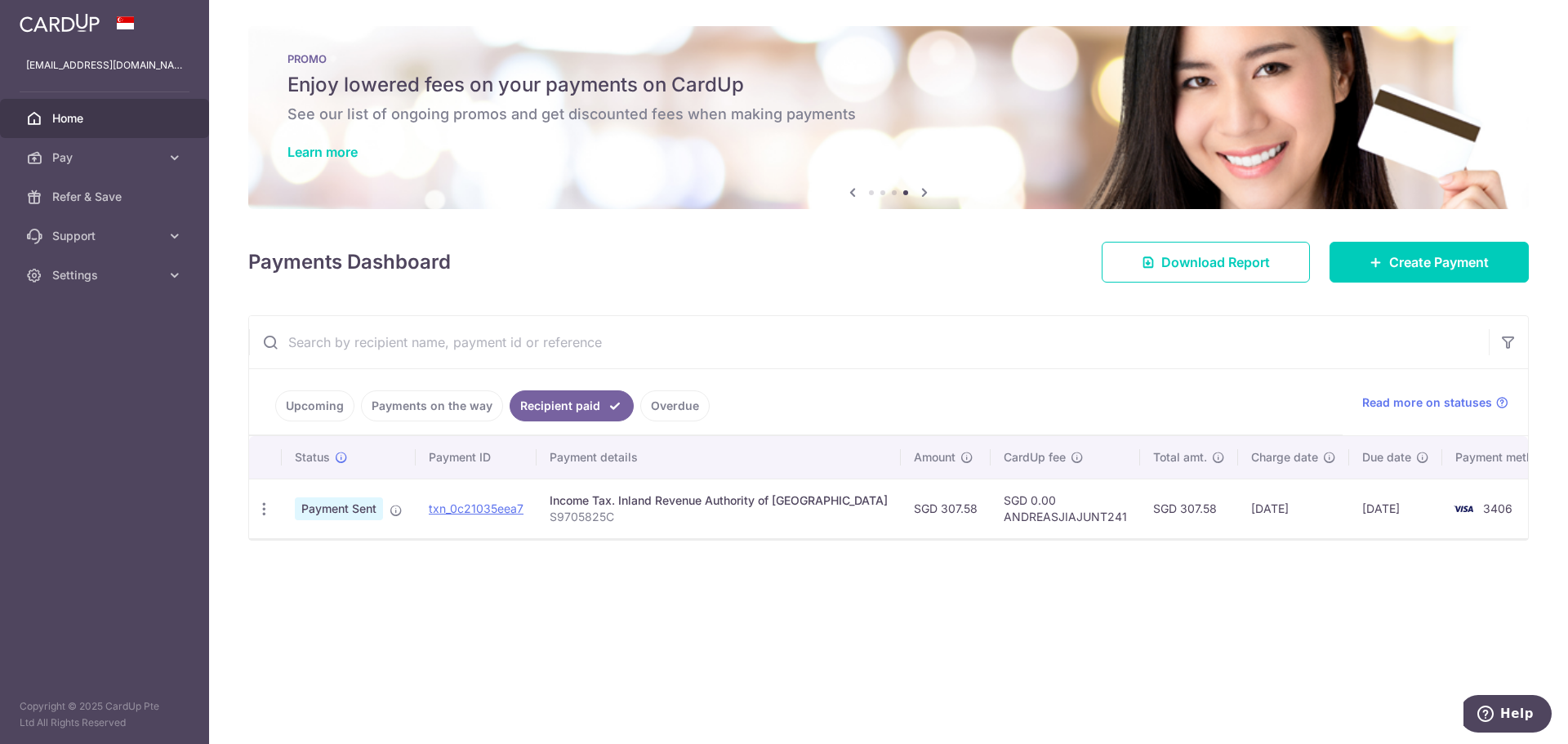
click at [672, 410] on link "Overdue" at bounding box center [675, 406] width 69 height 31
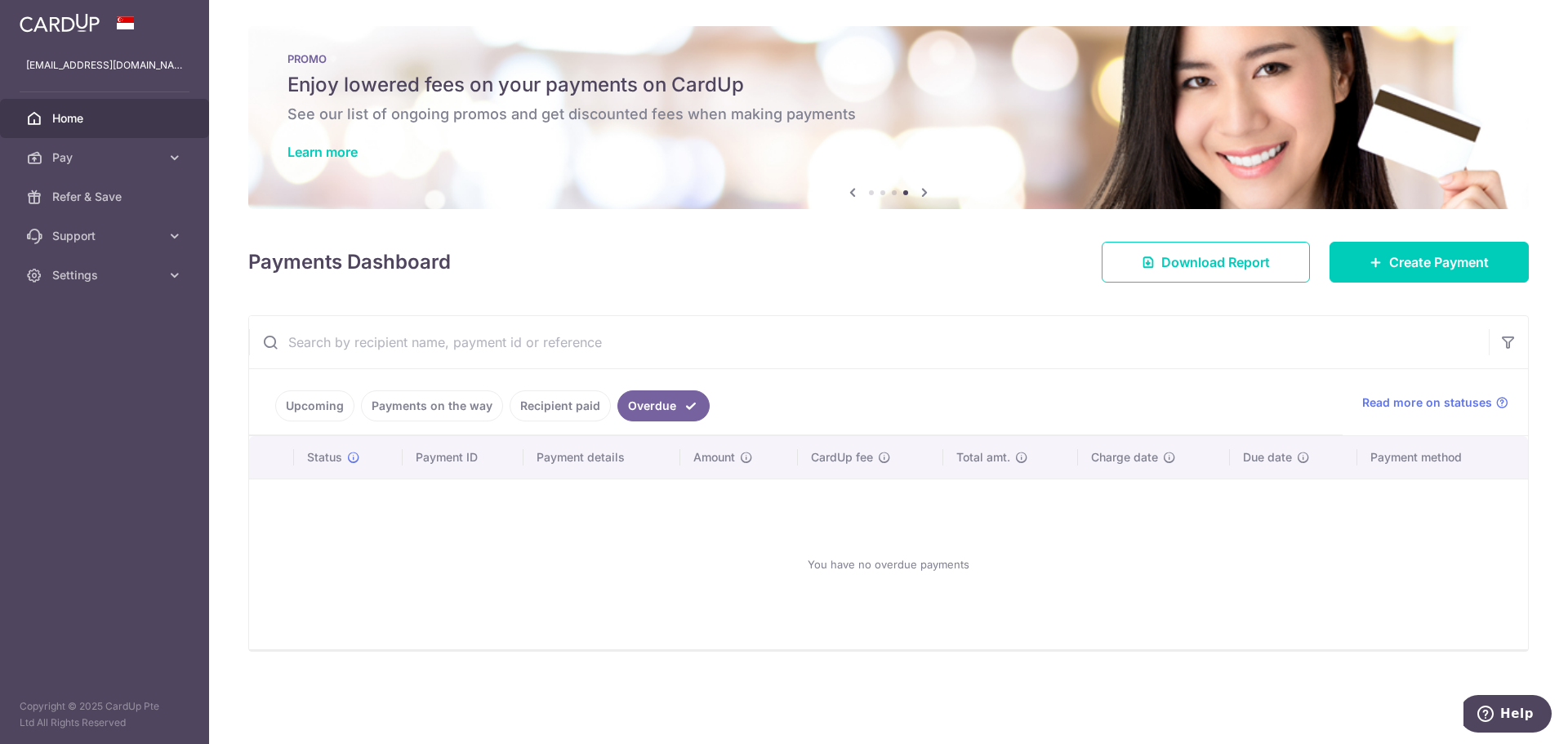
click at [439, 411] on link "Payments on the way" at bounding box center [432, 406] width 142 height 31
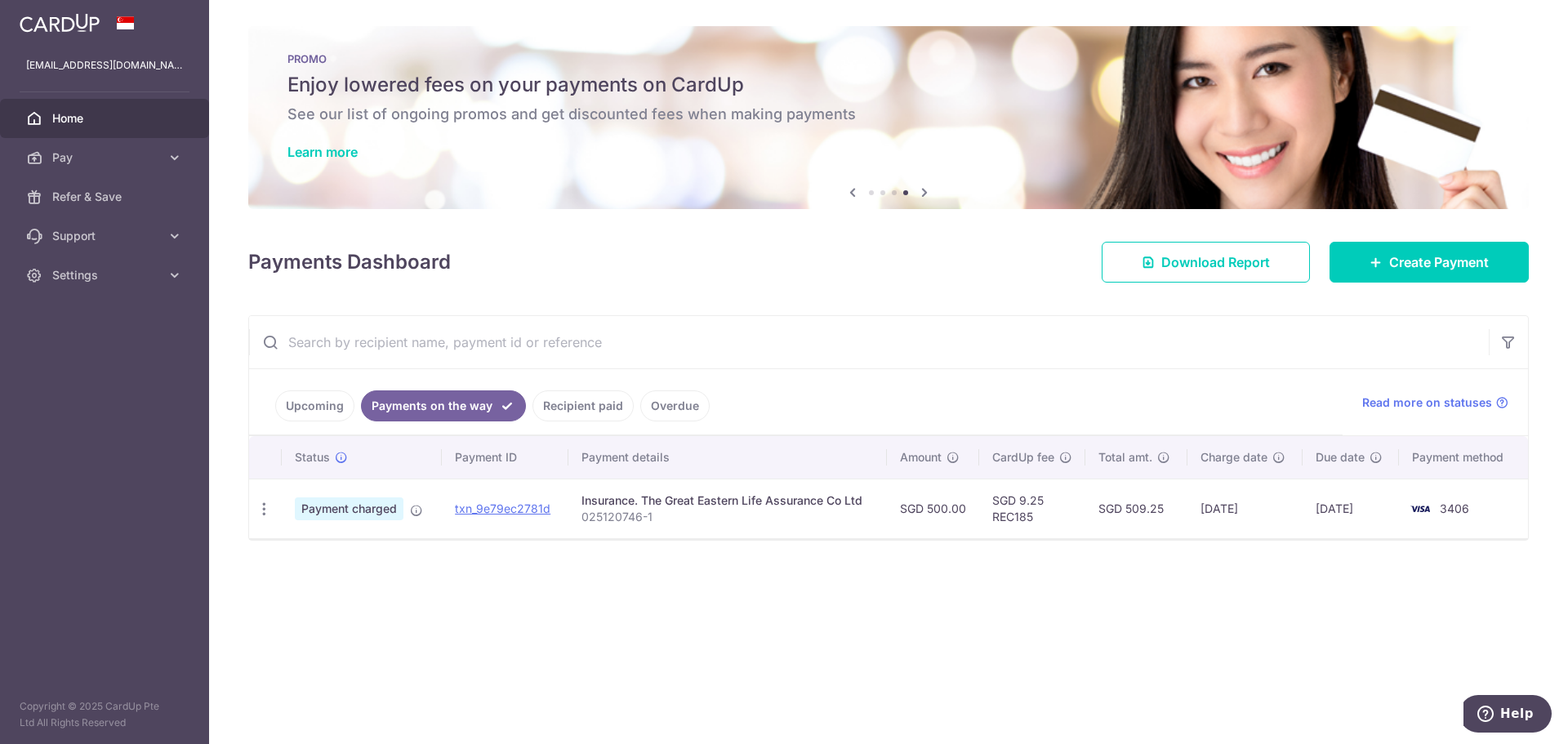
click at [327, 425] on ul "Upcoming Payments on the way Recipient paid Overdue" at bounding box center [795, 402] width 1094 height 67
click at [327, 390] on link "Upcoming" at bounding box center [315, 406] width 79 height 31
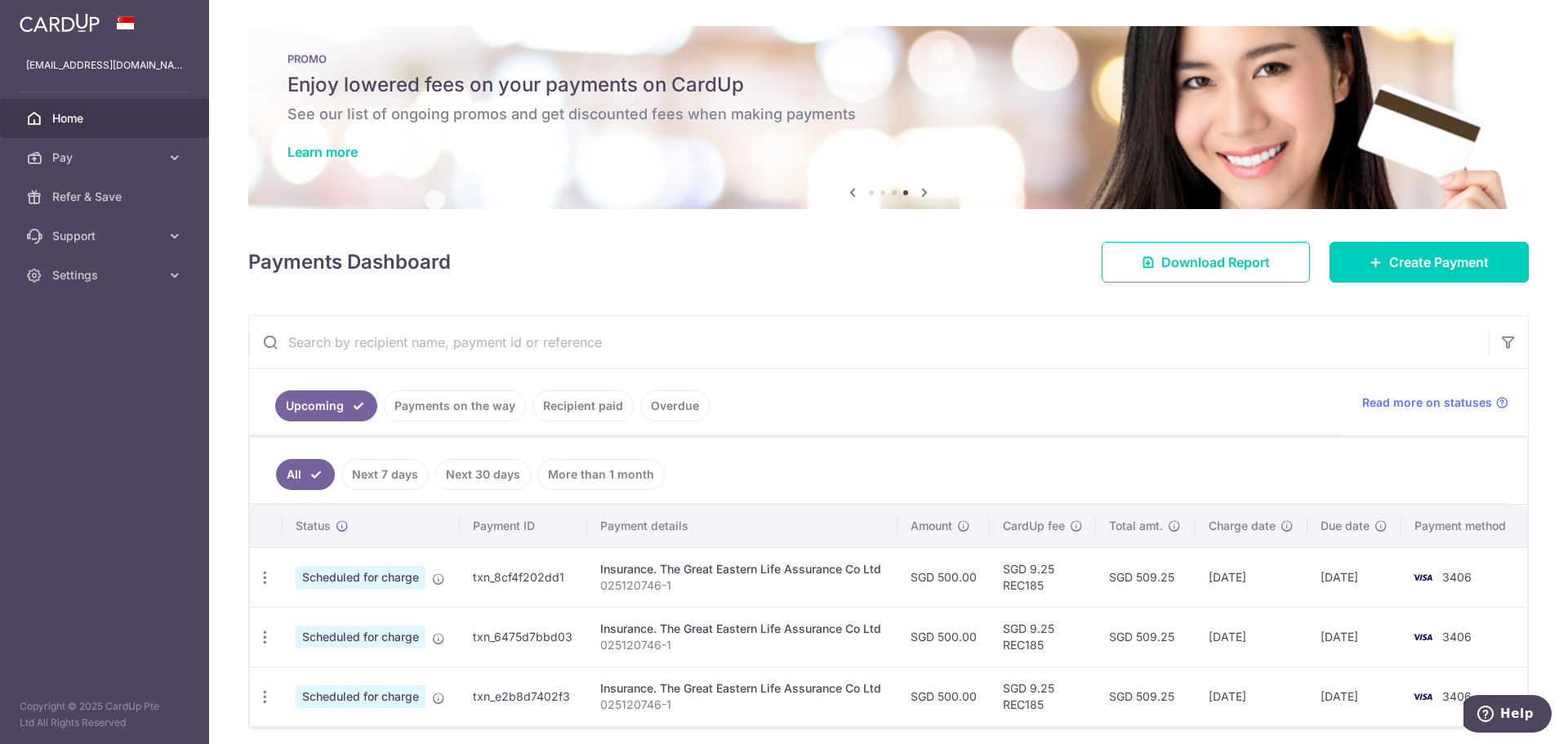
scroll to position [62, 0]
